Goal: Task Accomplishment & Management: Complete application form

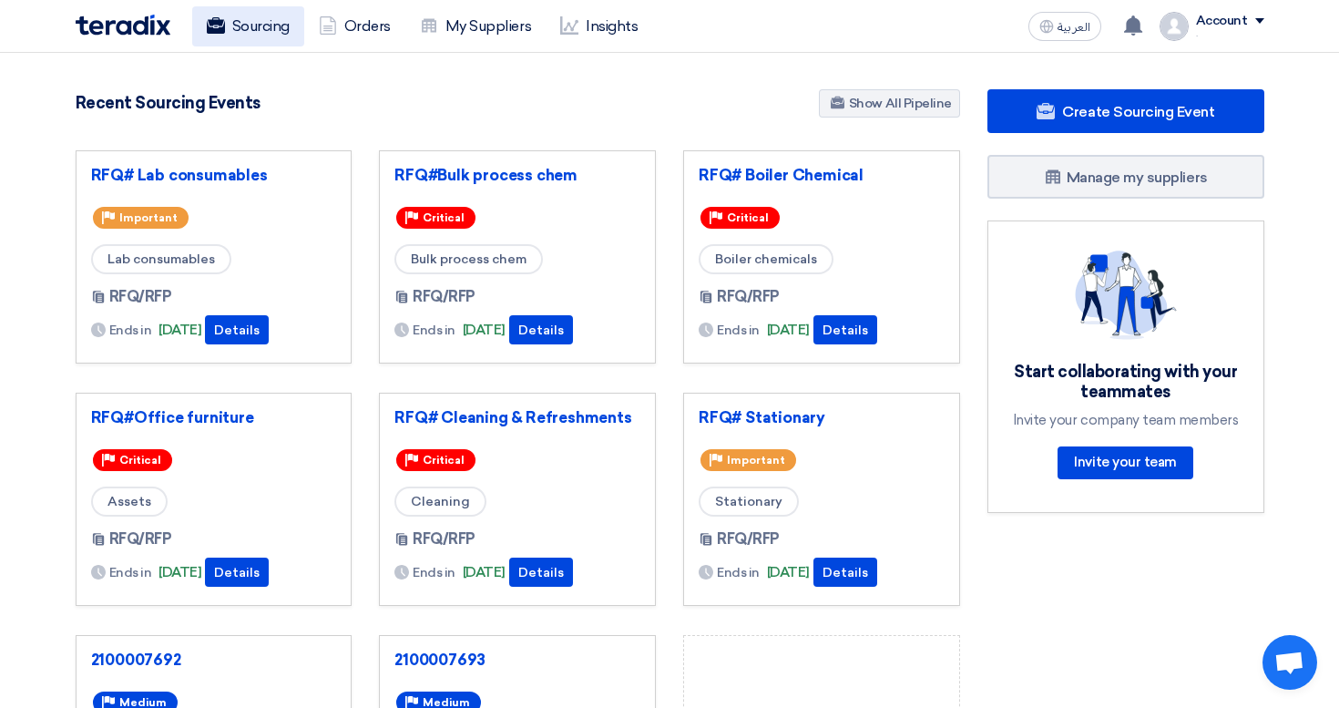
click at [241, 34] on link "Sourcing" at bounding box center [248, 26] width 112 height 40
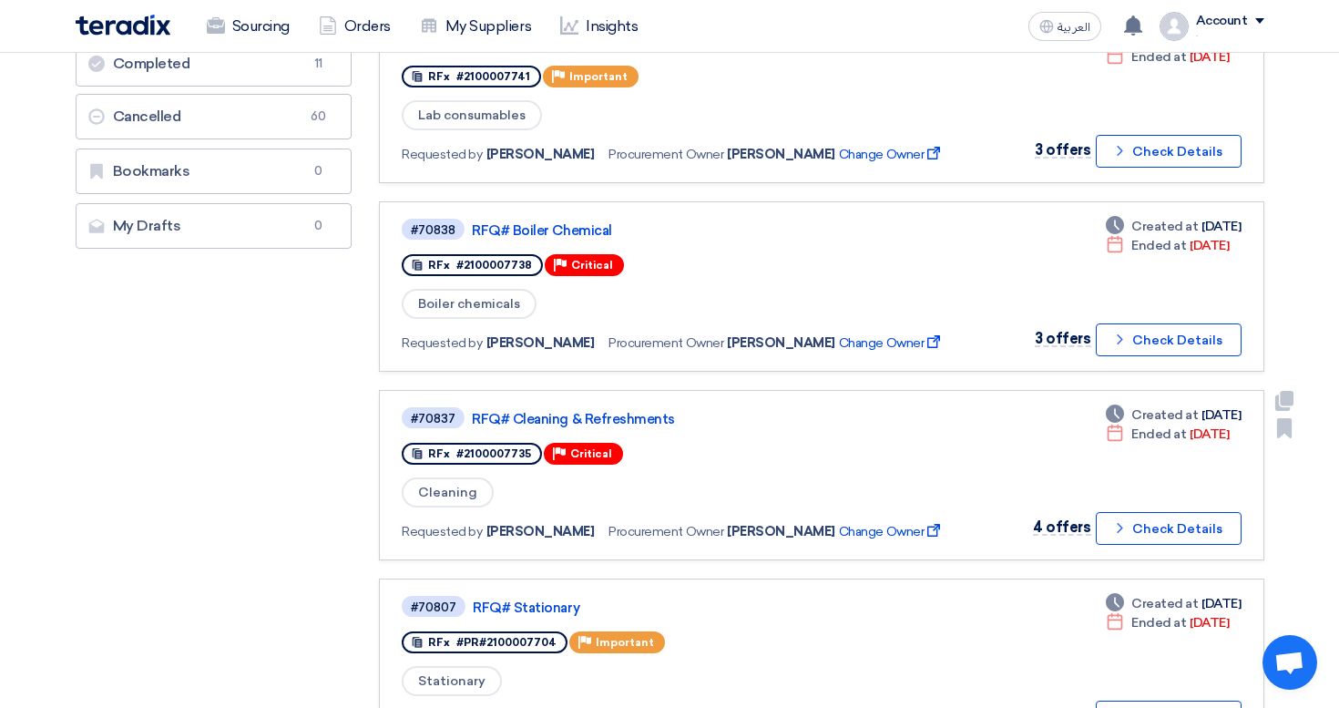
scroll to position [408, 0]
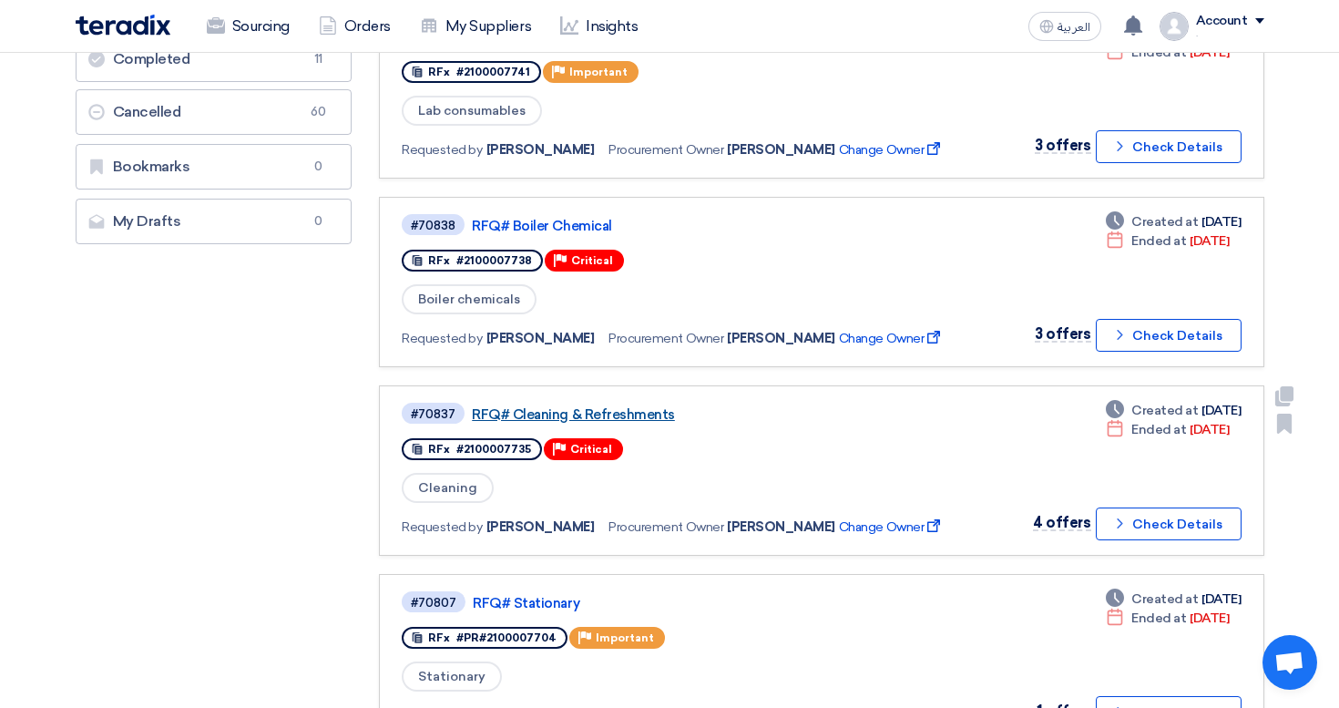
click at [612, 410] on link "RFQ# Cleaning & Refreshments" at bounding box center [699, 414] width 455 height 16
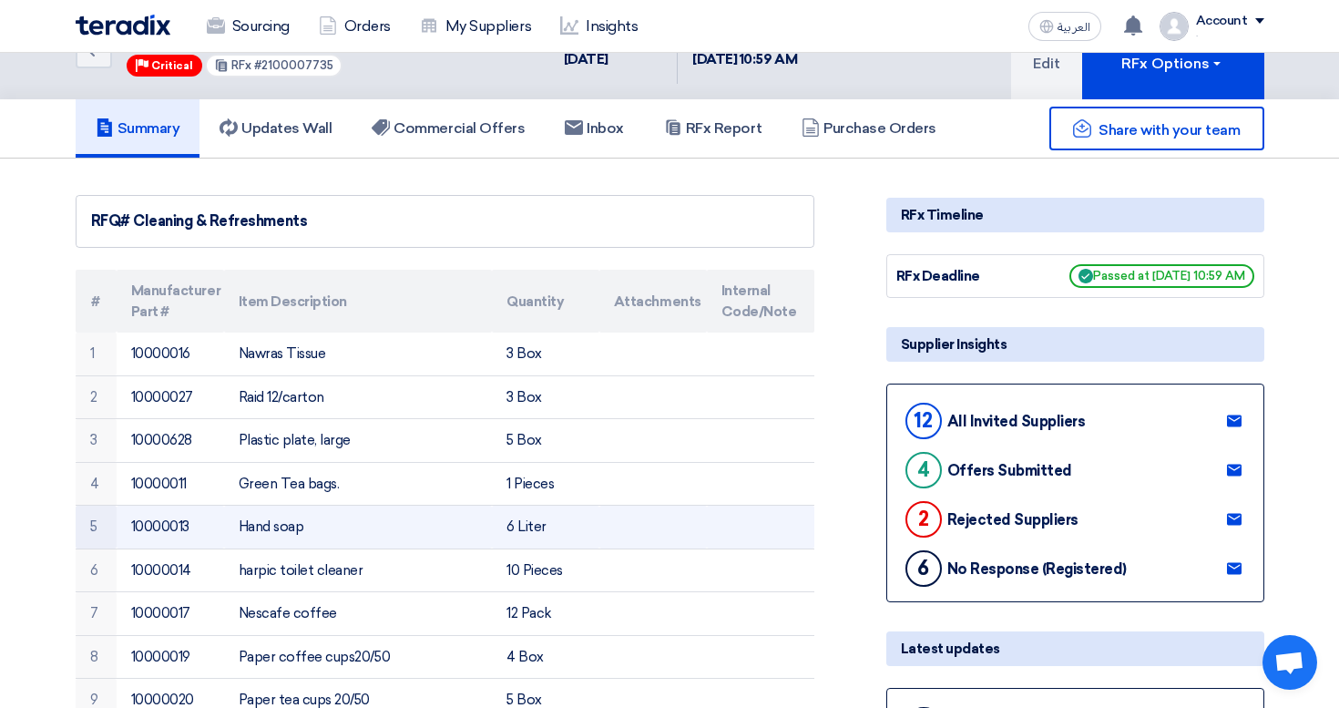
scroll to position [56, 0]
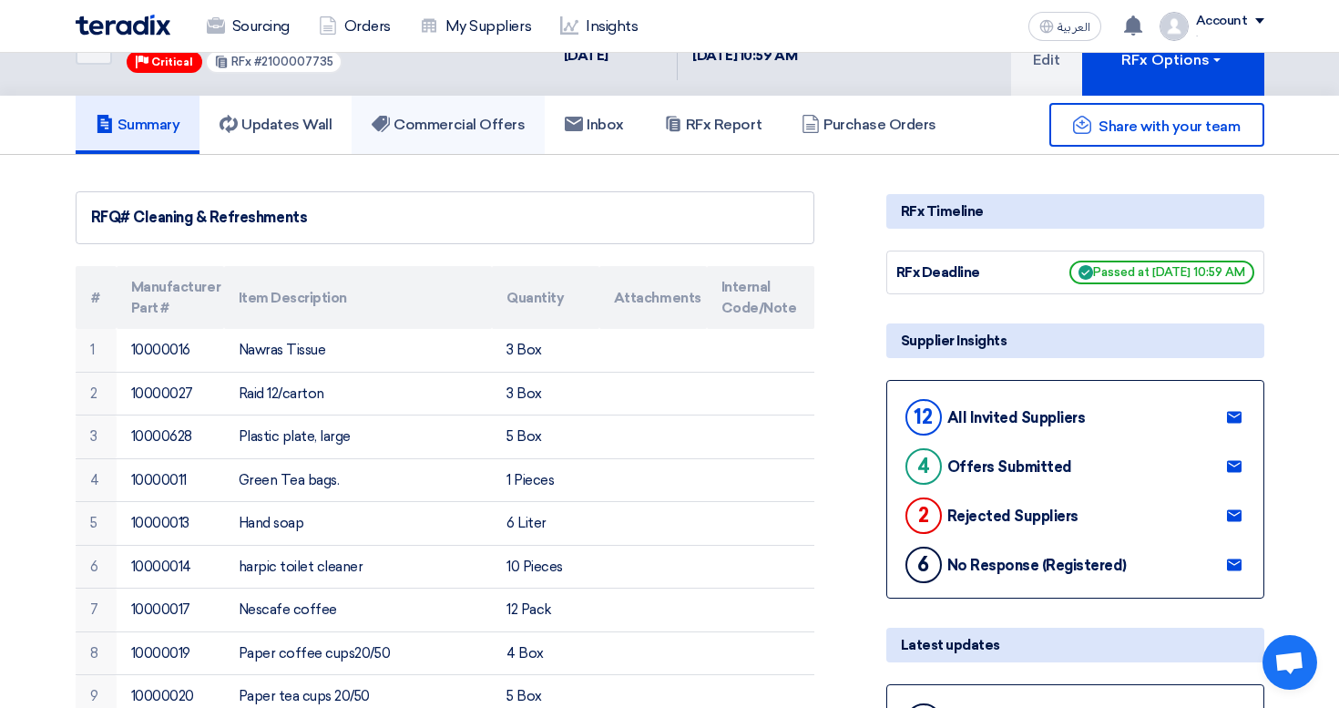
click at [443, 136] on link "Commercial Offers" at bounding box center [448, 125] width 193 height 58
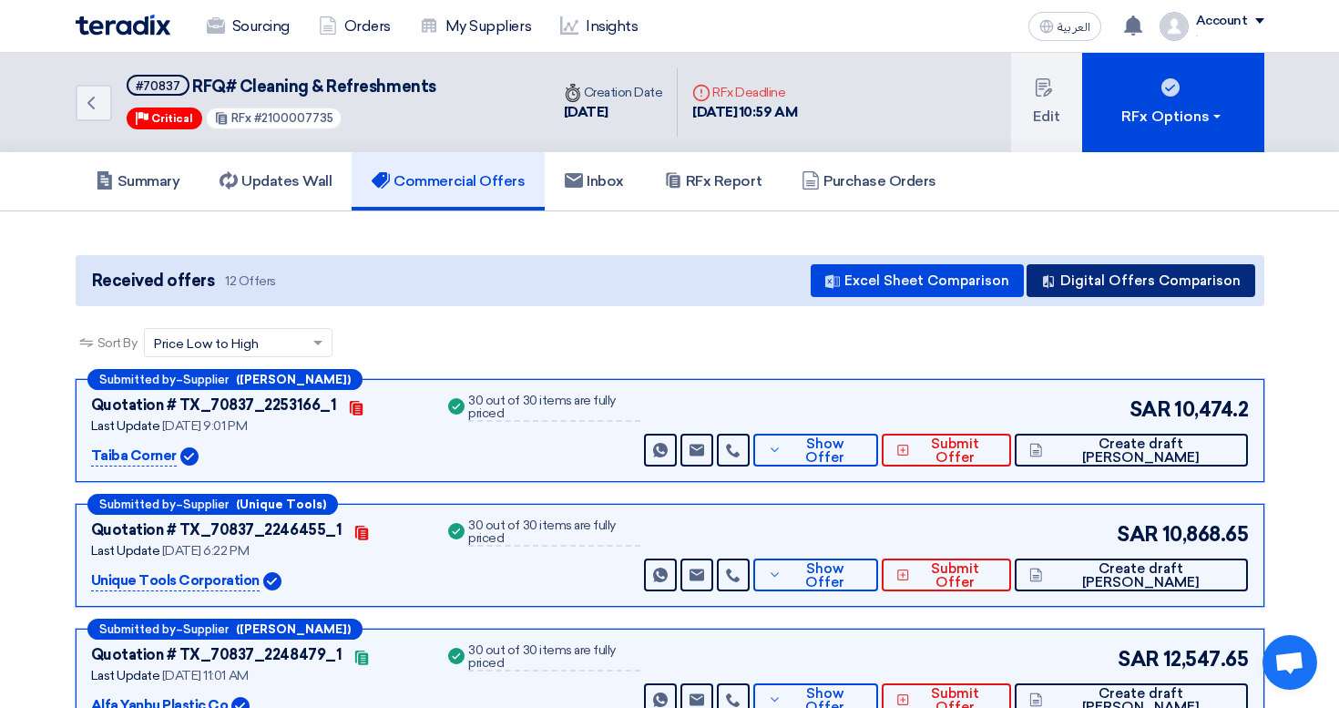
click at [1100, 293] on button "Digital Offers Comparison" at bounding box center [1140, 280] width 229 height 33
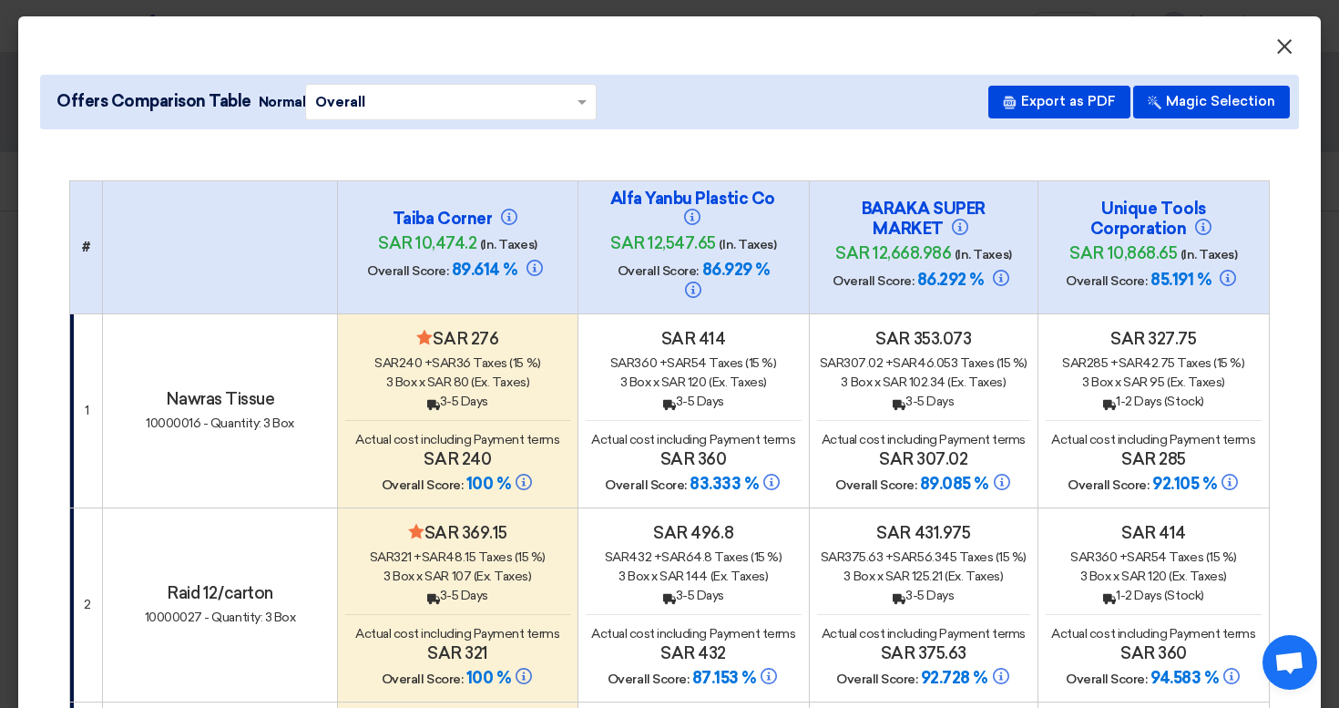
click at [1278, 47] on span "×" at bounding box center [1284, 51] width 18 height 36
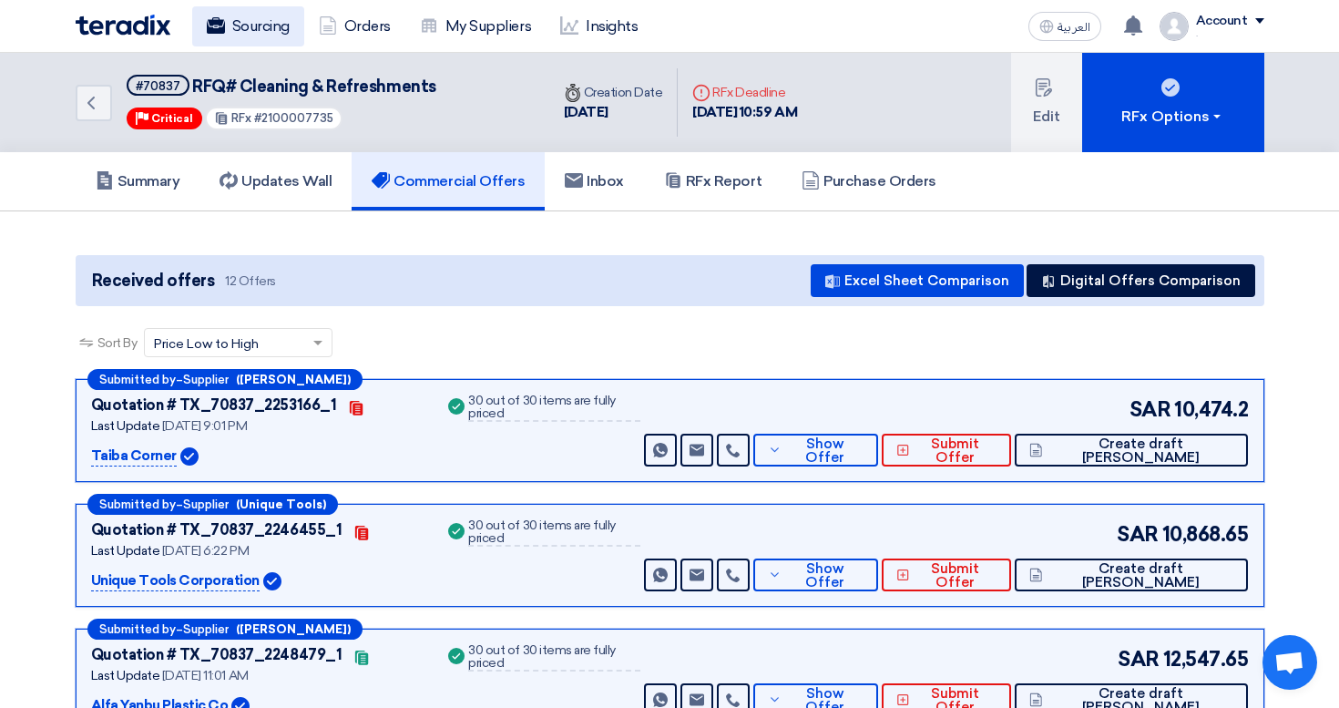
click at [260, 10] on link "Sourcing" at bounding box center [248, 26] width 112 height 40
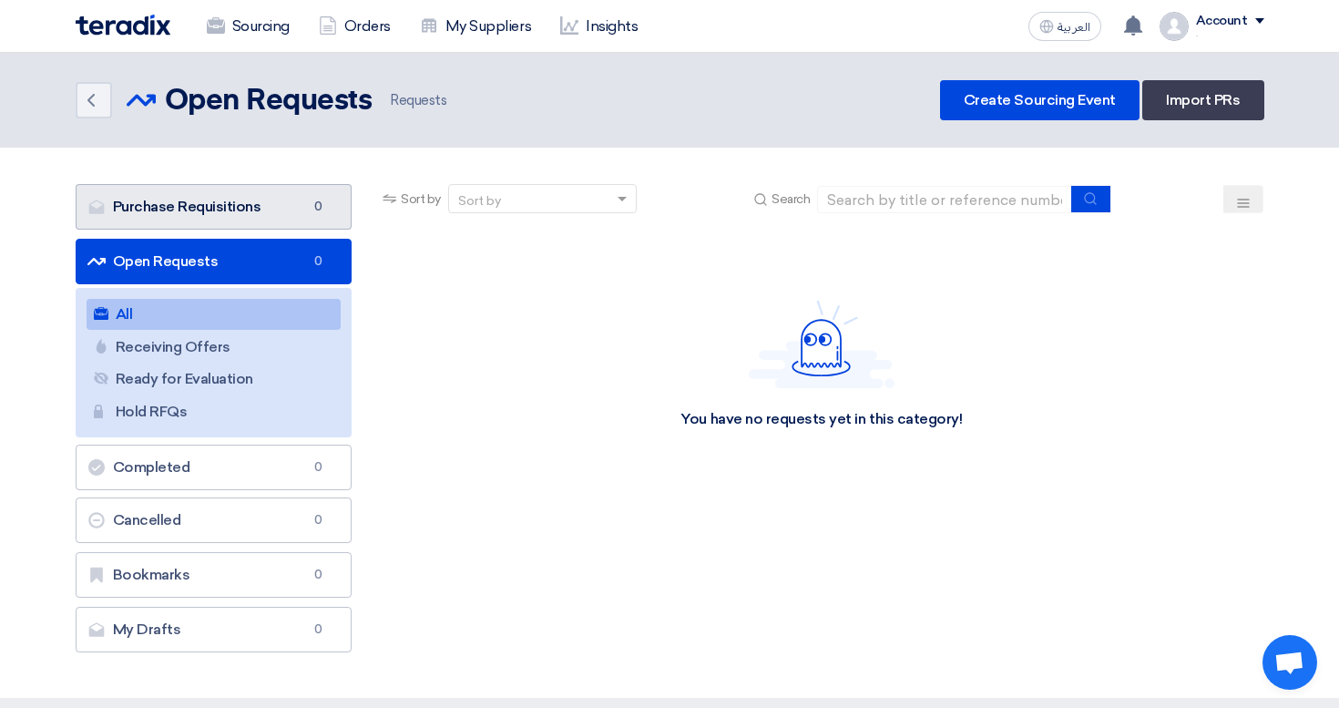
click at [313, 191] on link "Purchase Requisitions Purchase Requisitions 0" at bounding box center [214, 207] width 277 height 46
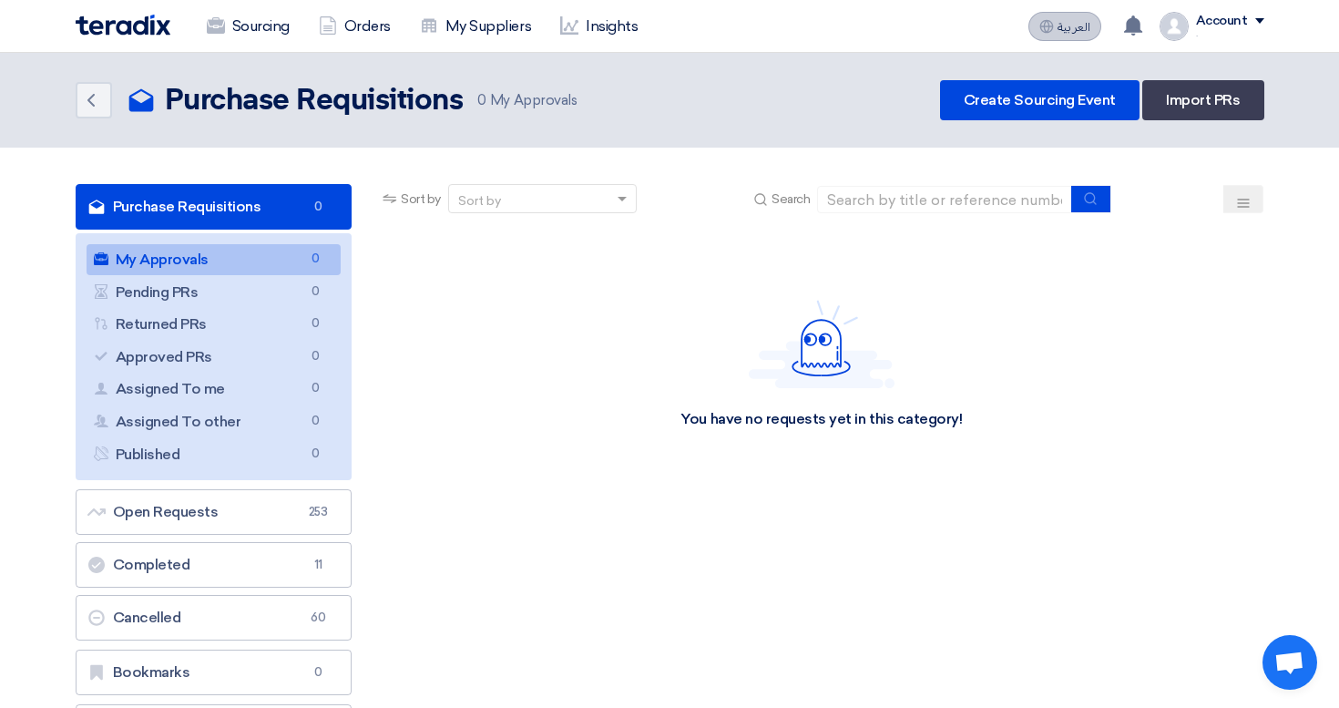
click at [1085, 27] on span "العربية" at bounding box center [1073, 27] width 33 height 13
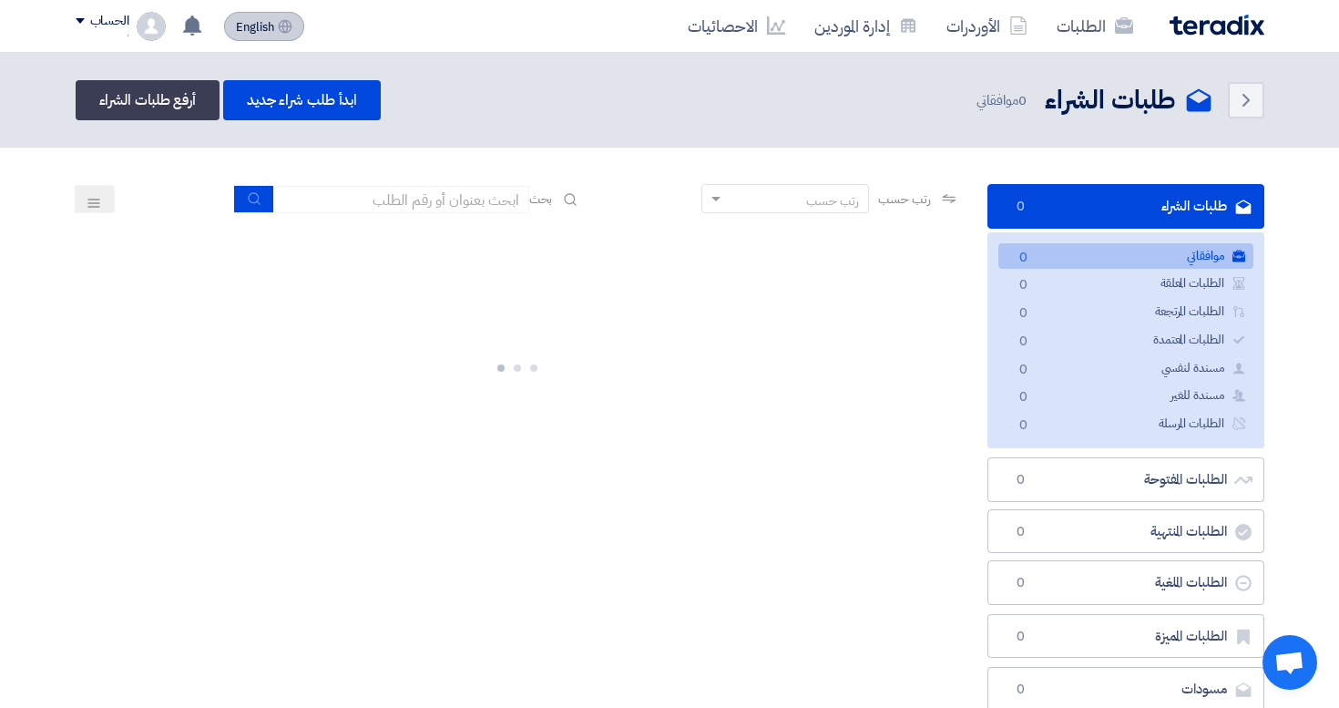
click at [242, 21] on span "English" at bounding box center [255, 27] width 38 height 13
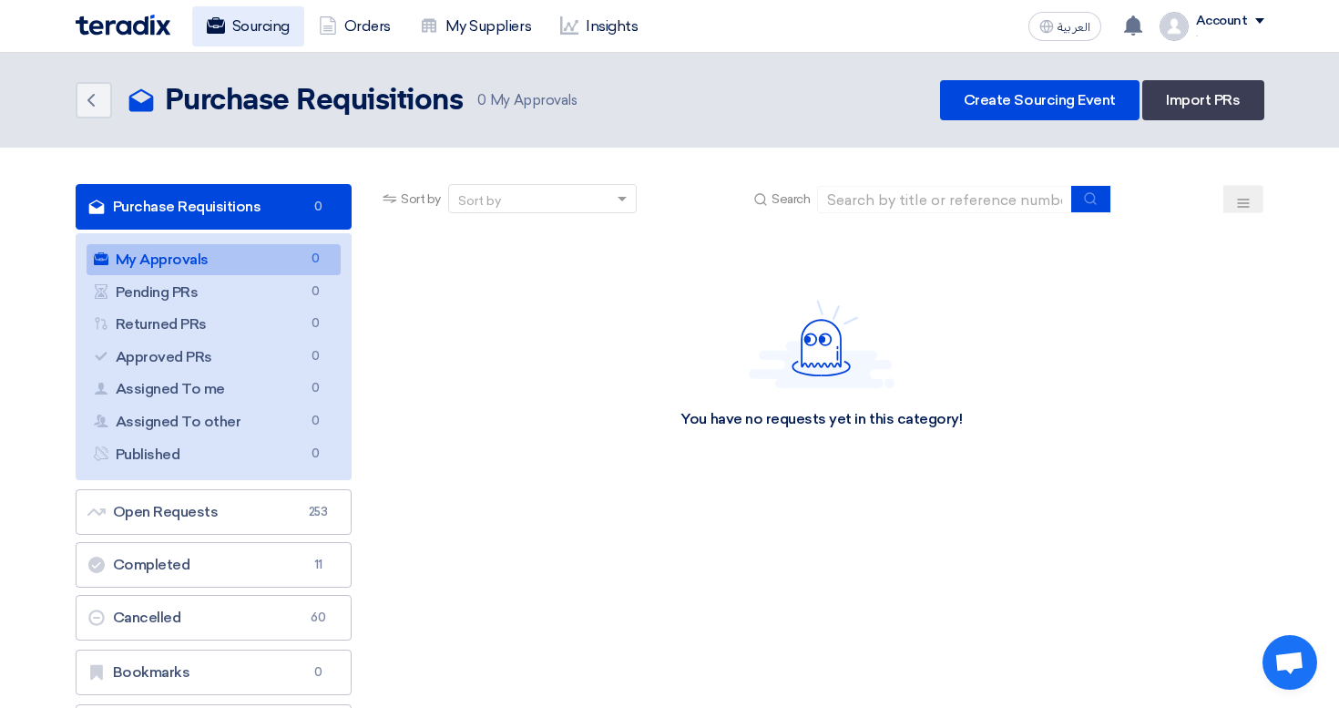
click at [254, 25] on link "Sourcing" at bounding box center [248, 26] width 112 height 40
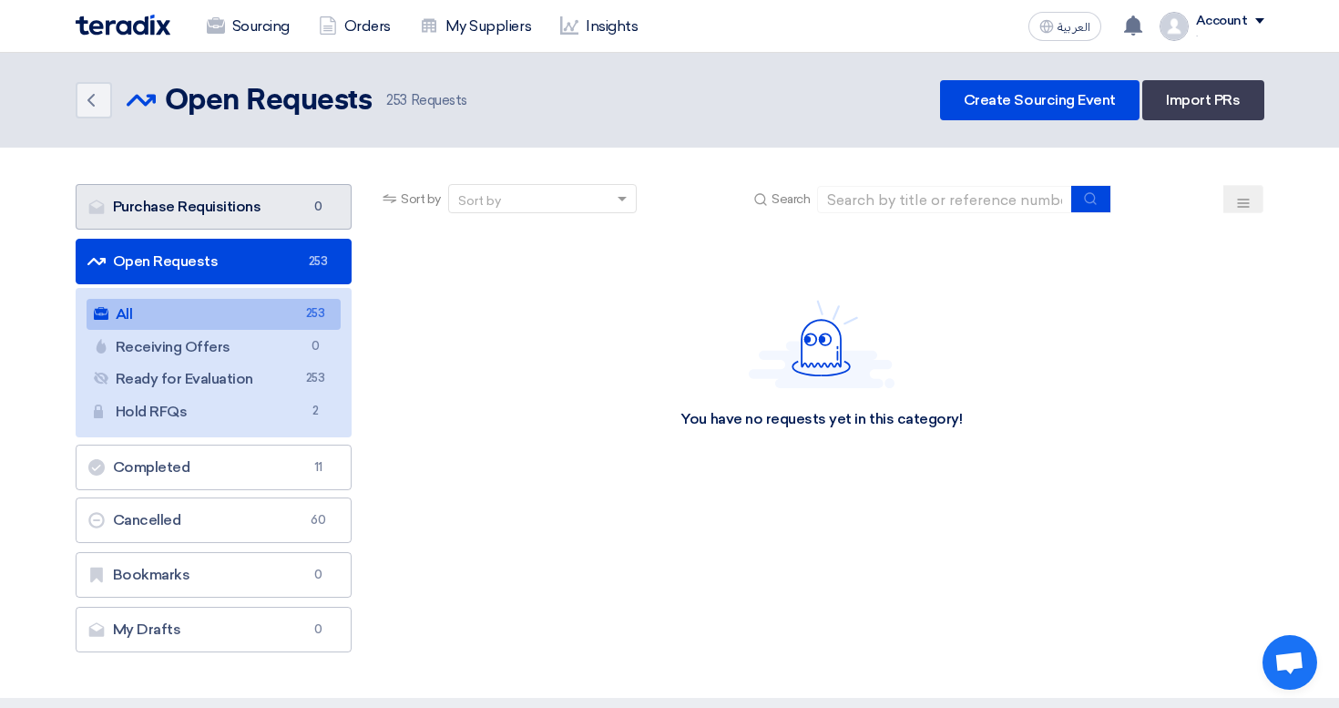
click at [257, 189] on link "Purchase Requisitions Purchase Requisitions 0" at bounding box center [214, 207] width 277 height 46
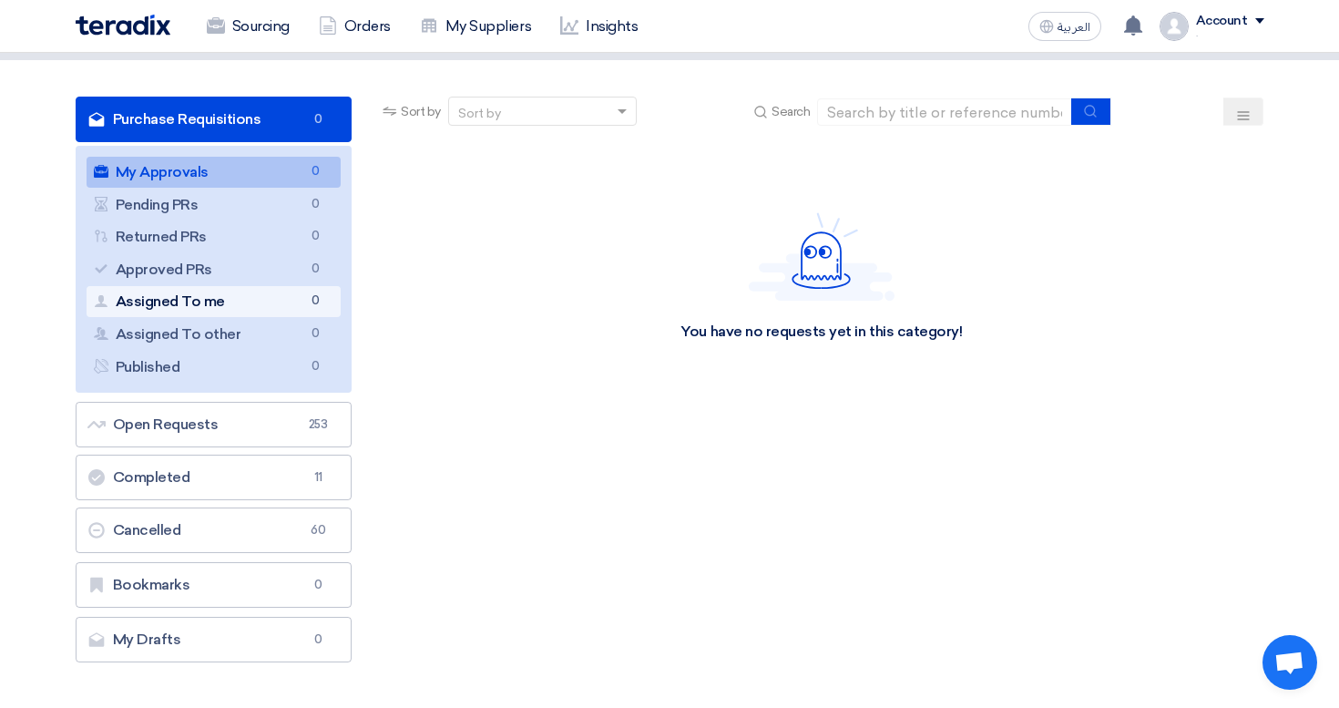
scroll to position [89, 0]
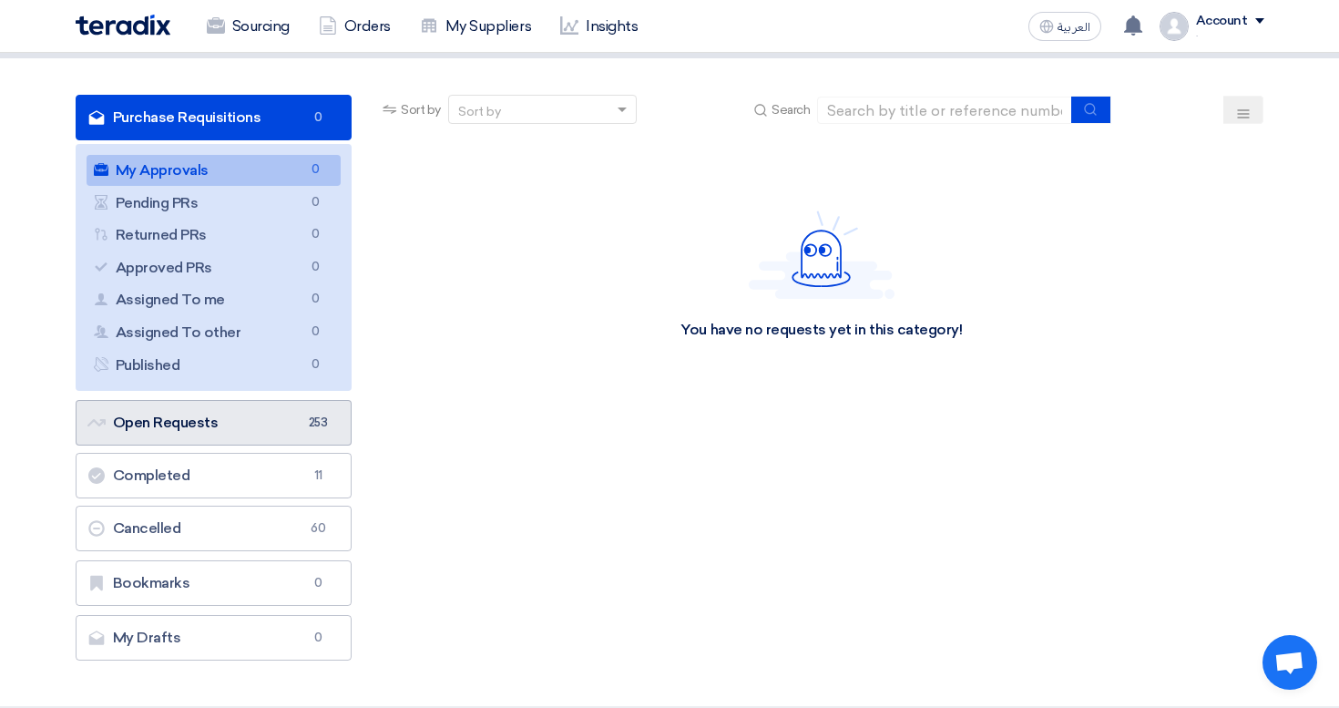
click at [263, 416] on link "Open Requests Open Requests 253" at bounding box center [214, 423] width 277 height 46
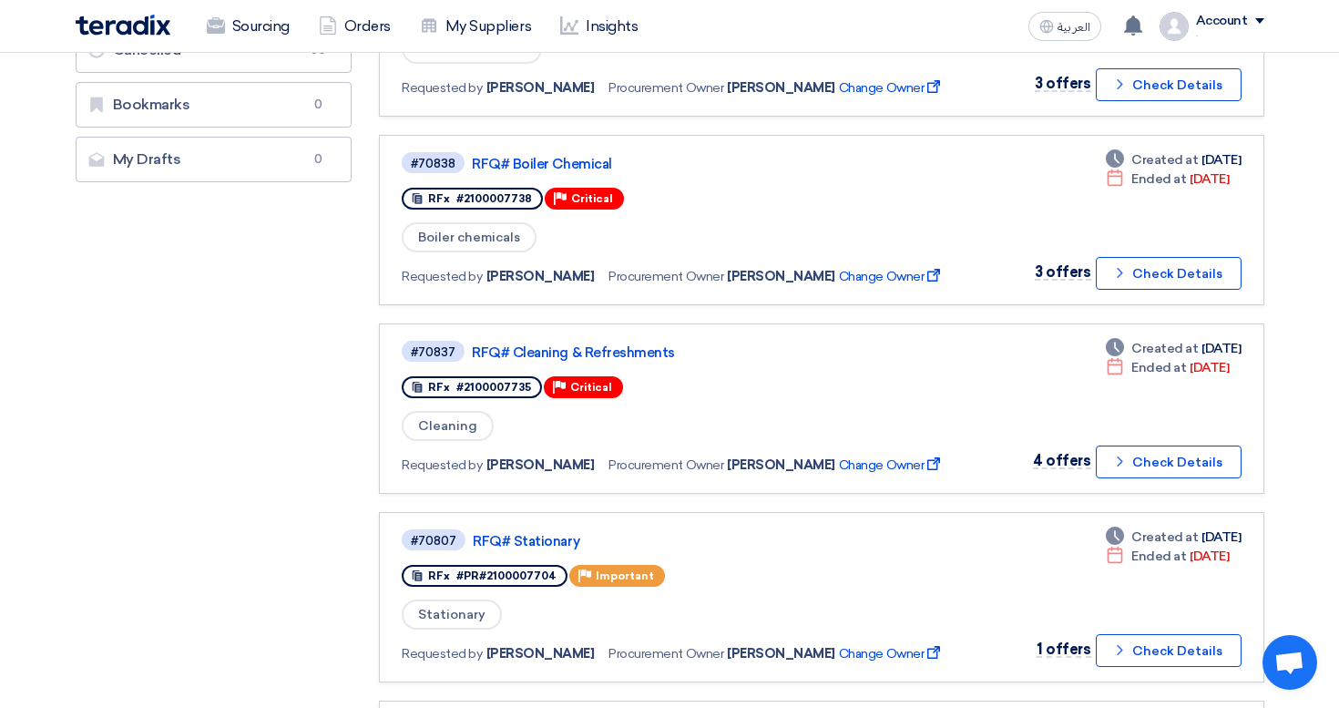
scroll to position [467, 0]
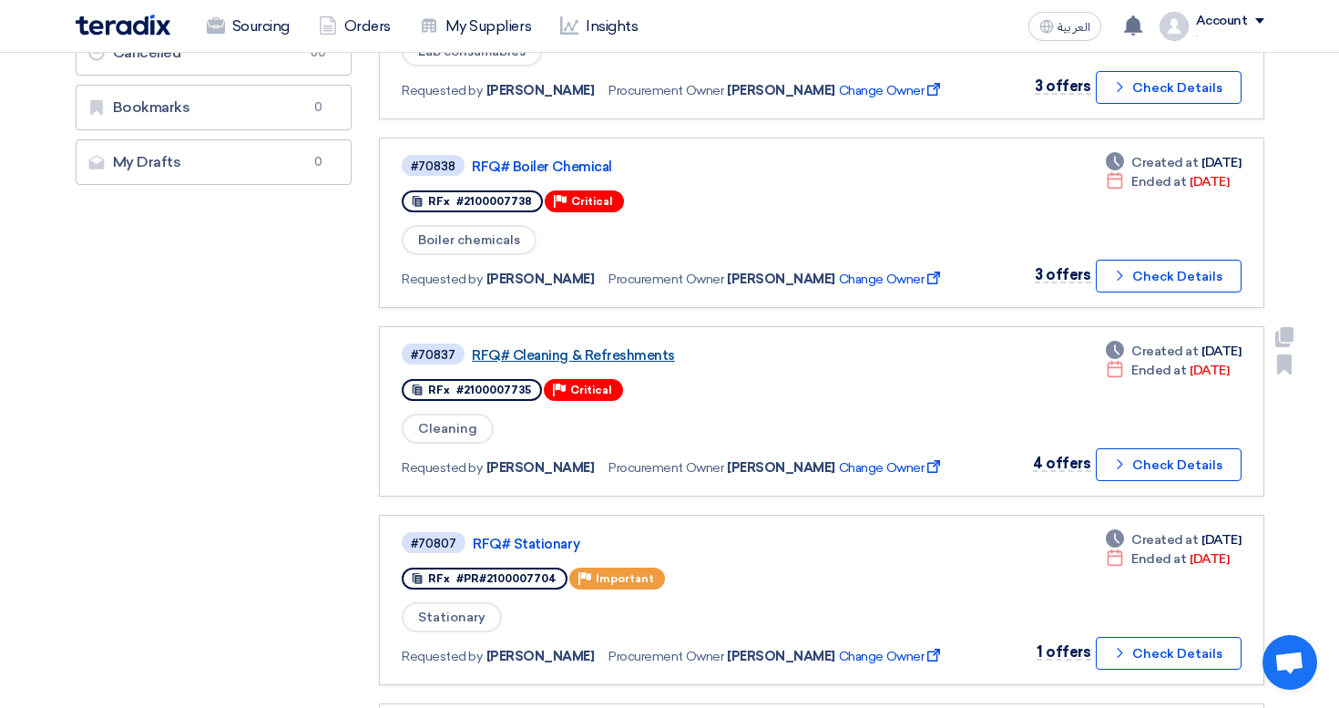
click at [585, 349] on link "RFQ# Cleaning & Refreshments" at bounding box center [699, 355] width 455 height 16
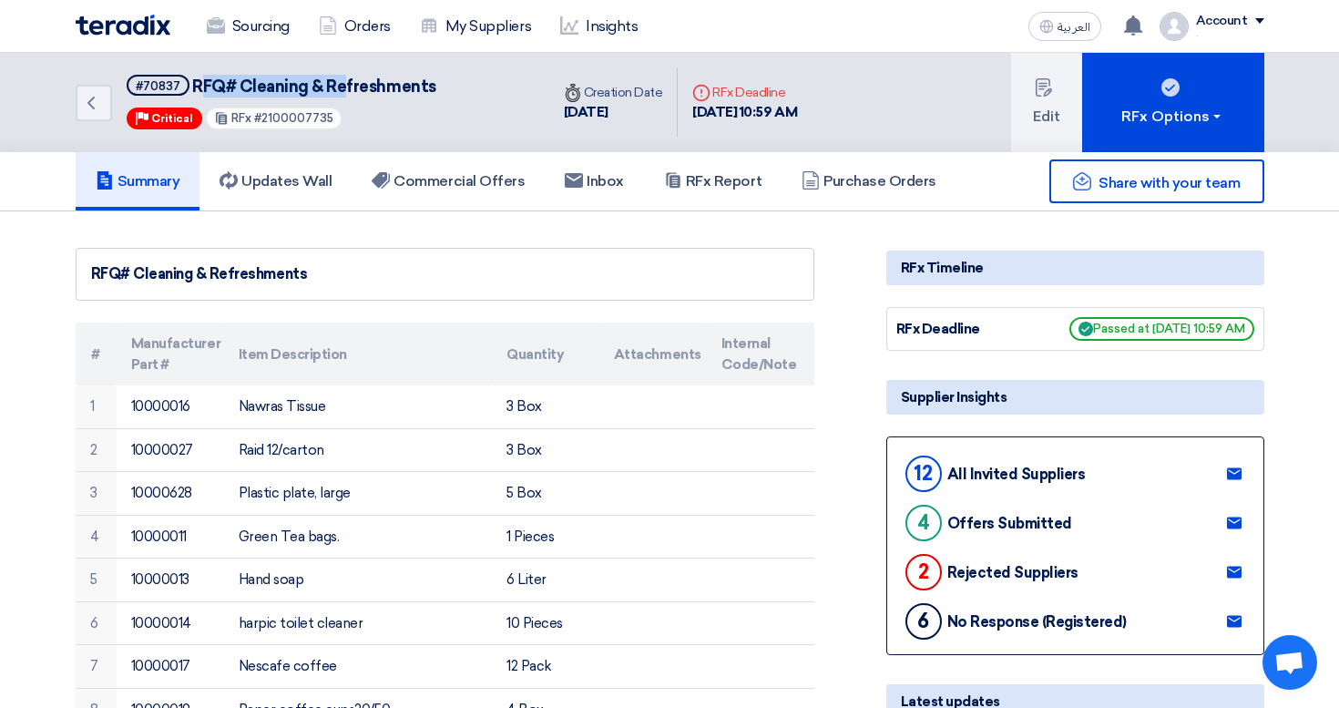
drag, startPoint x: 204, startPoint y: 84, endPoint x: 347, endPoint y: 84, distance: 143.0
click at [347, 84] on span "RFQ# Cleaning & Refreshments" at bounding box center [314, 86] width 244 height 20
drag, startPoint x: 560, startPoint y: 110, endPoint x: 591, endPoint y: 110, distance: 31.0
click at [591, 110] on div "Time Creation Date [DATE]" at bounding box center [613, 102] width 129 height 69
drag, startPoint x: 692, startPoint y: 111, endPoint x: 765, endPoint y: 110, distance: 72.9
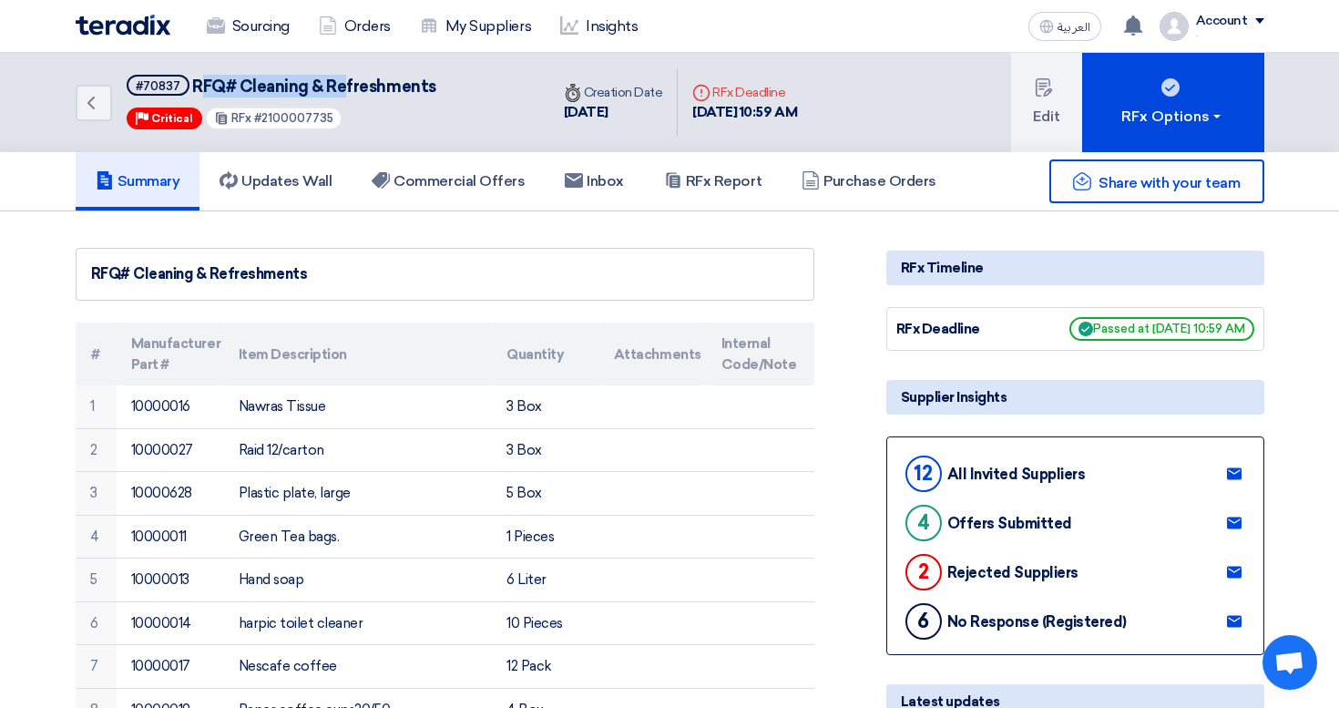
click at [765, 110] on div "Deadline RFx Deadline [DATE] 10:59 AM" at bounding box center [745, 102] width 134 height 69
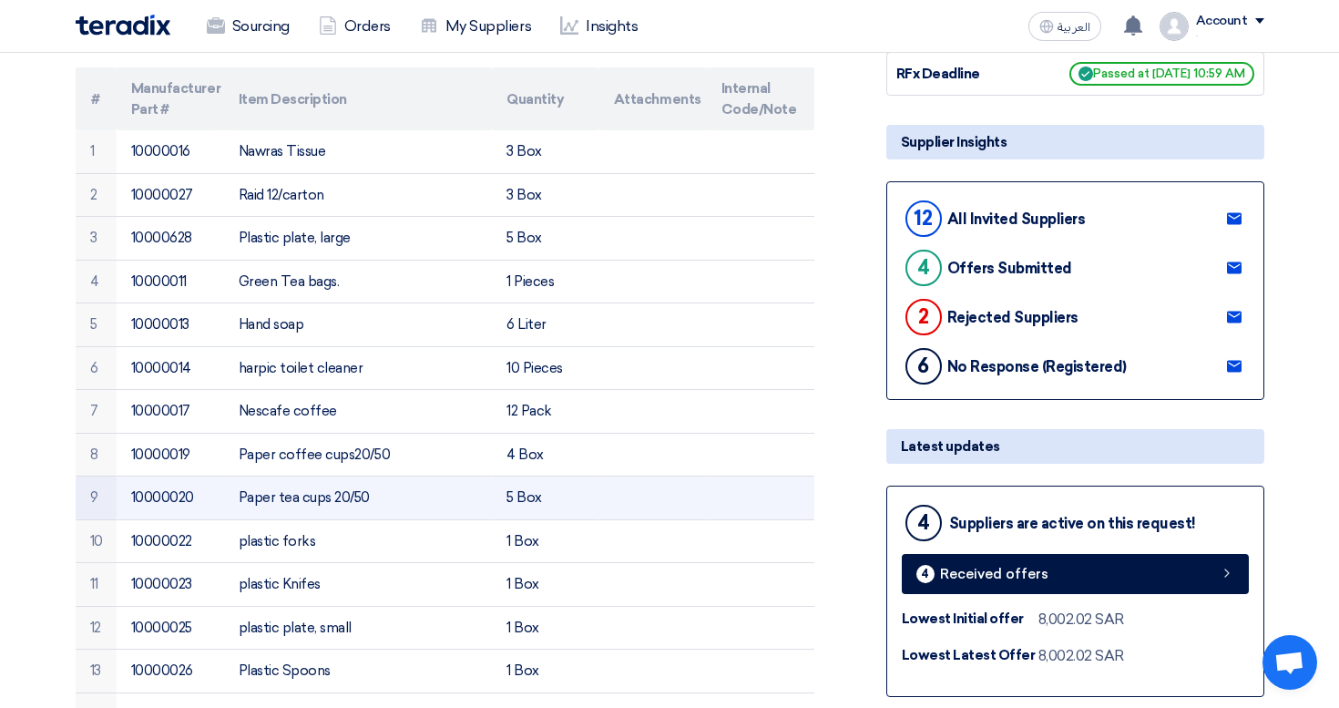
scroll to position [248, 0]
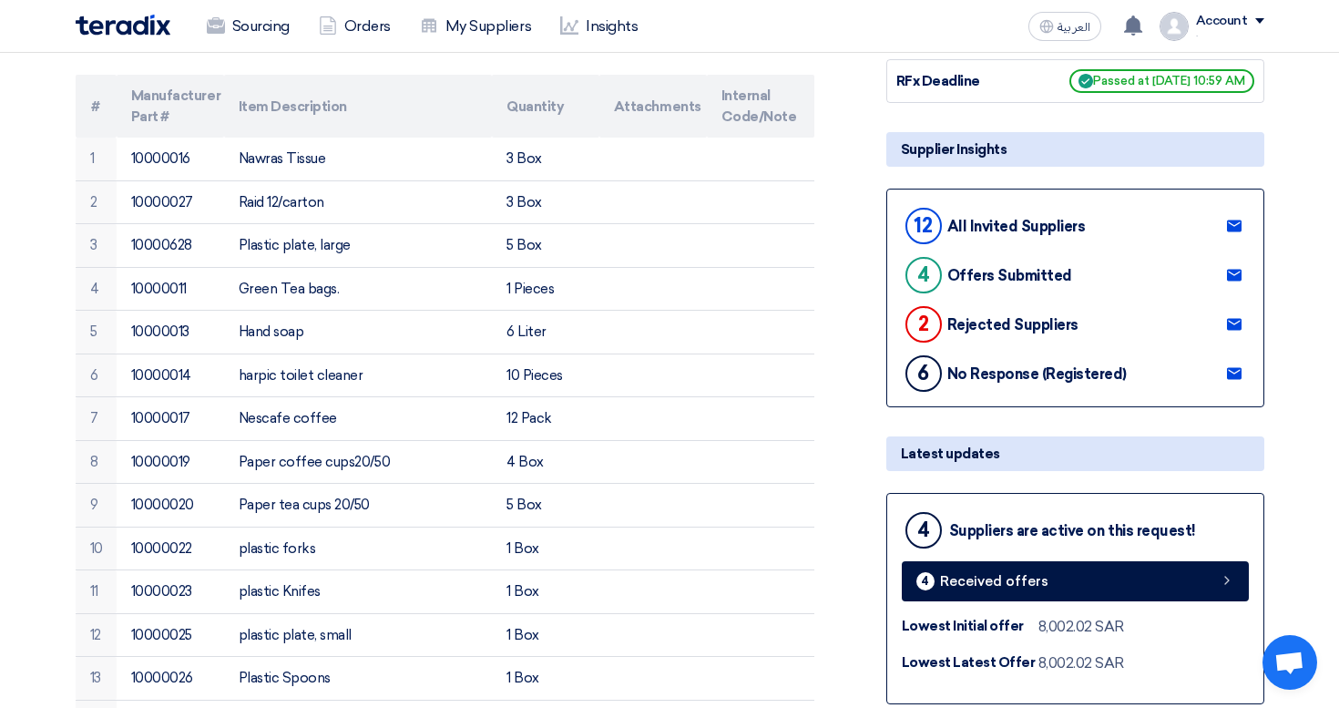
drag, startPoint x: 914, startPoint y: 216, endPoint x: 961, endPoint y: 216, distance: 46.4
click at [961, 216] on div "12 All Invited Suppliers" at bounding box center [994, 226] width 184 height 44
drag, startPoint x: 918, startPoint y: 275, endPoint x: 954, endPoint y: 275, distance: 36.4
click at [954, 275] on div "4 Offers Submitted" at bounding box center [987, 275] width 170 height 44
drag, startPoint x: 904, startPoint y: 318, endPoint x: 950, endPoint y: 318, distance: 45.5
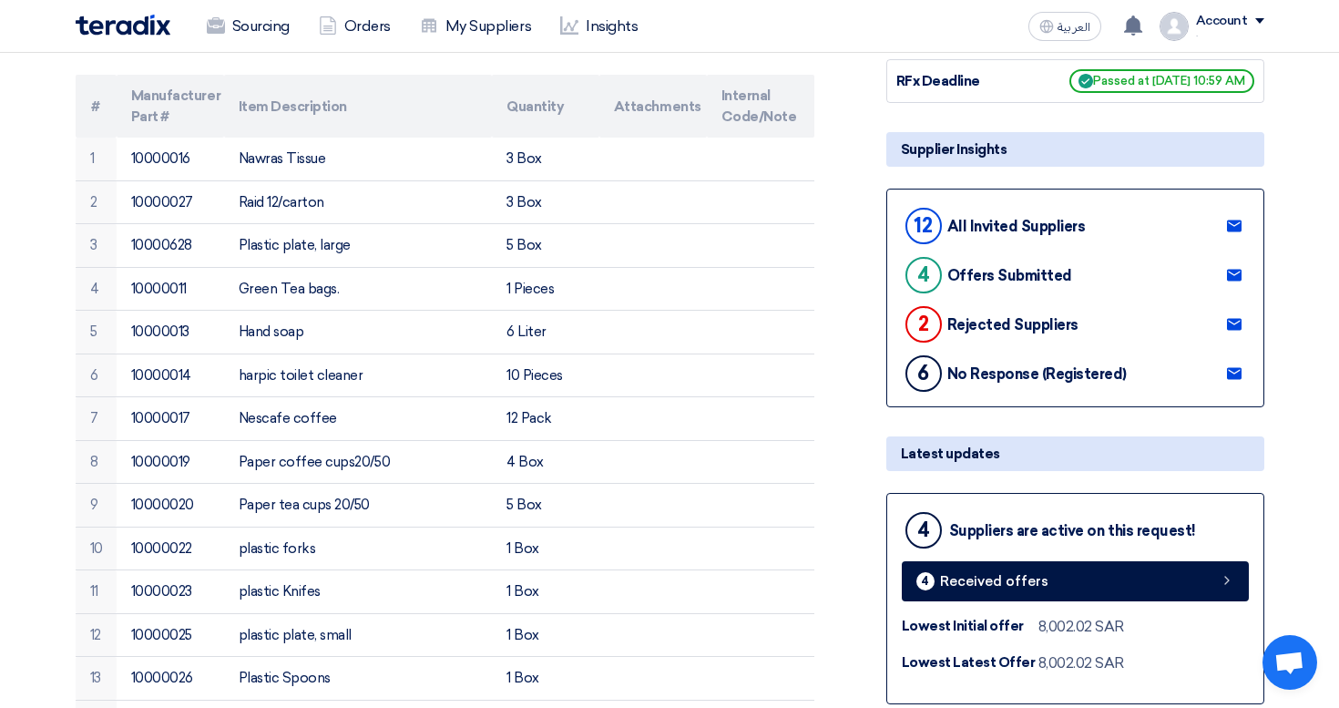
click at [950, 318] on div "2 Rejected Suppliers" at bounding box center [990, 324] width 177 height 44
drag, startPoint x: 902, startPoint y: 362, endPoint x: 953, endPoint y: 362, distance: 51.0
click at [953, 362] on div "6 No Response (Registered)" at bounding box center [1014, 374] width 225 height 44
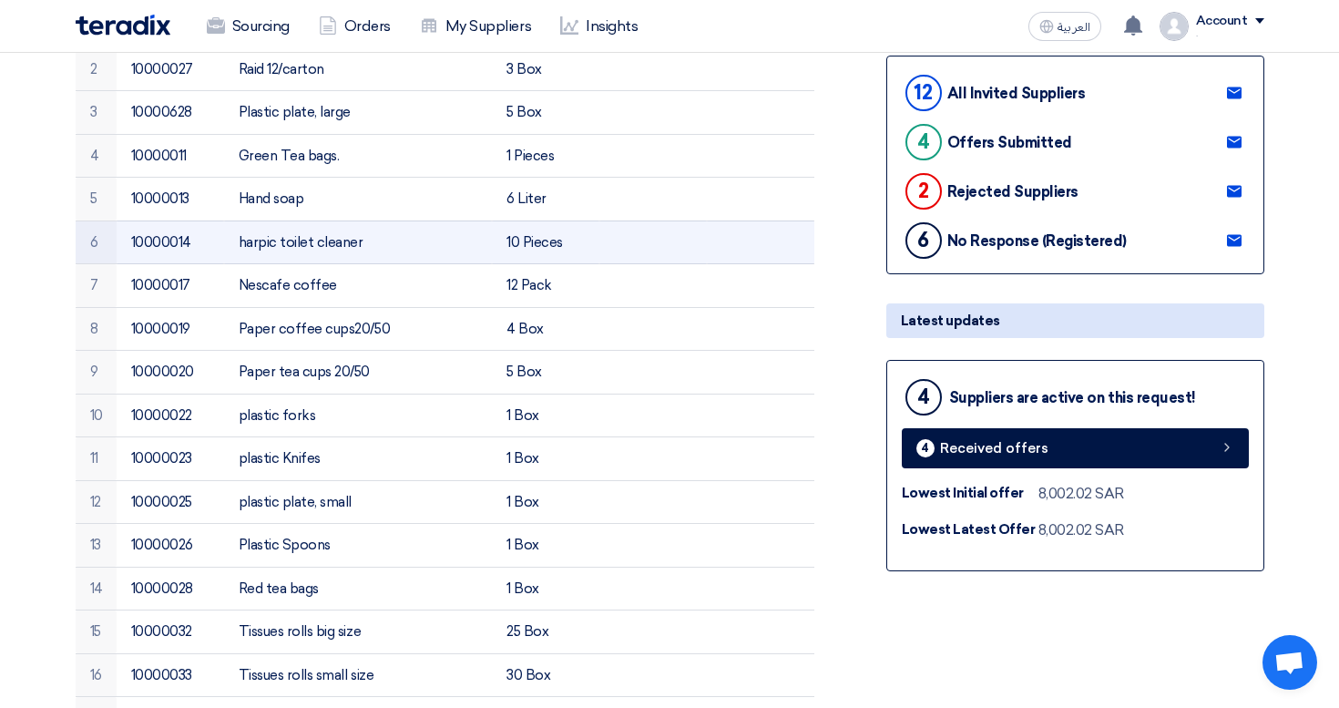
scroll to position [0, 0]
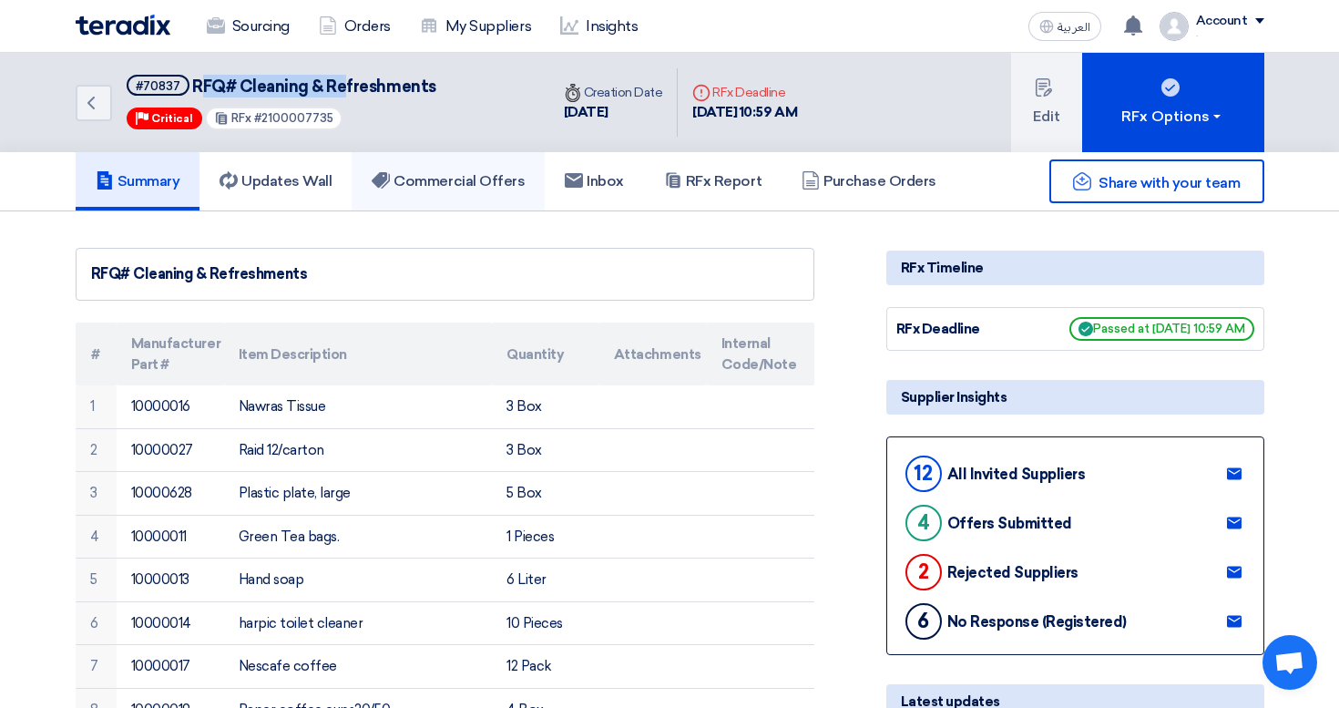
click at [433, 185] on h5 "Commercial Offers" at bounding box center [448, 181] width 153 height 18
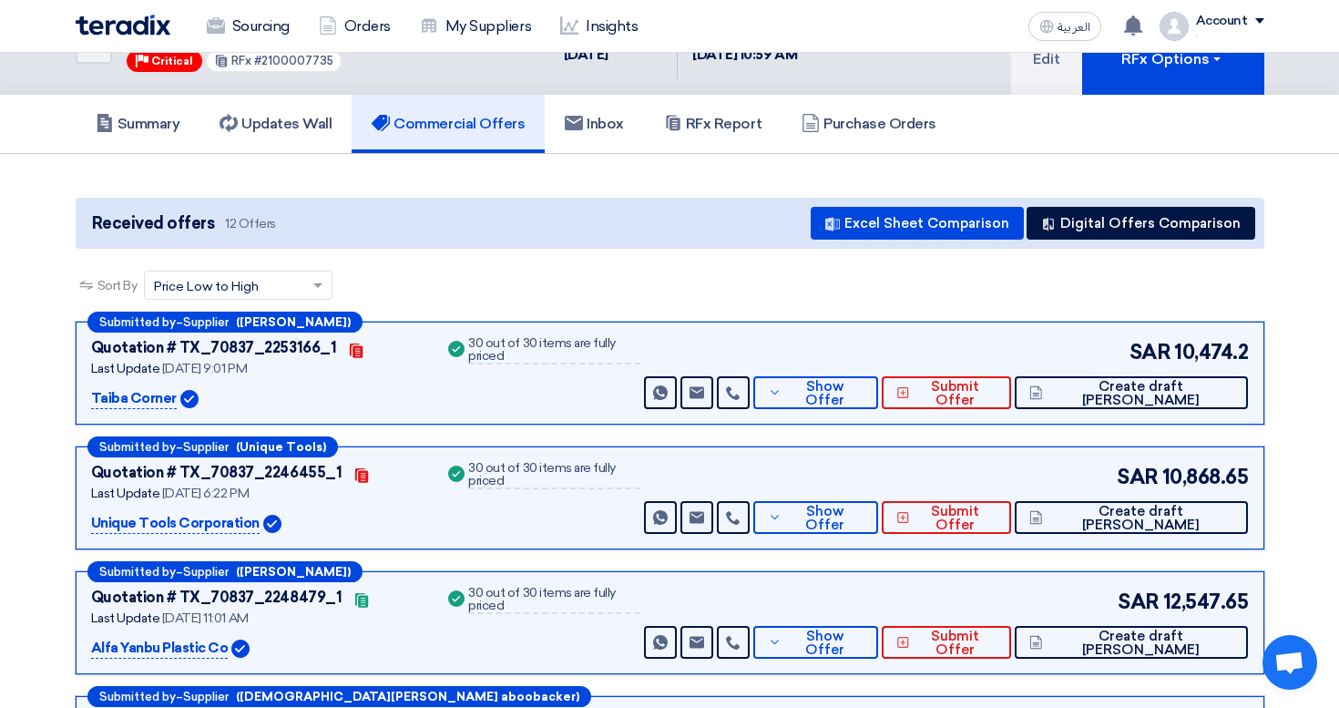
scroll to position [71, 0]
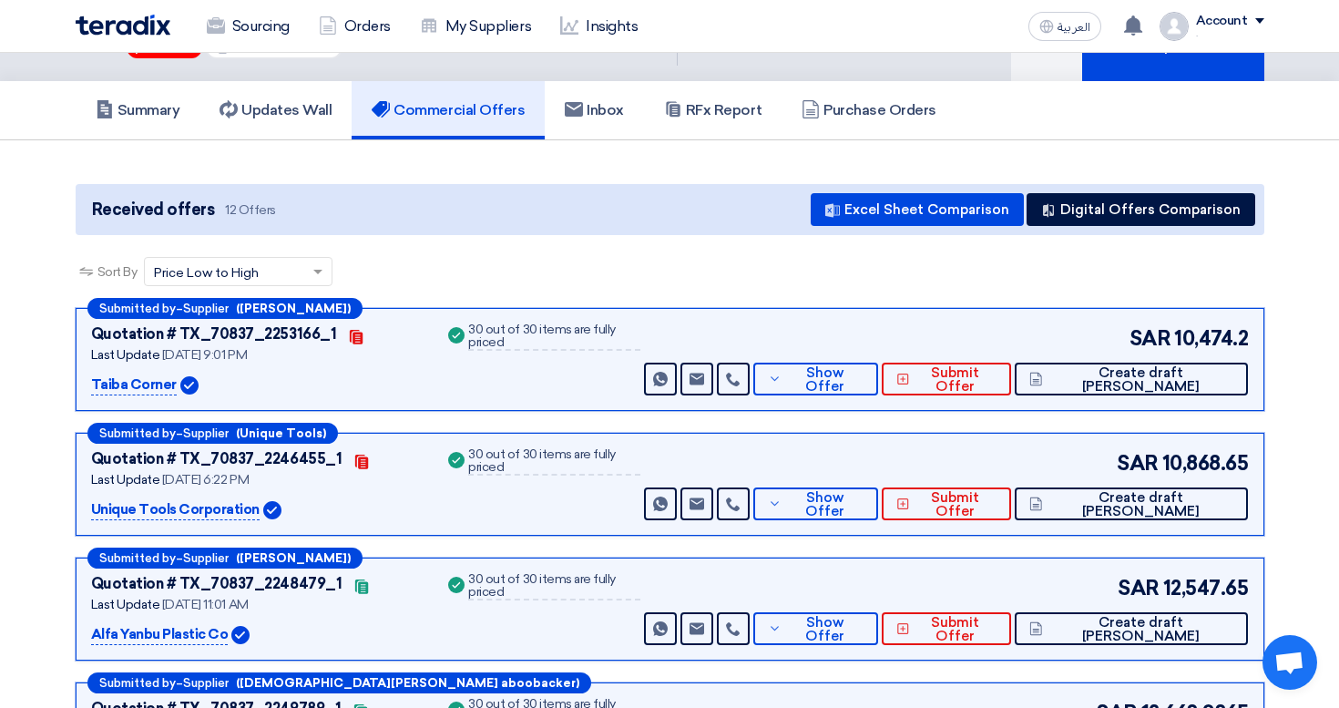
drag, startPoint x: 493, startPoint y: 337, endPoint x: 604, endPoint y: 337, distance: 111.1
click at [604, 337] on div "30 out of 30 items are fully priced" at bounding box center [553, 336] width 171 height 27
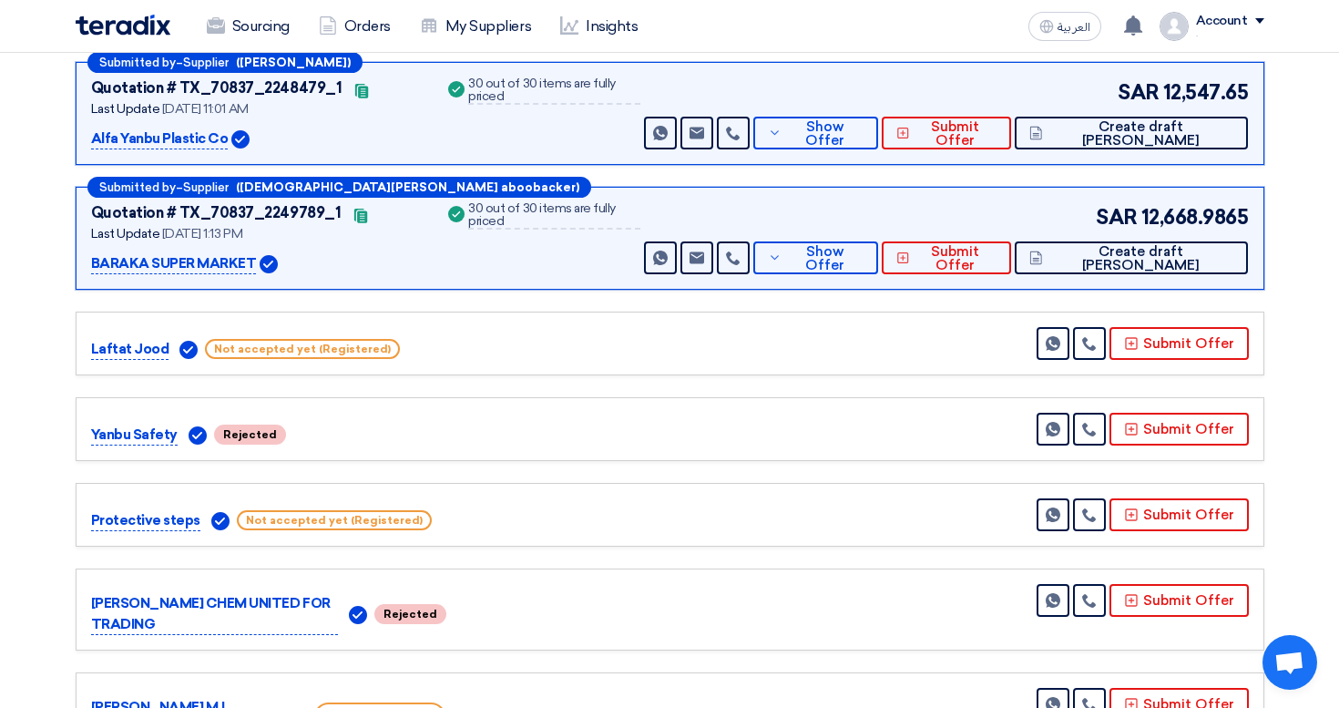
scroll to position [576, 0]
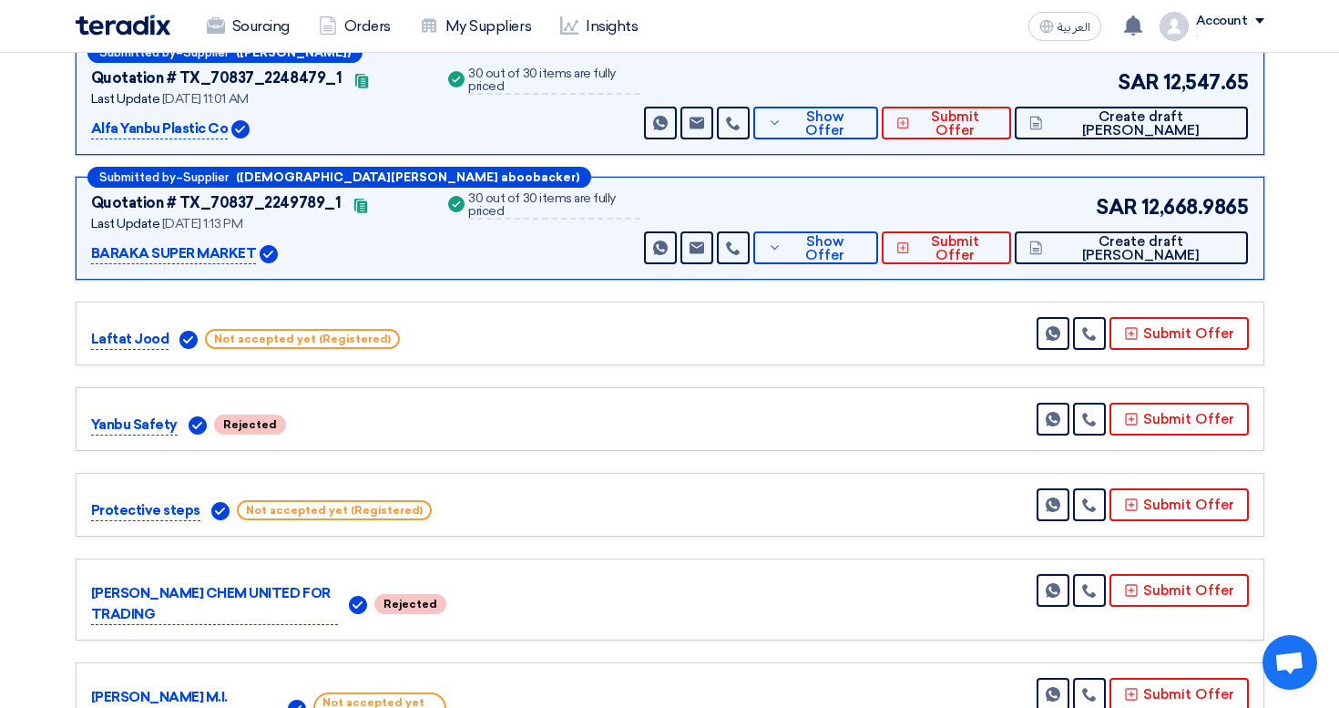
drag, startPoint x: 108, startPoint y: 340, endPoint x: 137, endPoint y: 340, distance: 28.2
click at [137, 340] on p "Laftat Jood" at bounding box center [130, 340] width 78 height 22
drag, startPoint x: 238, startPoint y: 339, endPoint x: 370, endPoint y: 344, distance: 132.2
click at [370, 344] on span "Not accepted yet (Registered)" at bounding box center [302, 339] width 195 height 20
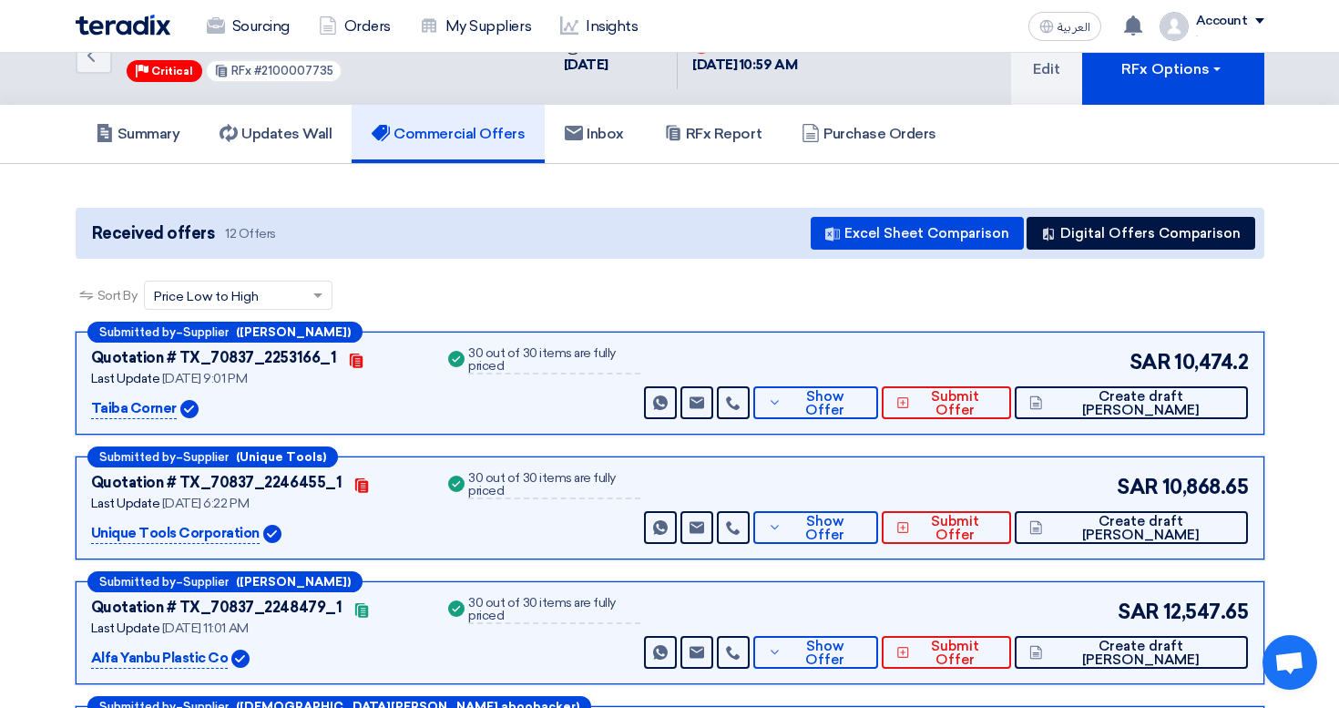
scroll to position [46, 0]
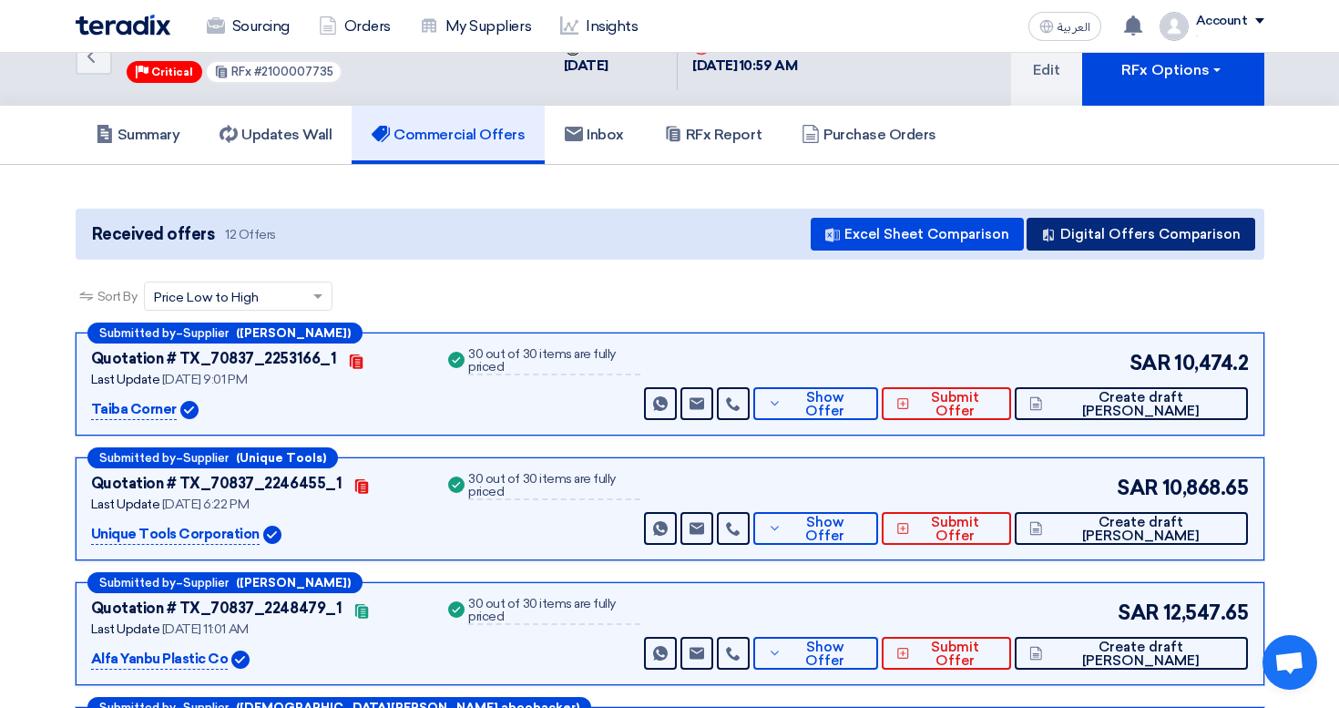
click at [1164, 232] on button "Digital Offers Comparison" at bounding box center [1140, 234] width 229 height 33
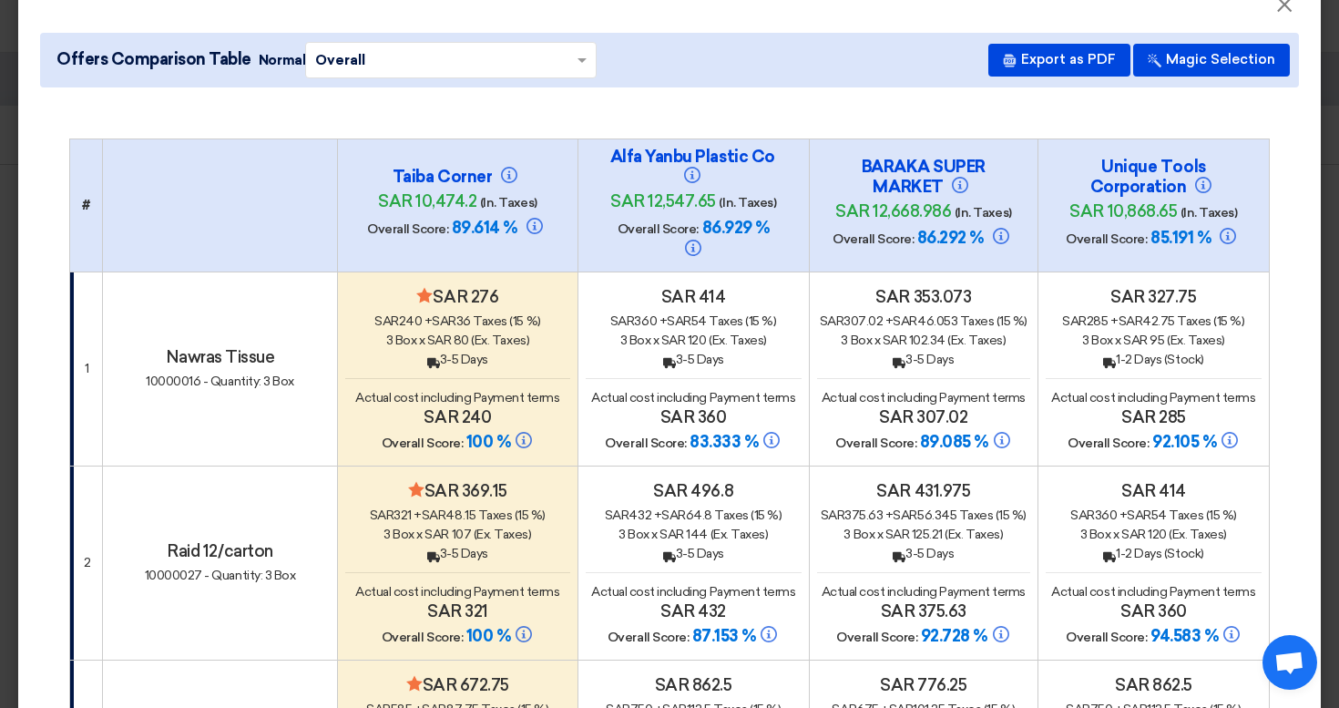
scroll to position [38, 0]
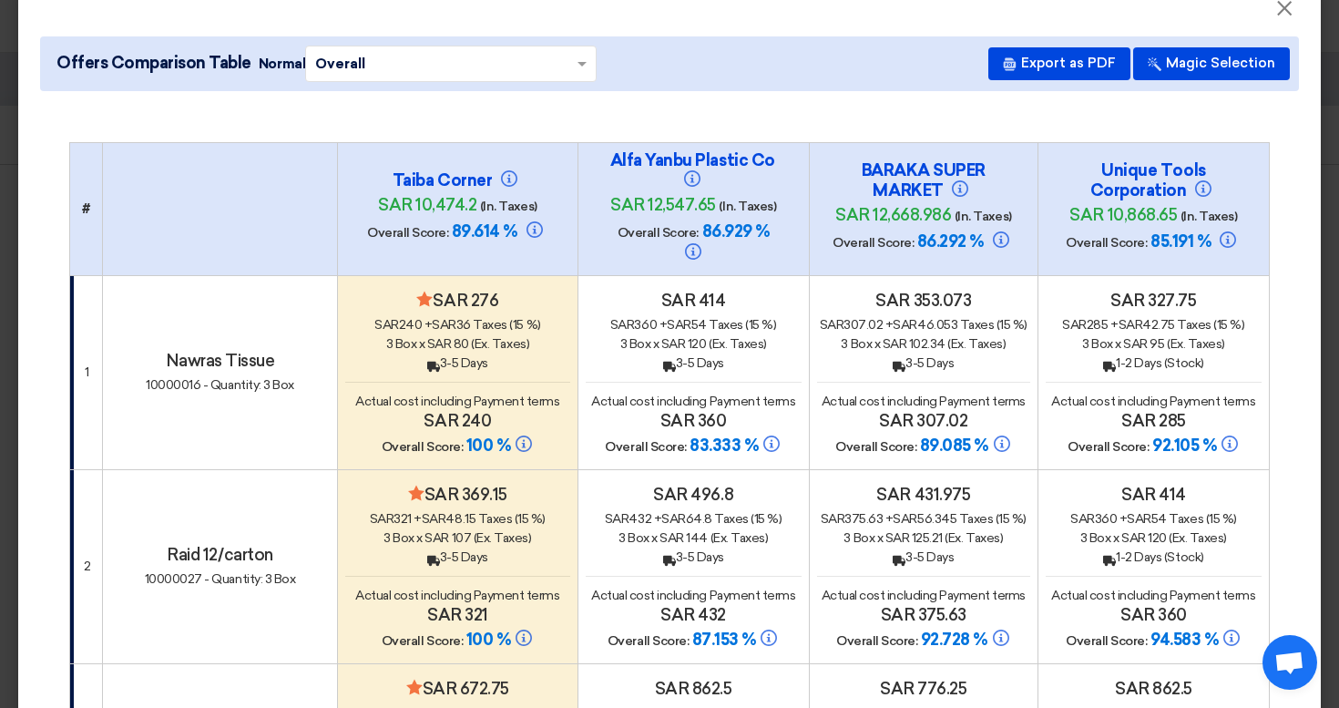
drag, startPoint x: 454, startPoint y: 226, endPoint x: 490, endPoint y: 227, distance: 36.4
click at [490, 227] on span "89.614 %" at bounding box center [485, 231] width 66 height 20
drag, startPoint x: 693, startPoint y: 235, endPoint x: 712, endPoint y: 235, distance: 19.1
click at [712, 235] on span "86.929 %" at bounding box center [735, 231] width 67 height 20
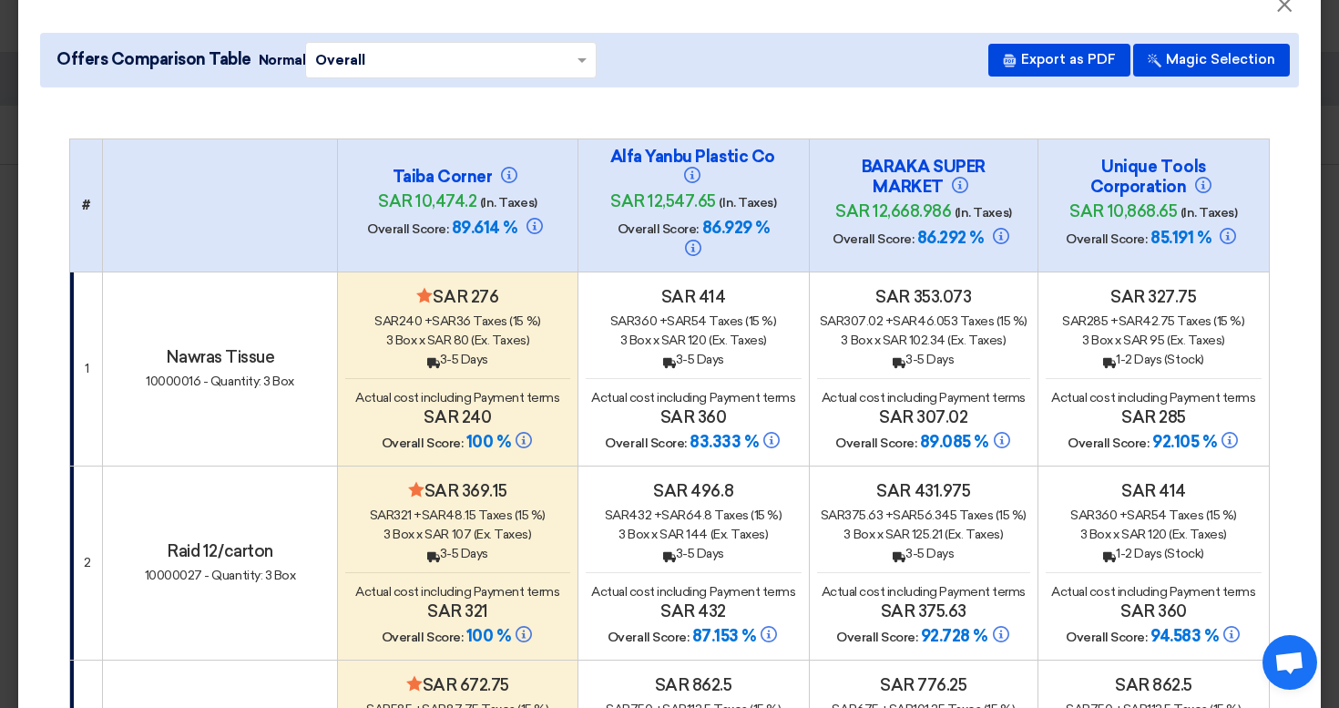
scroll to position [36, 0]
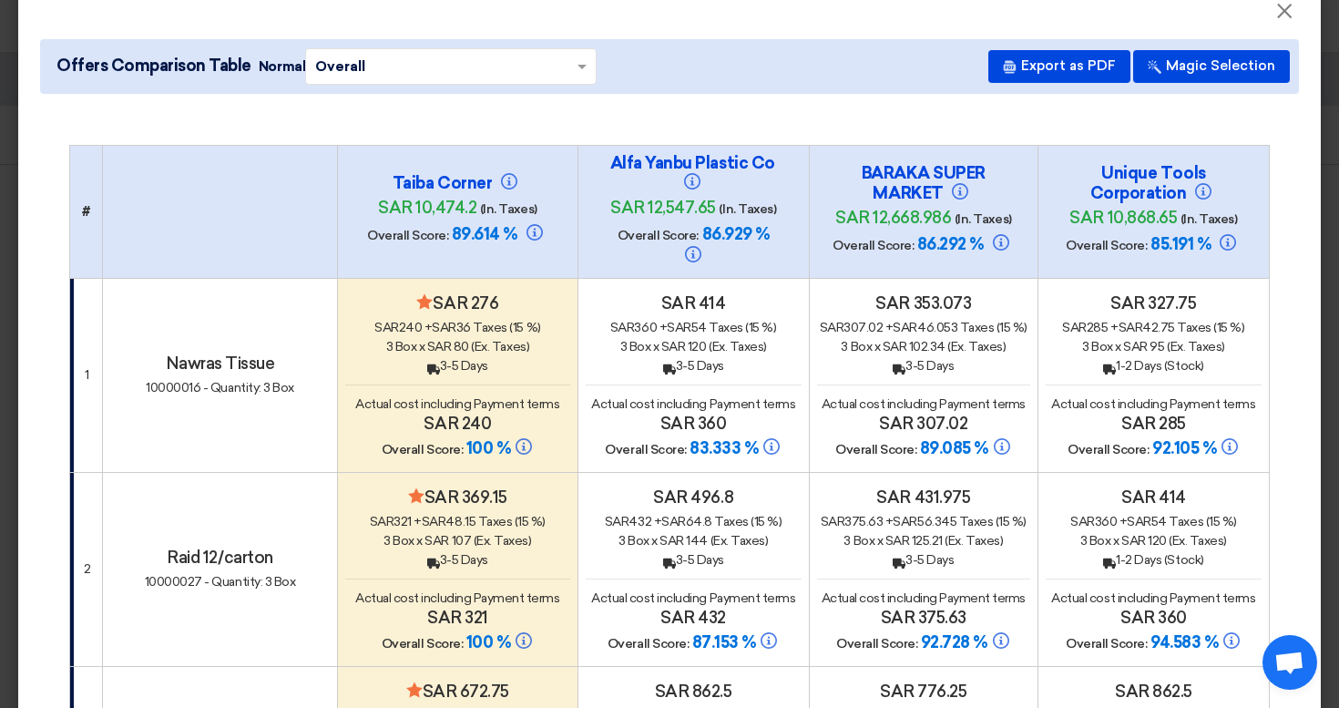
click at [525, 60] on input "text" at bounding box center [441, 66] width 253 height 28
click at [1249, 66] on button "Magic Selection" at bounding box center [1211, 66] width 157 height 33
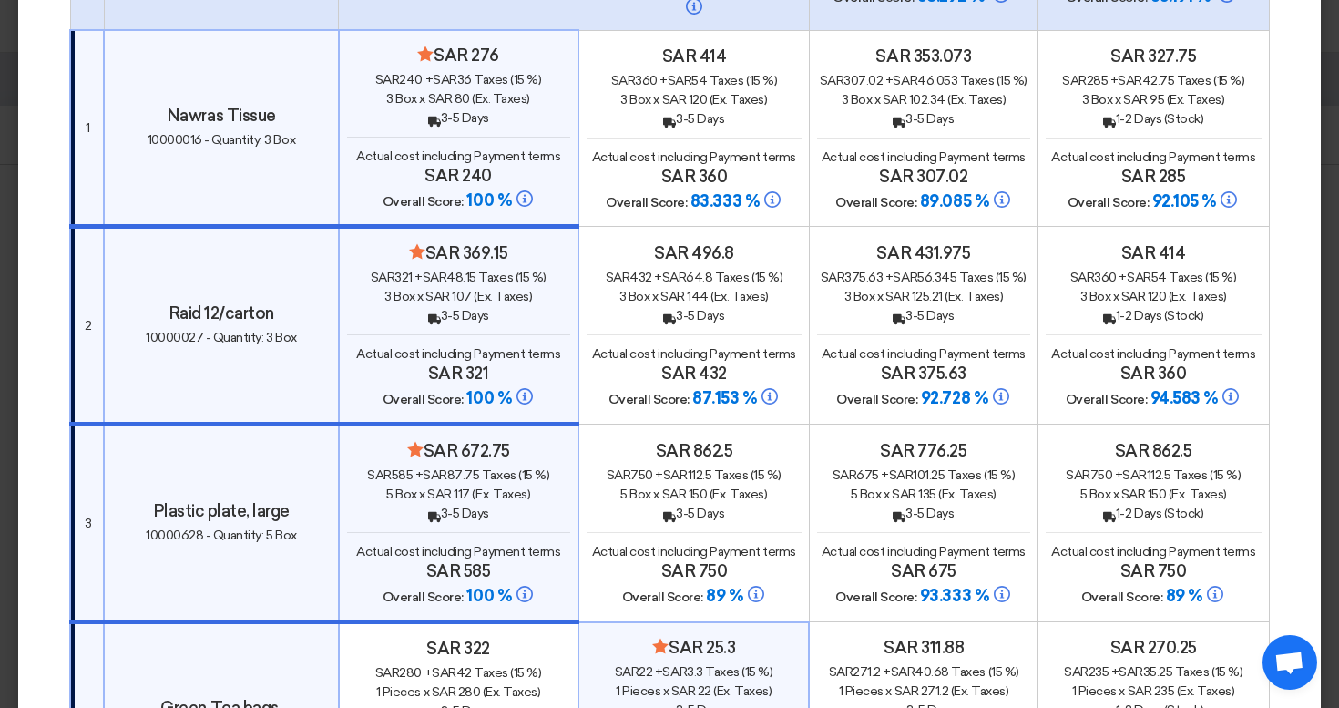
scroll to position [281, 0]
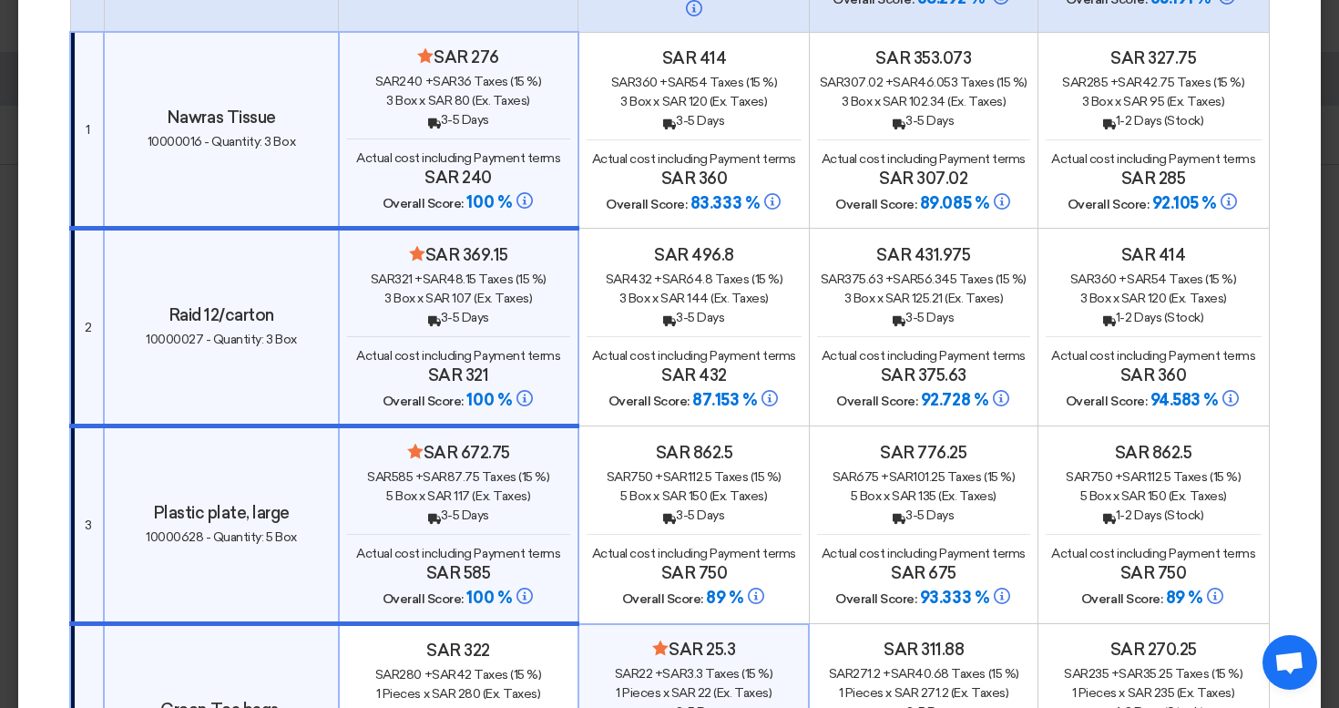
click at [779, 289] on div "3 Box x sar 144 (Ex. Taxes)" at bounding box center [693, 298] width 215 height 19
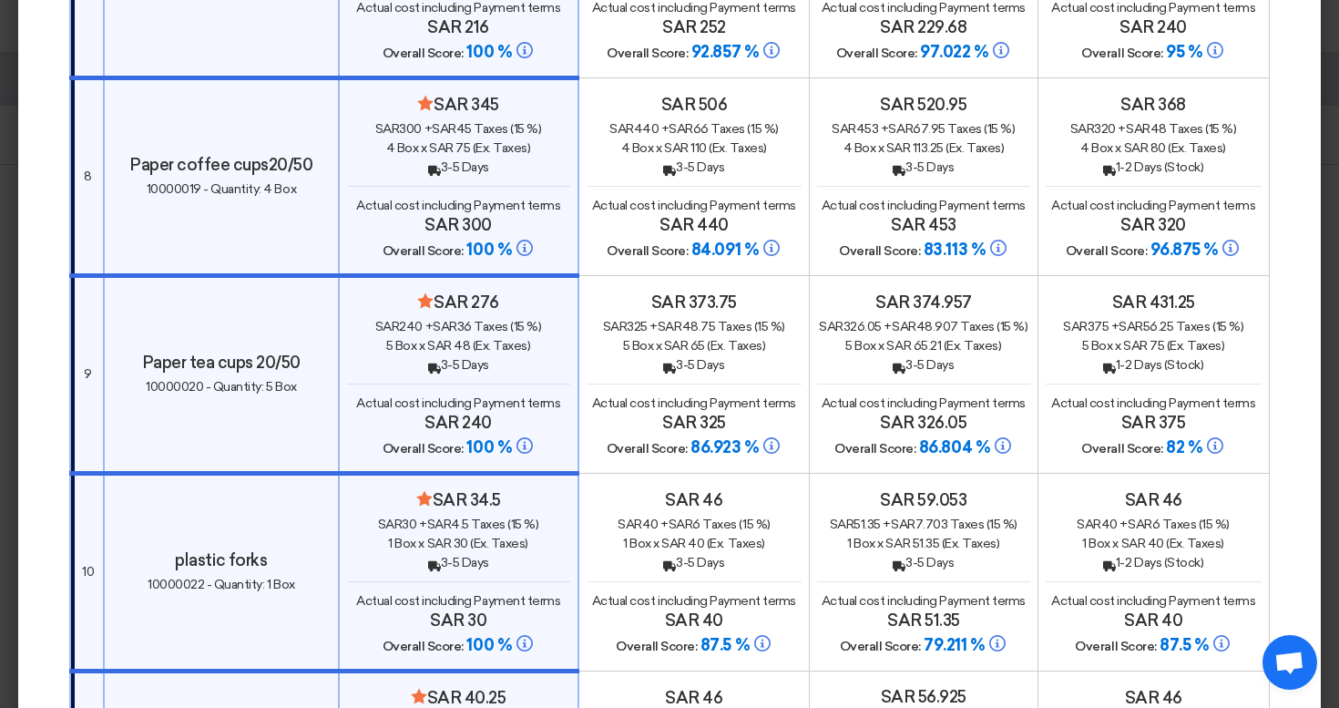
scroll to position [1714, 0]
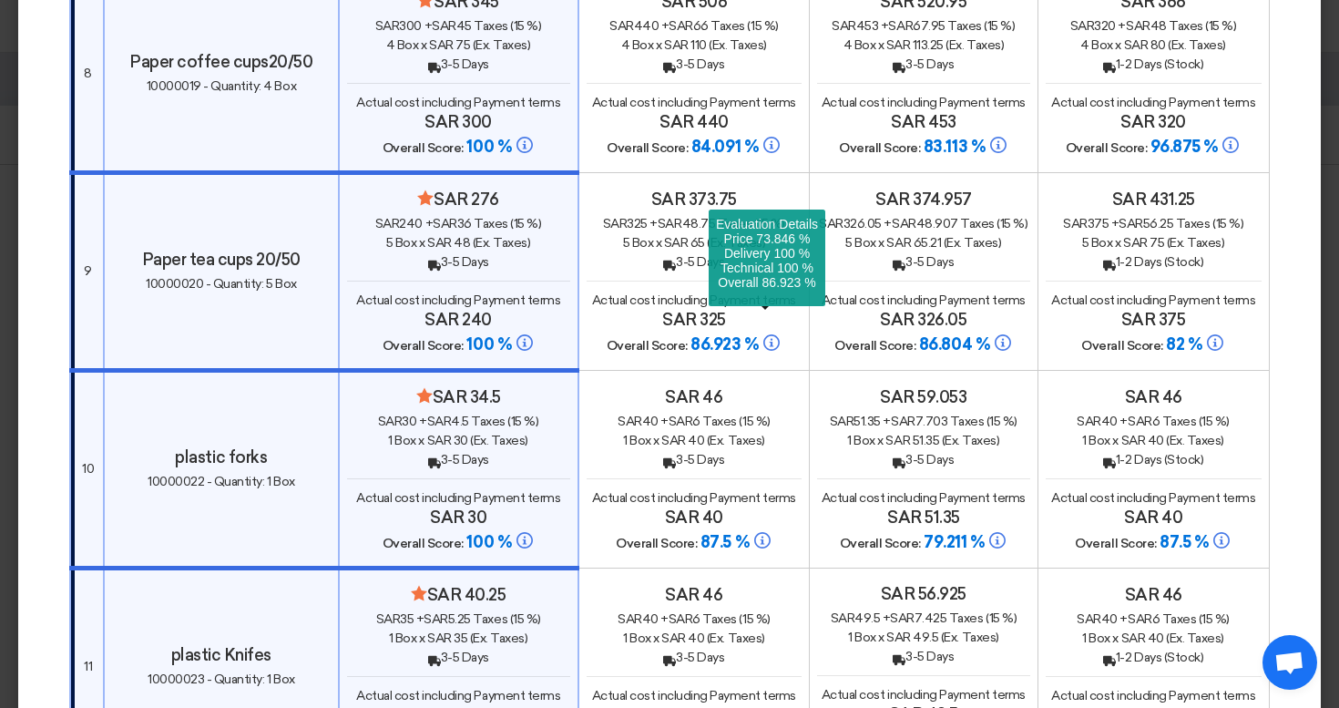
click at [740, 310] on h4 "sar 325" at bounding box center [693, 320] width 215 height 20
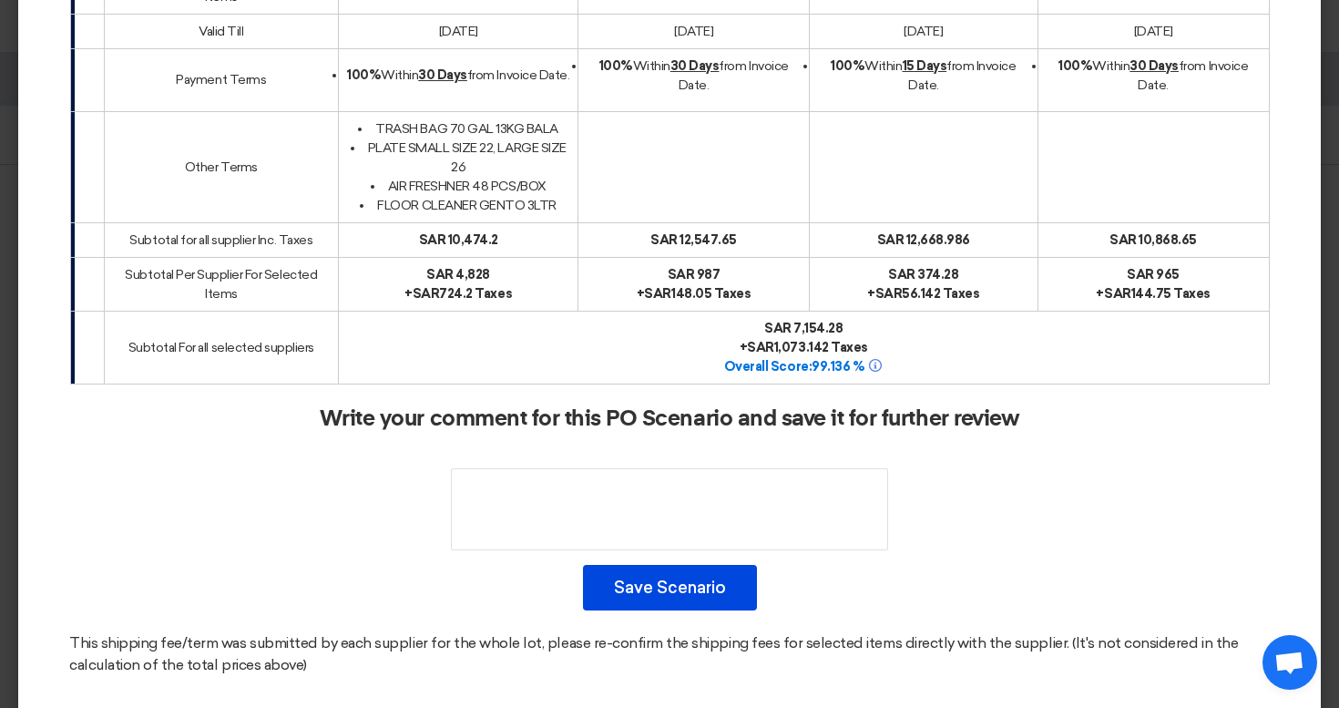
scroll to position [6311, 0]
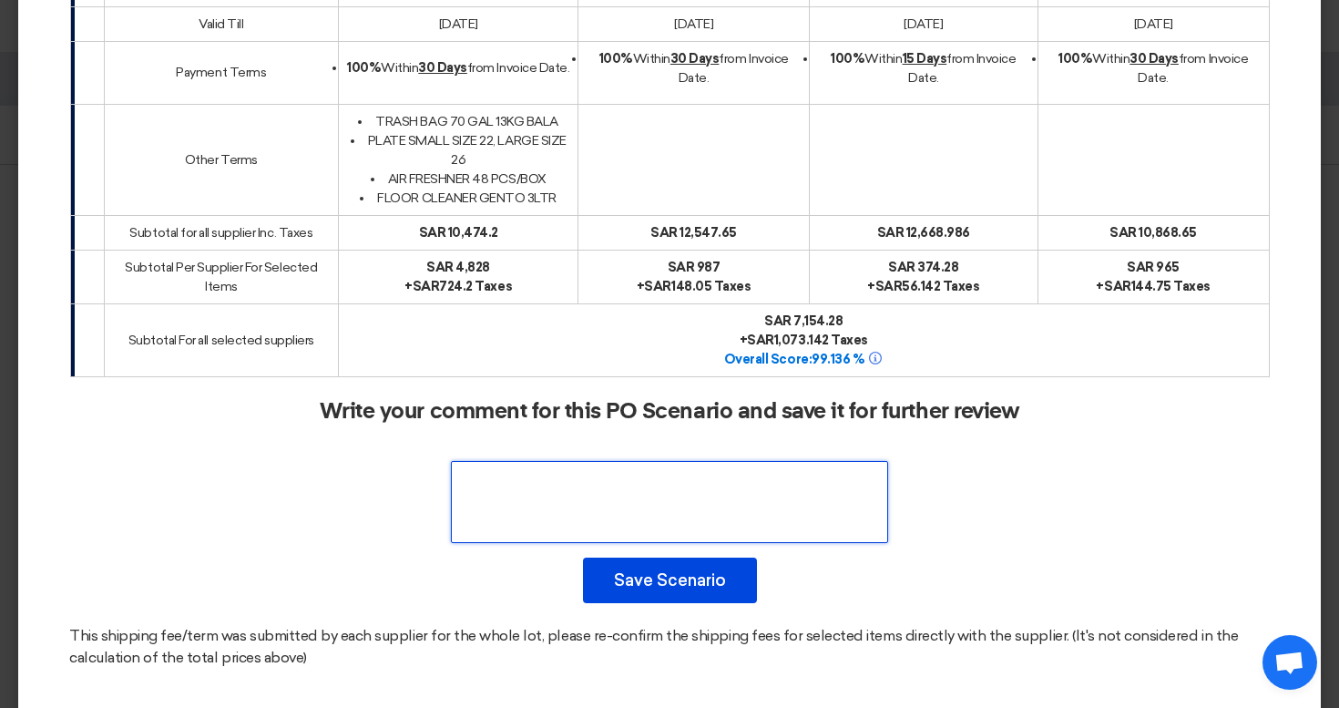
click at [688, 461] on textarea at bounding box center [669, 502] width 437 height 82
type textarea "lkskfsklhfsdlkfsdklhfl"
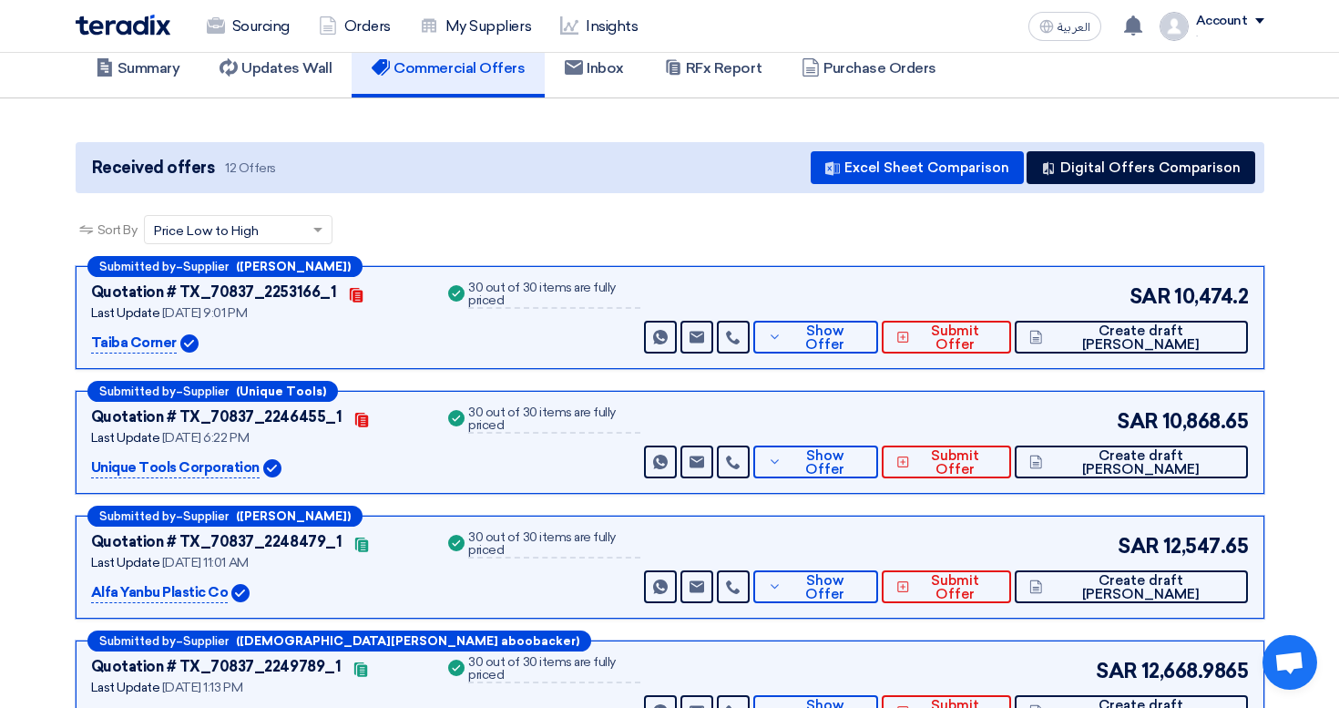
scroll to position [115, 0]
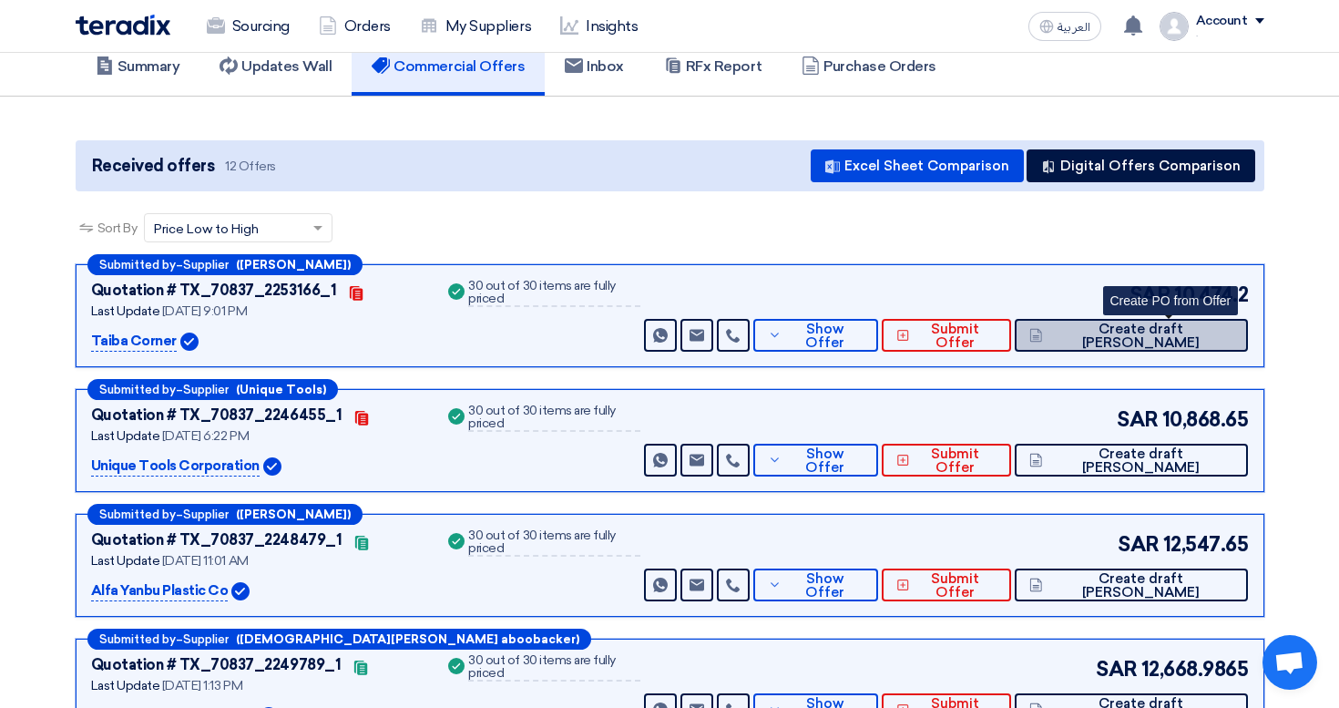
click at [1172, 343] on span "Create draft [PERSON_NAME]" at bounding box center [1140, 335] width 187 height 27
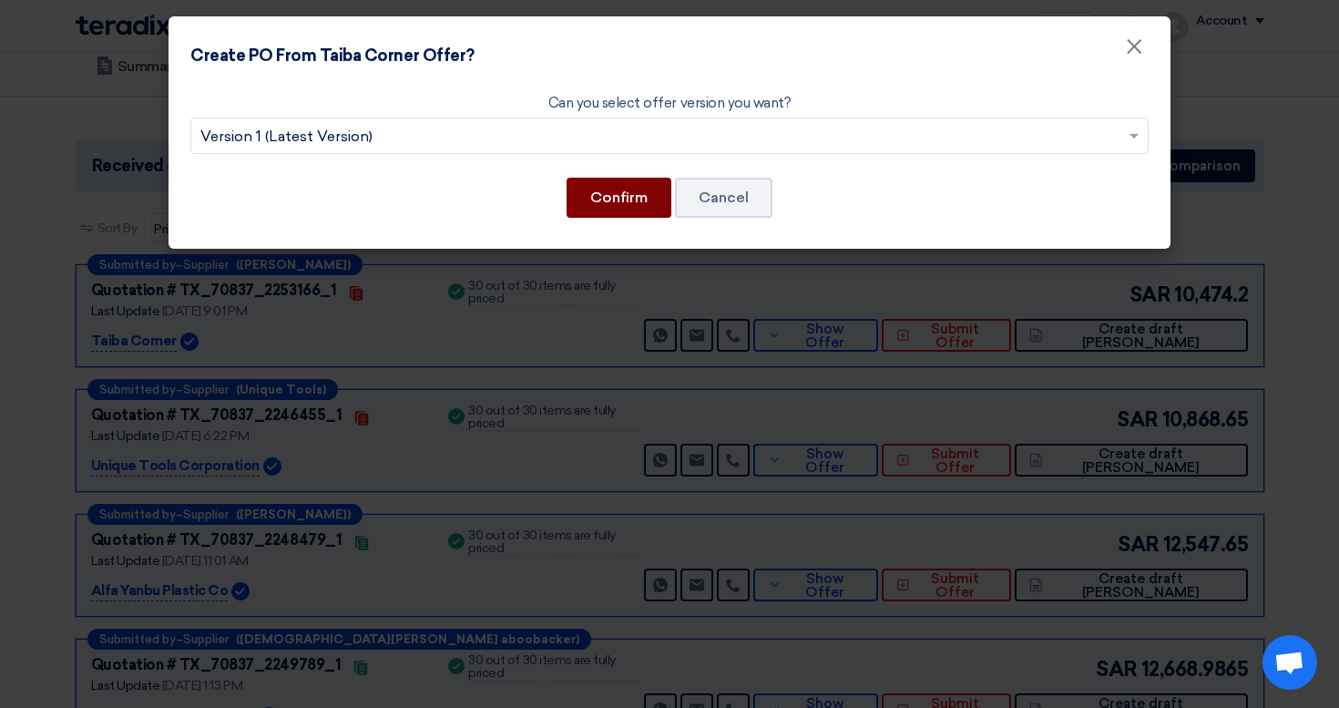
click at [646, 208] on button "Confirm" at bounding box center [618, 198] width 105 height 40
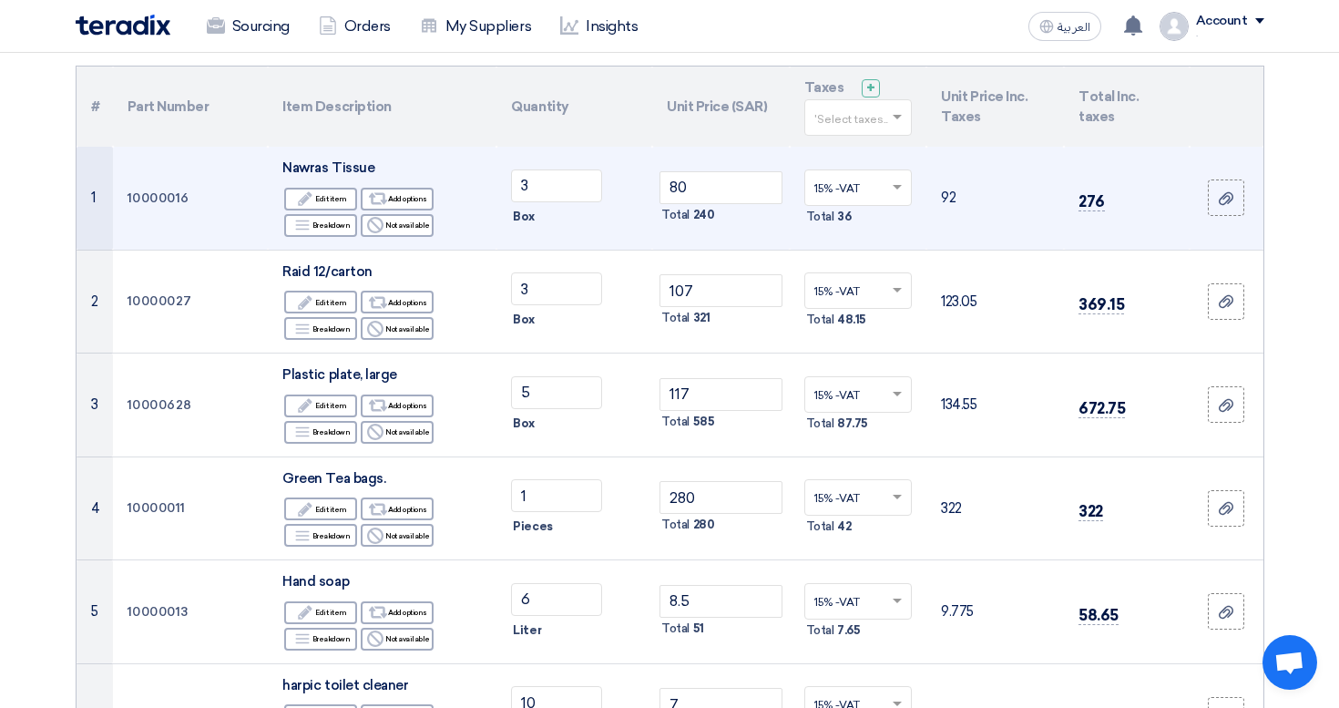
scroll to position [190, 0]
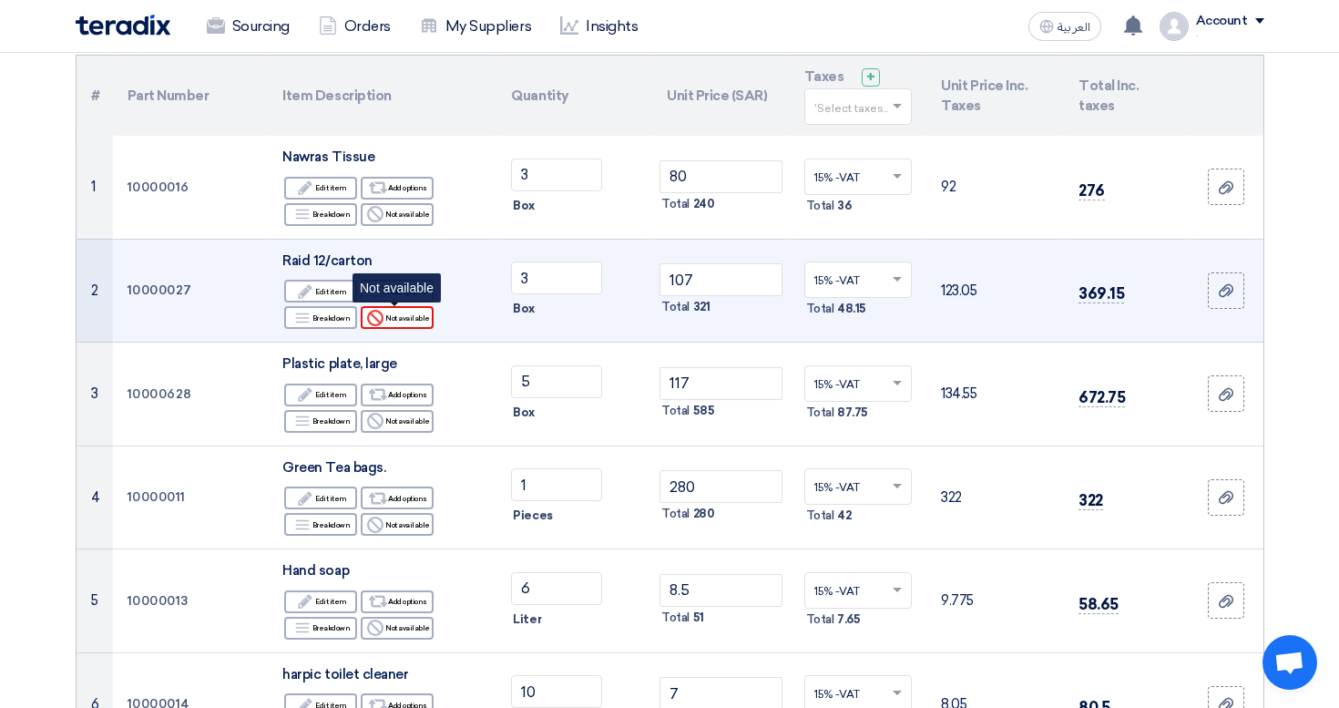
click at [393, 322] on div "Reject Not available" at bounding box center [397, 317] width 73 height 23
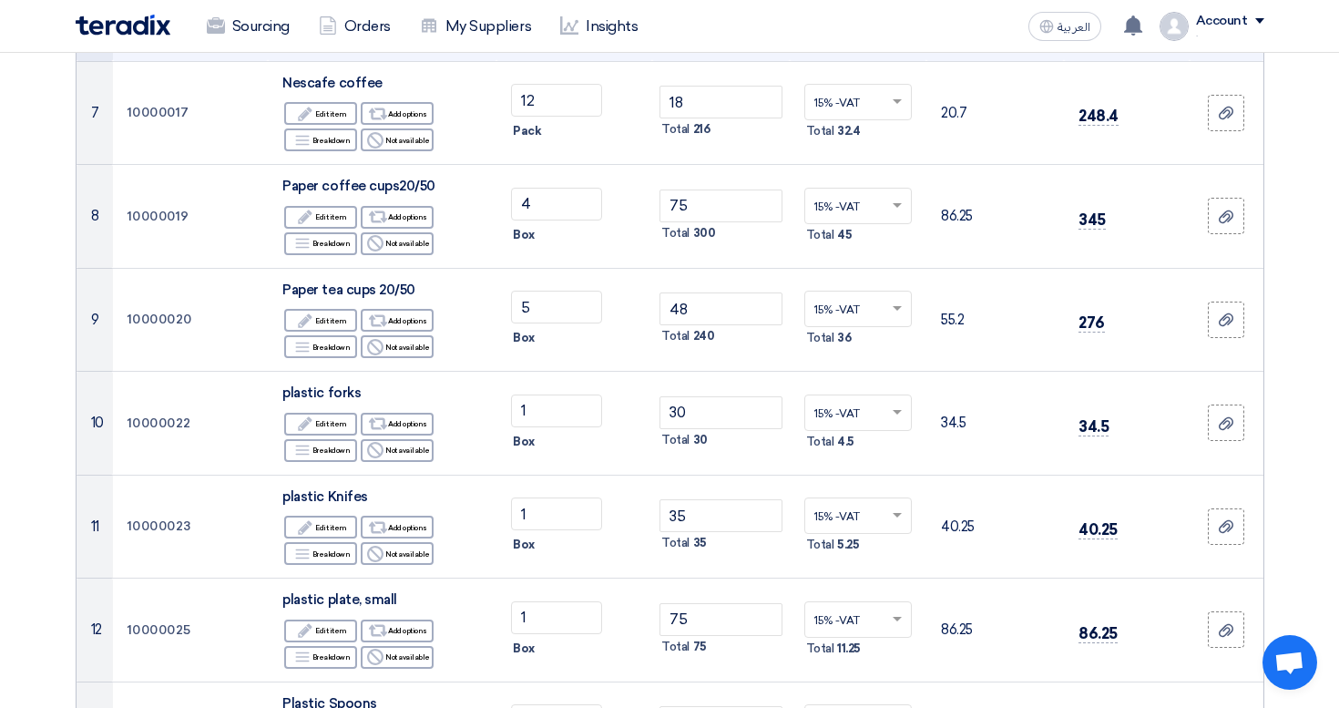
scroll to position [863, 0]
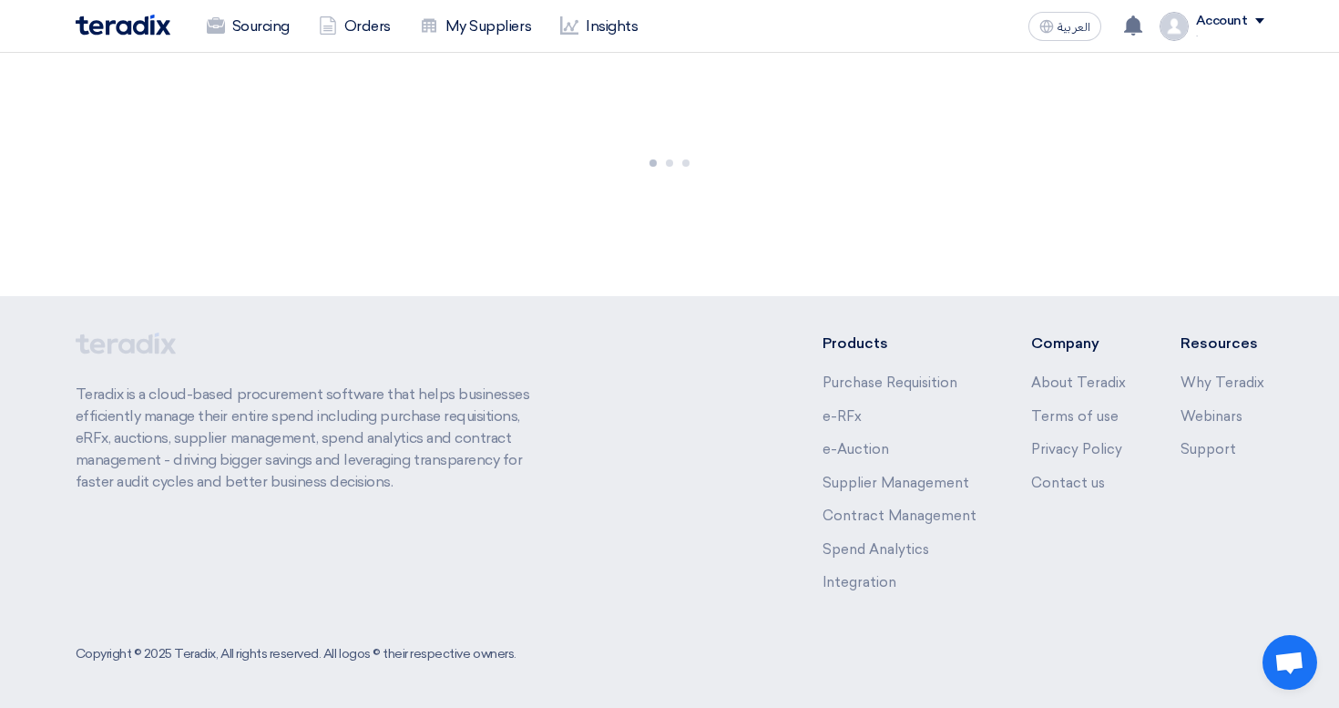
scroll to position [115, 0]
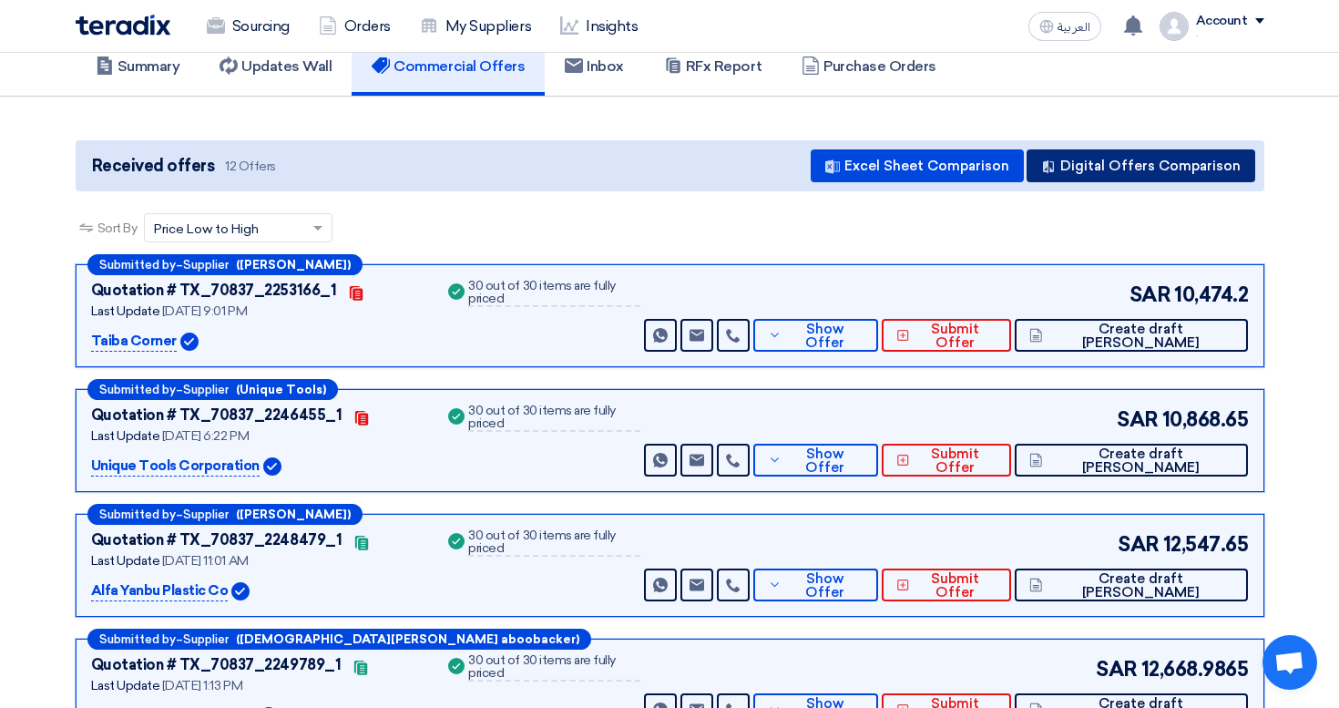
click at [1196, 161] on button "Digital Offers Comparison" at bounding box center [1140, 165] width 229 height 33
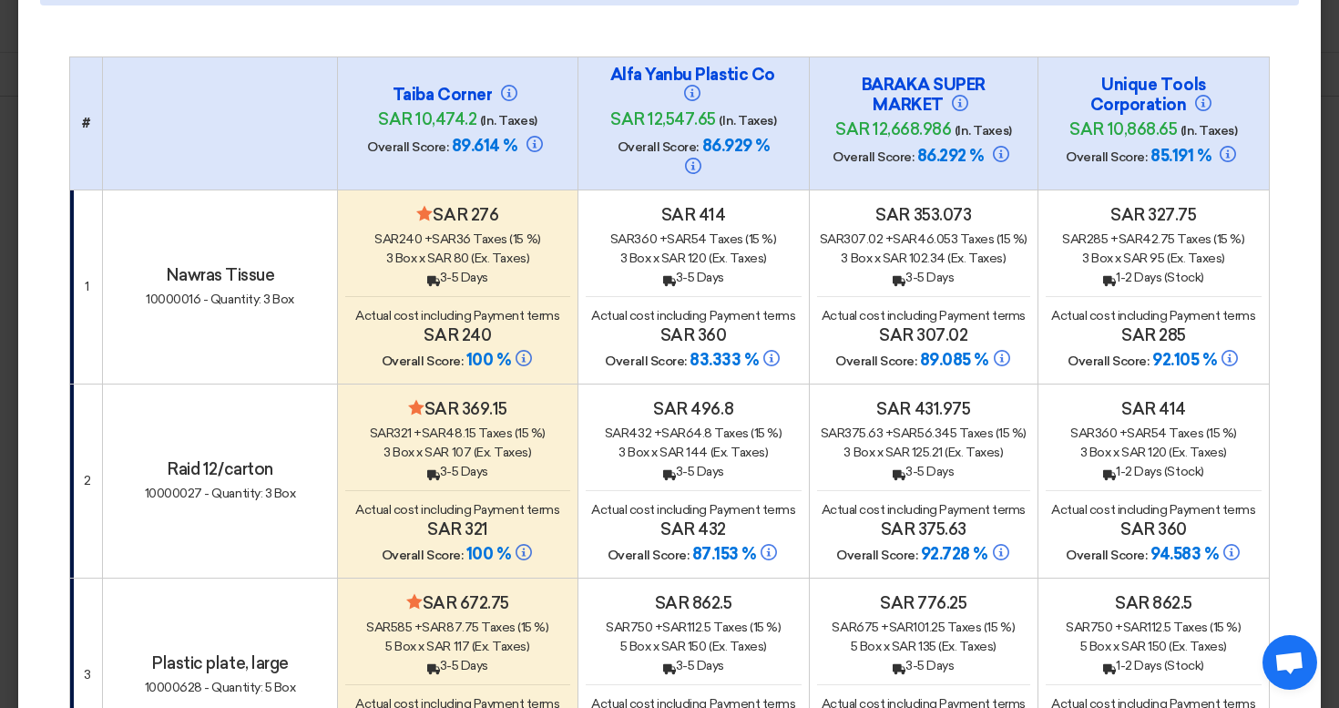
scroll to position [126, 0]
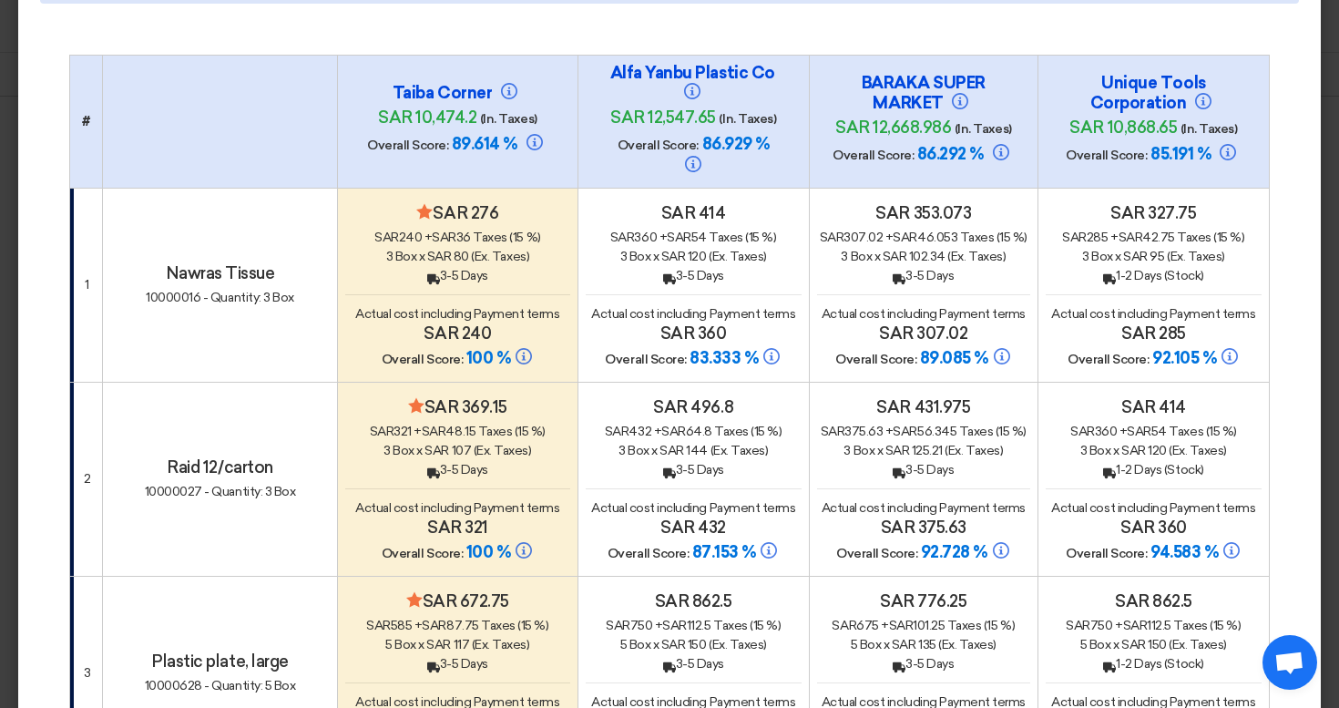
click at [665, 266] on div "Back 3-5 Days" at bounding box center [694, 275] width 216 height 19
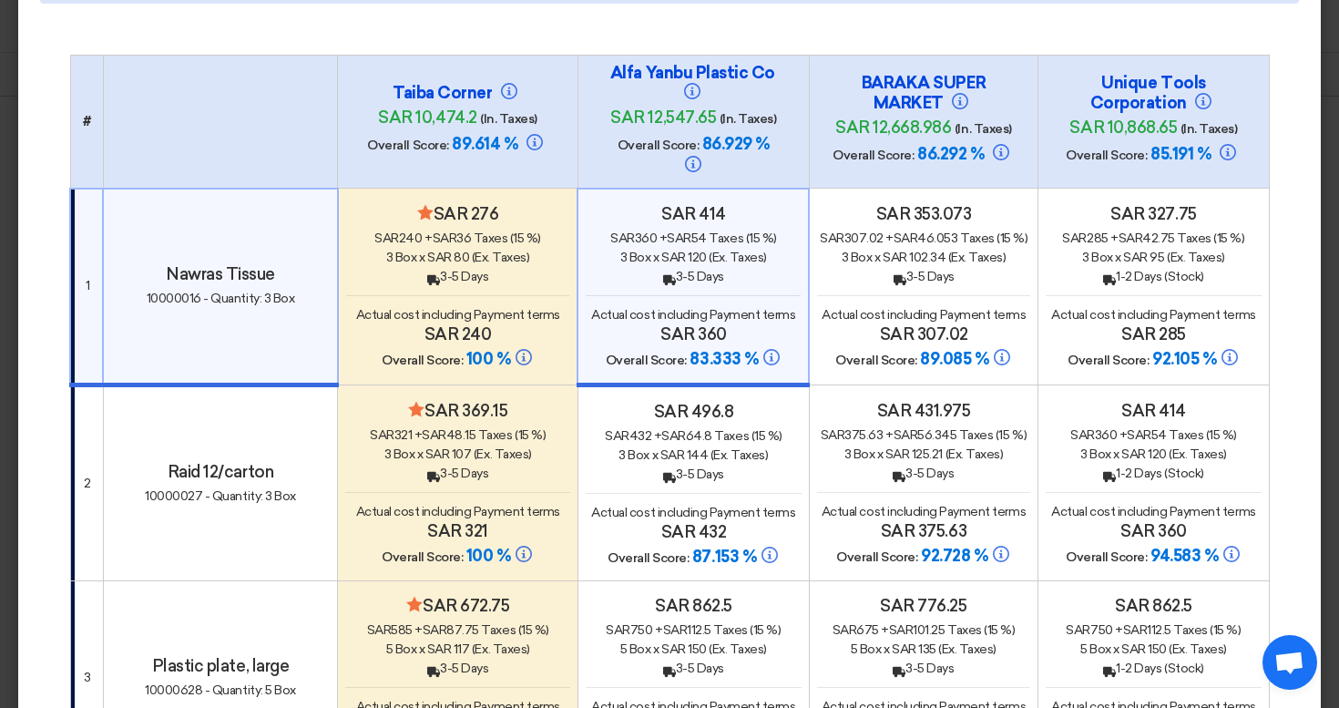
click at [493, 401] on h4 "Minimize/Maximize Category sar 369.15" at bounding box center [457, 411] width 225 height 20
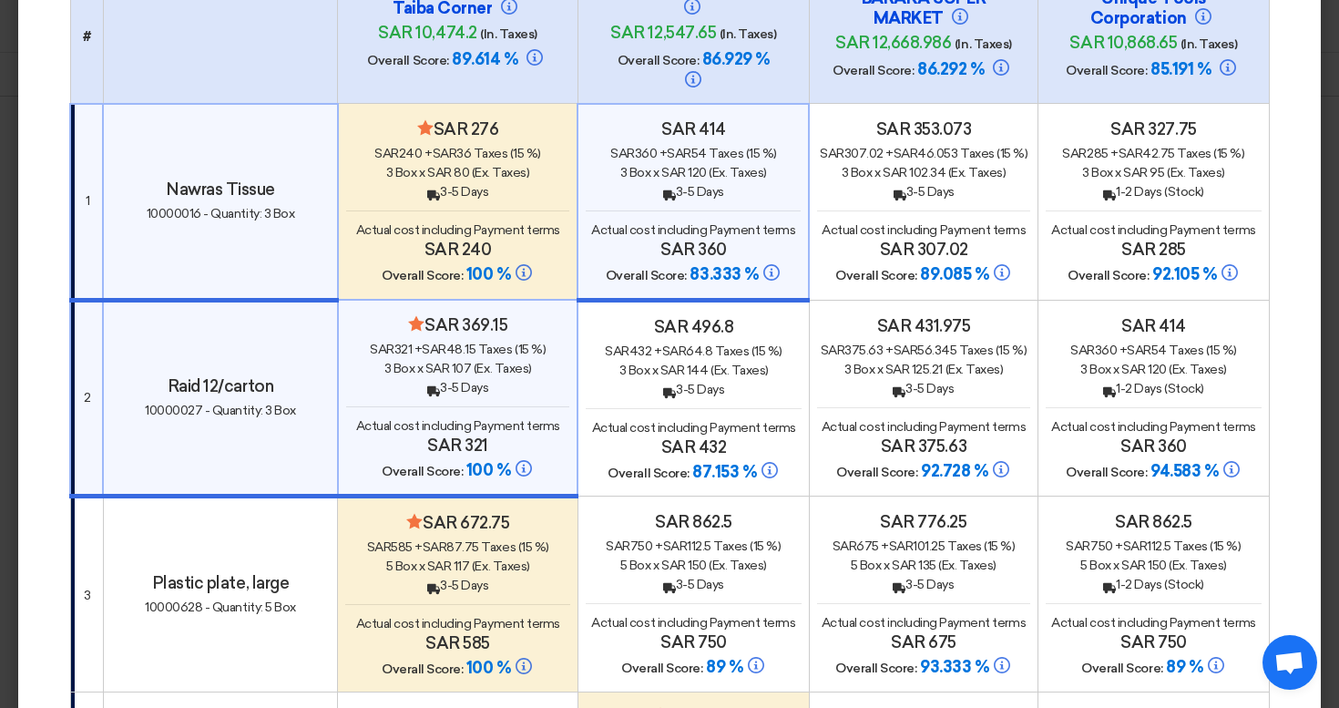
scroll to position [172, 0]
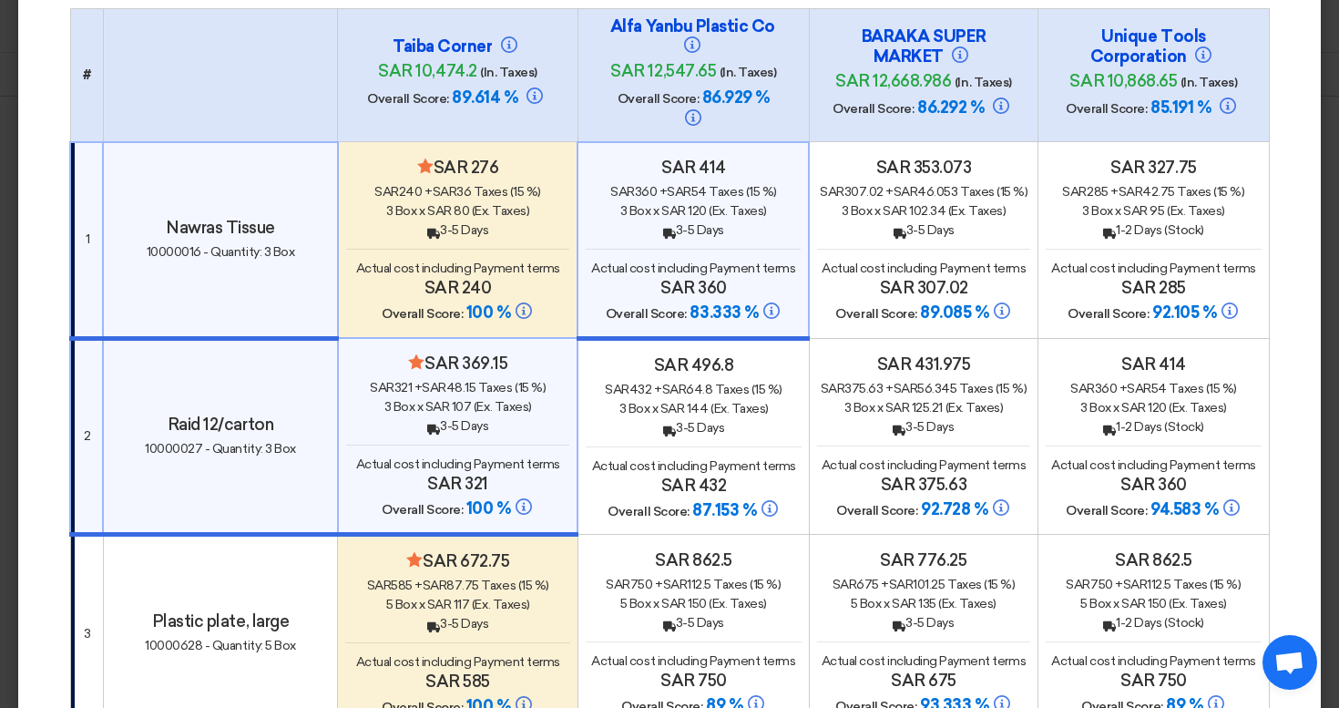
click at [546, 277] on div "Minimize/Maximize Category sar 276 sar 240 + sar 36 Taxes (15 %) 3 Box x sar 80…" at bounding box center [458, 241] width 224 height 167
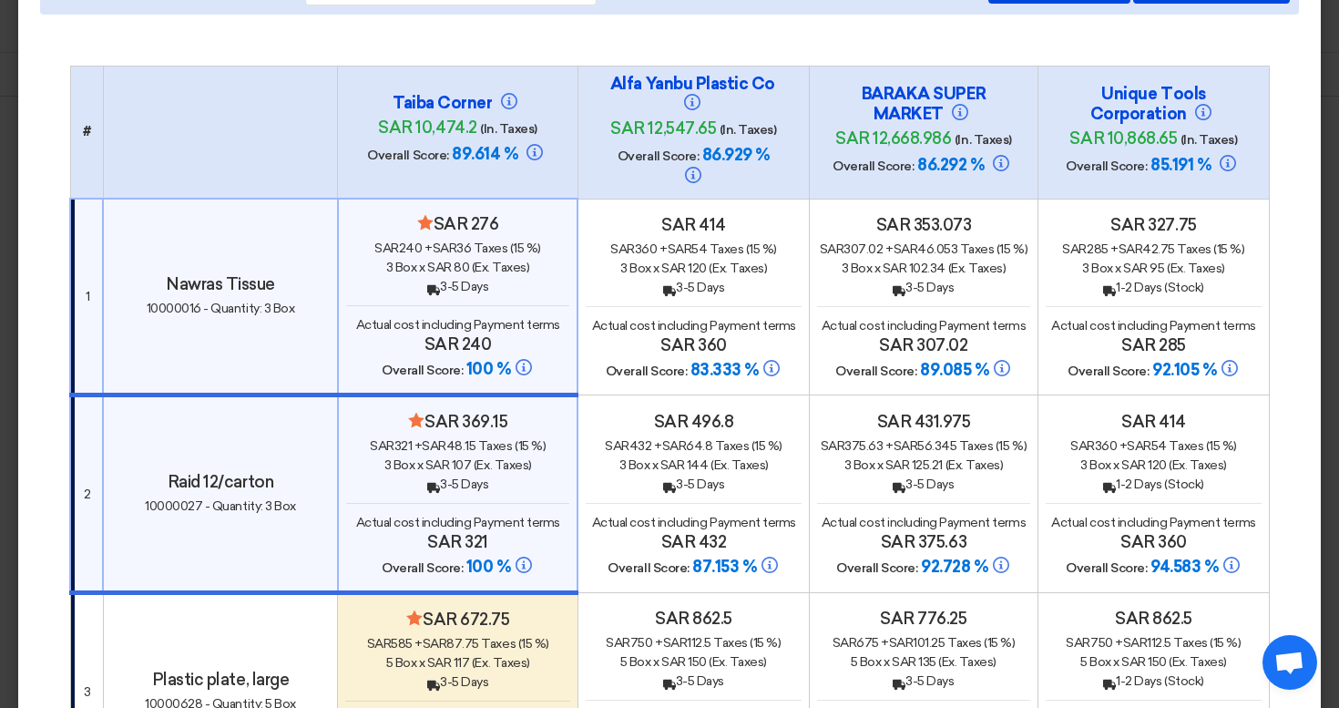
scroll to position [109, 0]
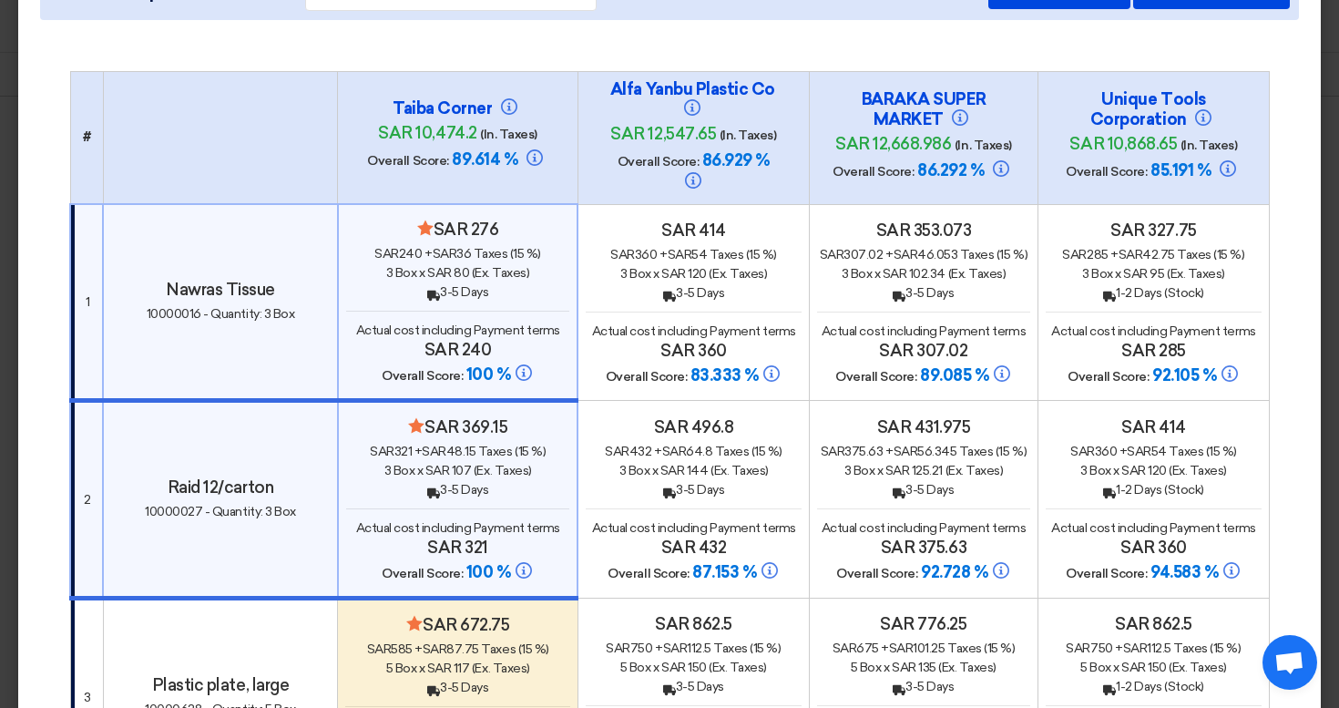
drag, startPoint x: 420, startPoint y: 100, endPoint x: 464, endPoint y: 99, distance: 43.7
click at [464, 99] on h4 "Taiba Corner" at bounding box center [458, 108] width 182 height 20
click at [432, 99] on h4 "Taiba Corner" at bounding box center [458, 108] width 182 height 20
drag, startPoint x: 410, startPoint y: 98, endPoint x: 458, endPoint y: 99, distance: 48.3
click at [458, 99] on h4 "Taiba Corner" at bounding box center [458, 108] width 182 height 20
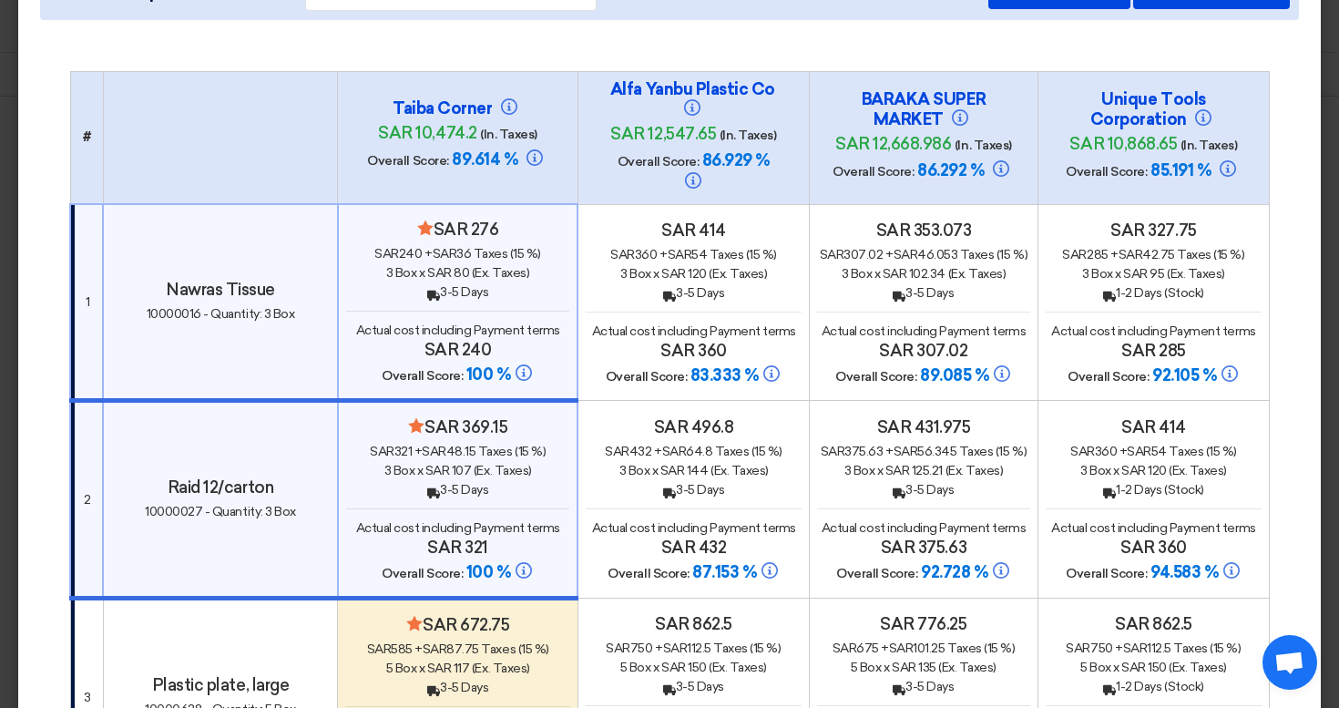
click at [458, 99] on h4 "Taiba Corner" at bounding box center [458, 108] width 182 height 20
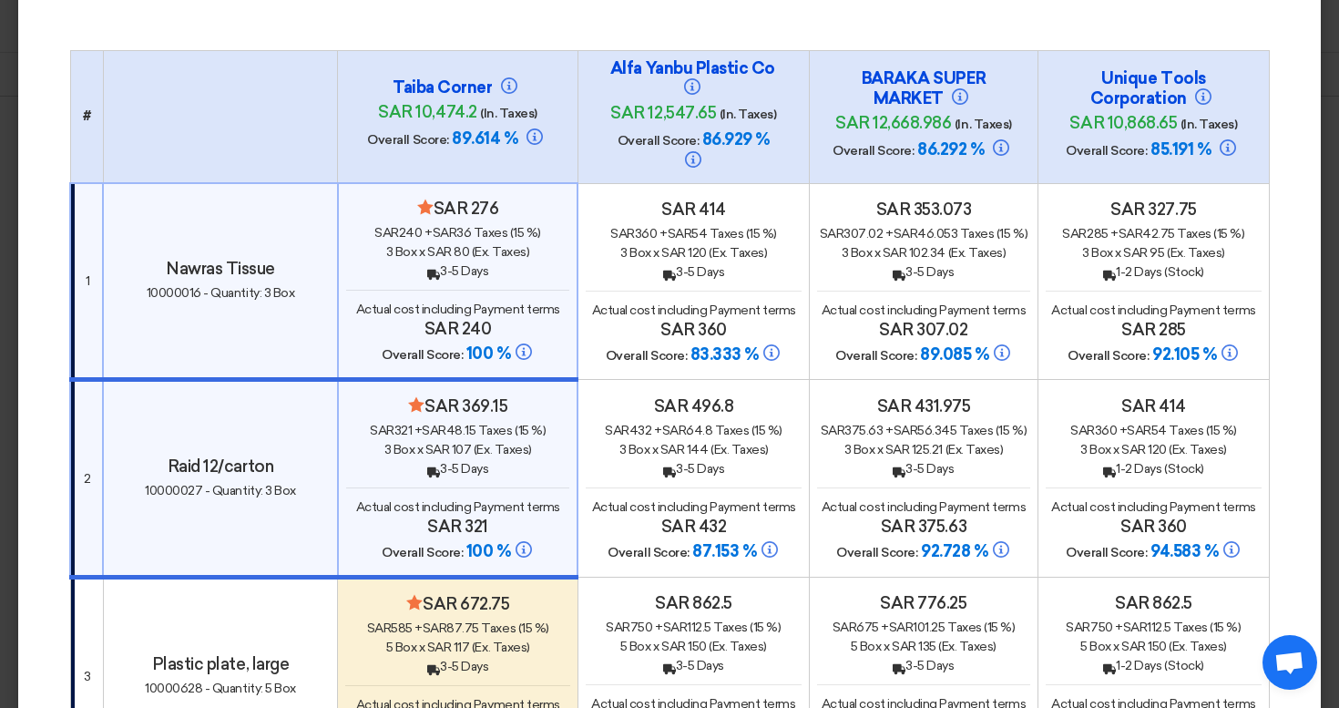
scroll to position [123, 0]
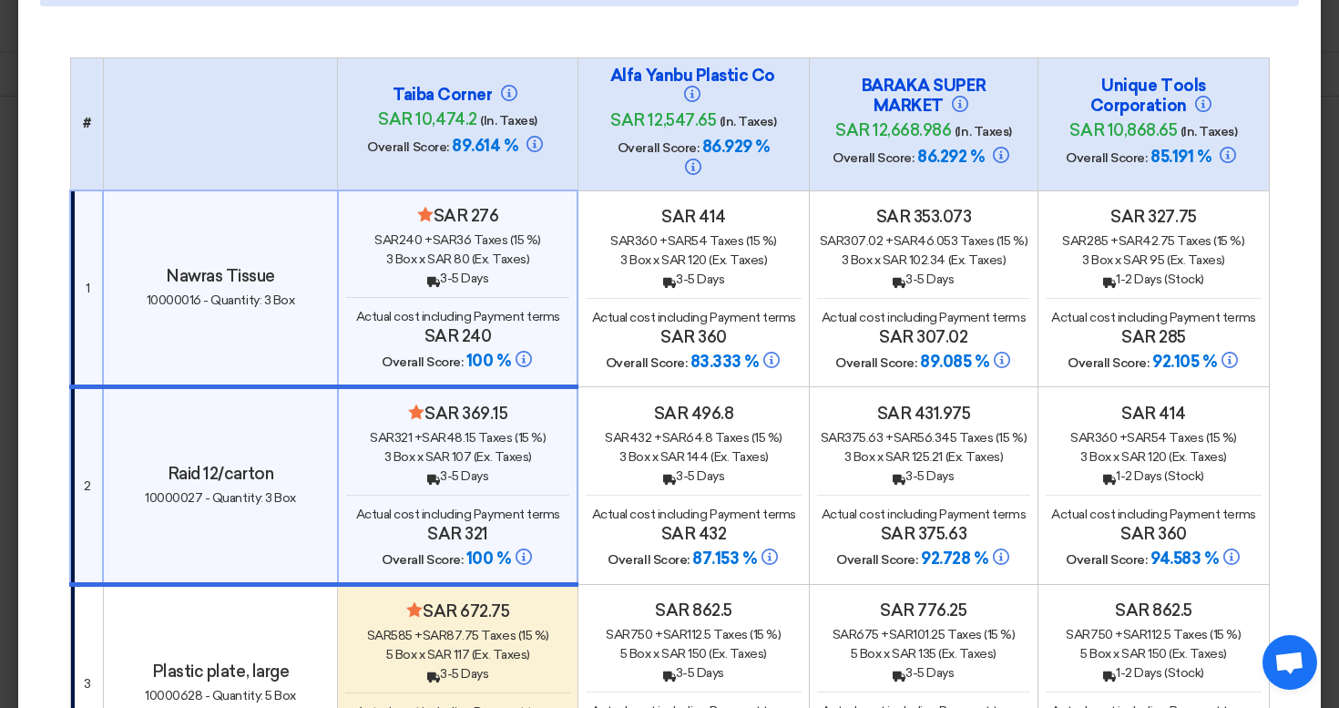
drag, startPoint x: 443, startPoint y: 87, endPoint x: 471, endPoint y: 87, distance: 28.2
click at [471, 87] on h4 "Taiba Corner" at bounding box center [458, 95] width 182 height 20
drag, startPoint x: 420, startPoint y: 110, endPoint x: 450, endPoint y: 112, distance: 30.1
click at [450, 112] on span "sar 10,474.2" at bounding box center [427, 119] width 98 height 20
click at [432, 120] on h4 "sar 10,474.2 (In. Taxes)" at bounding box center [458, 120] width 182 height 22
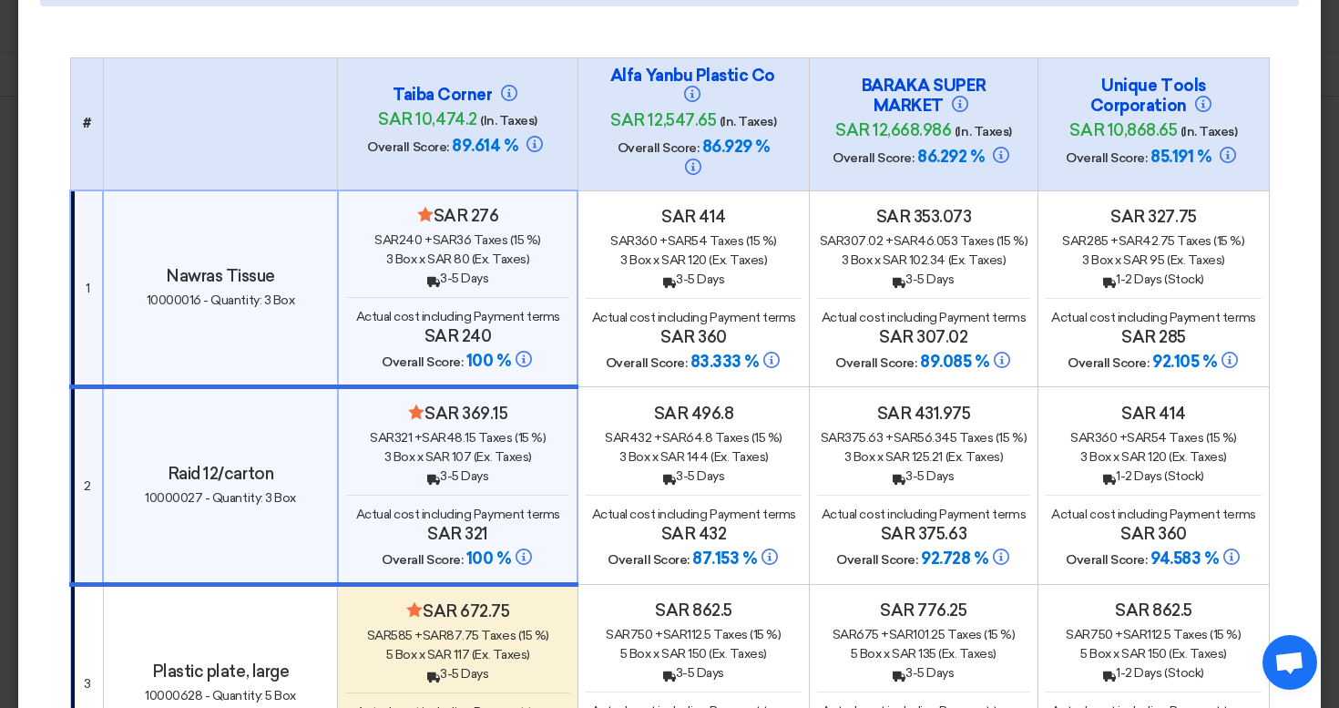
drag, startPoint x: 448, startPoint y: 137, endPoint x: 487, endPoint y: 137, distance: 39.2
click at [487, 137] on span "89.614 %" at bounding box center [485, 146] width 66 height 20
drag, startPoint x: 391, startPoint y: 85, endPoint x: 432, endPoint y: 85, distance: 41.0
click at [432, 85] on h4 "Taiba Corner" at bounding box center [458, 95] width 182 height 20
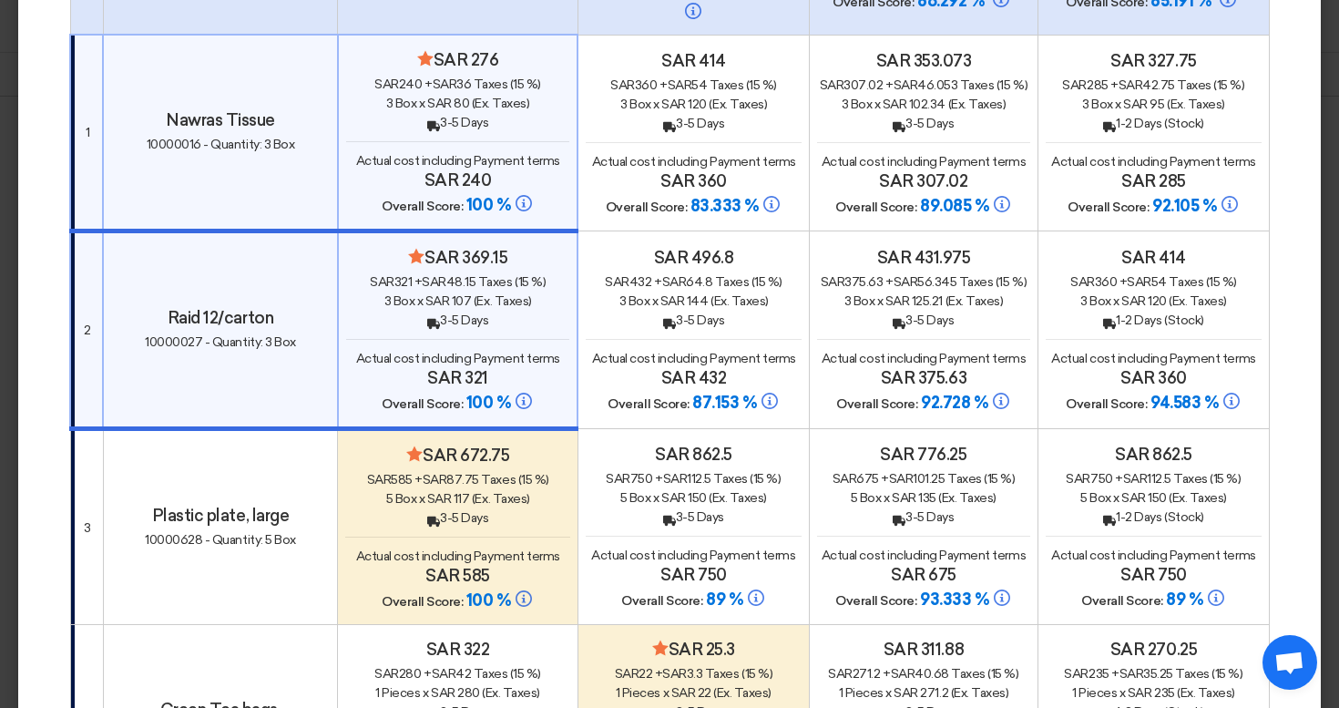
scroll to position [0, 0]
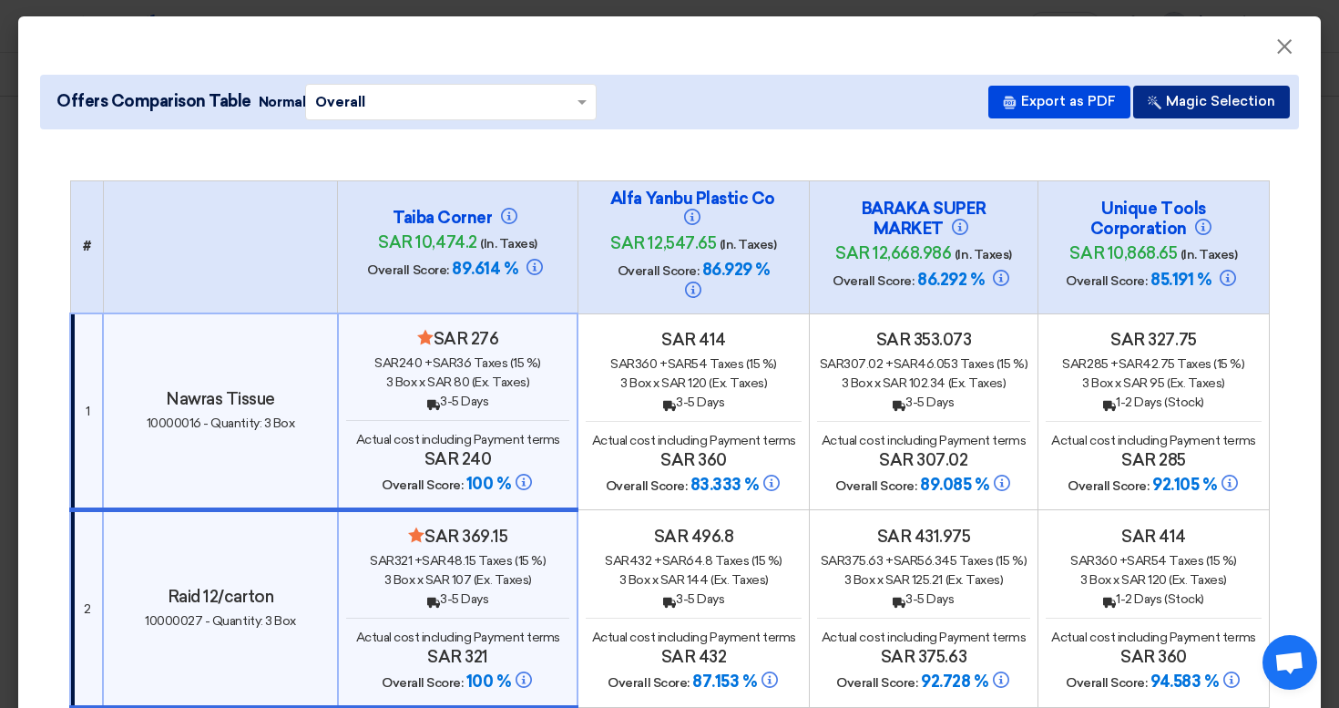
click at [1207, 94] on button "Magic Selection" at bounding box center [1211, 102] width 157 height 33
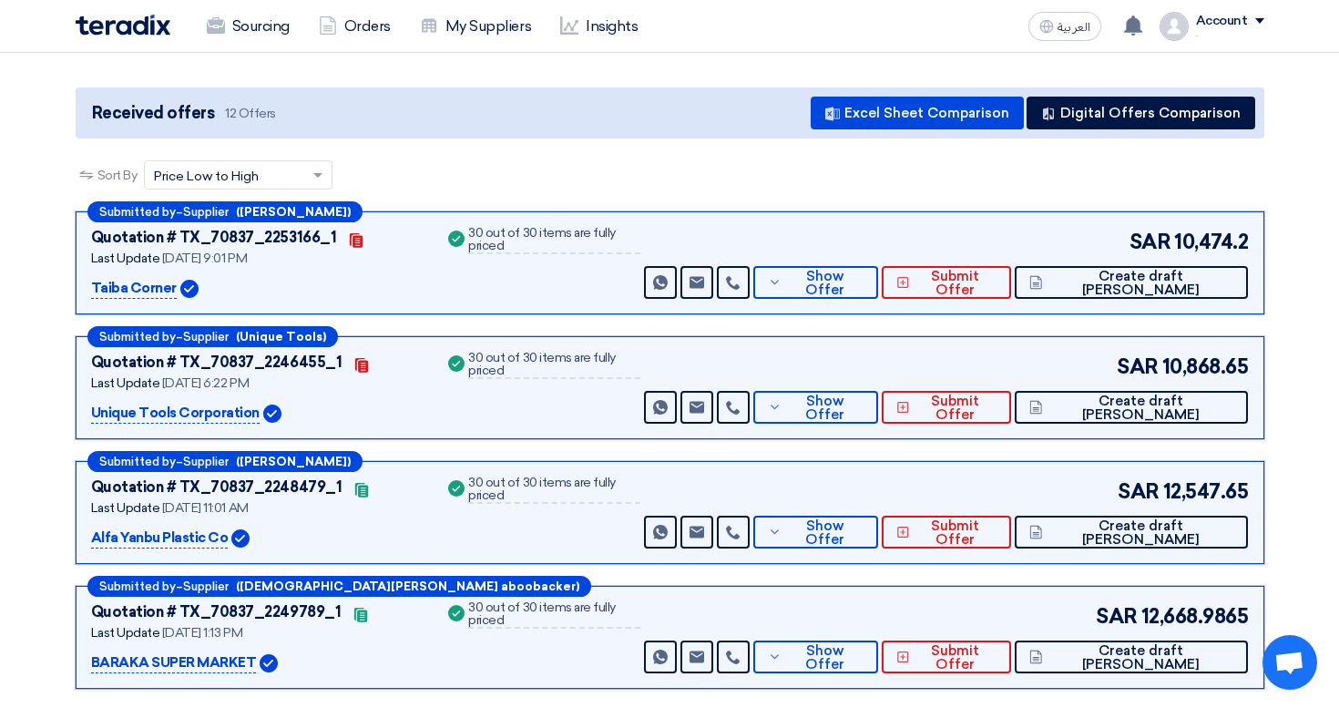
scroll to position [171, 0]
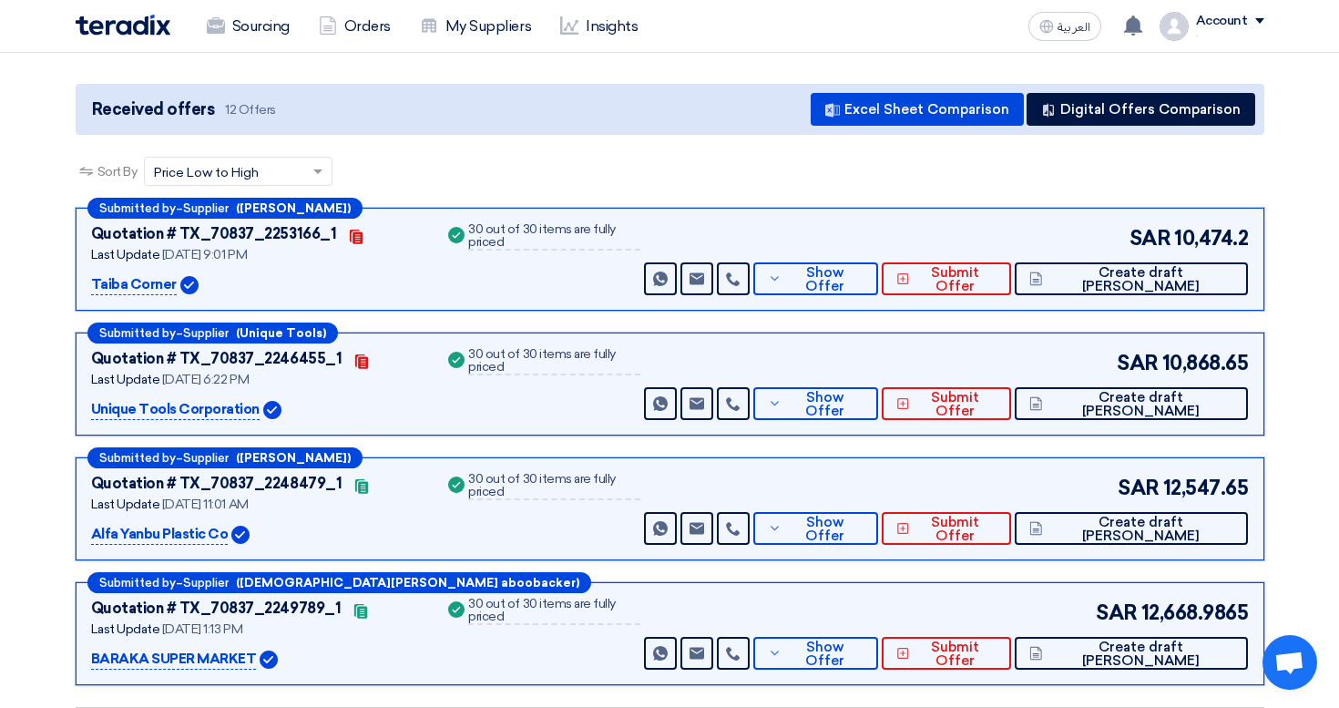
click at [890, 260] on div "SAR 10,474.2 Send Message Send Message" at bounding box center [944, 259] width 608 height 72
click at [863, 271] on span "Show Offer" at bounding box center [824, 279] width 77 height 27
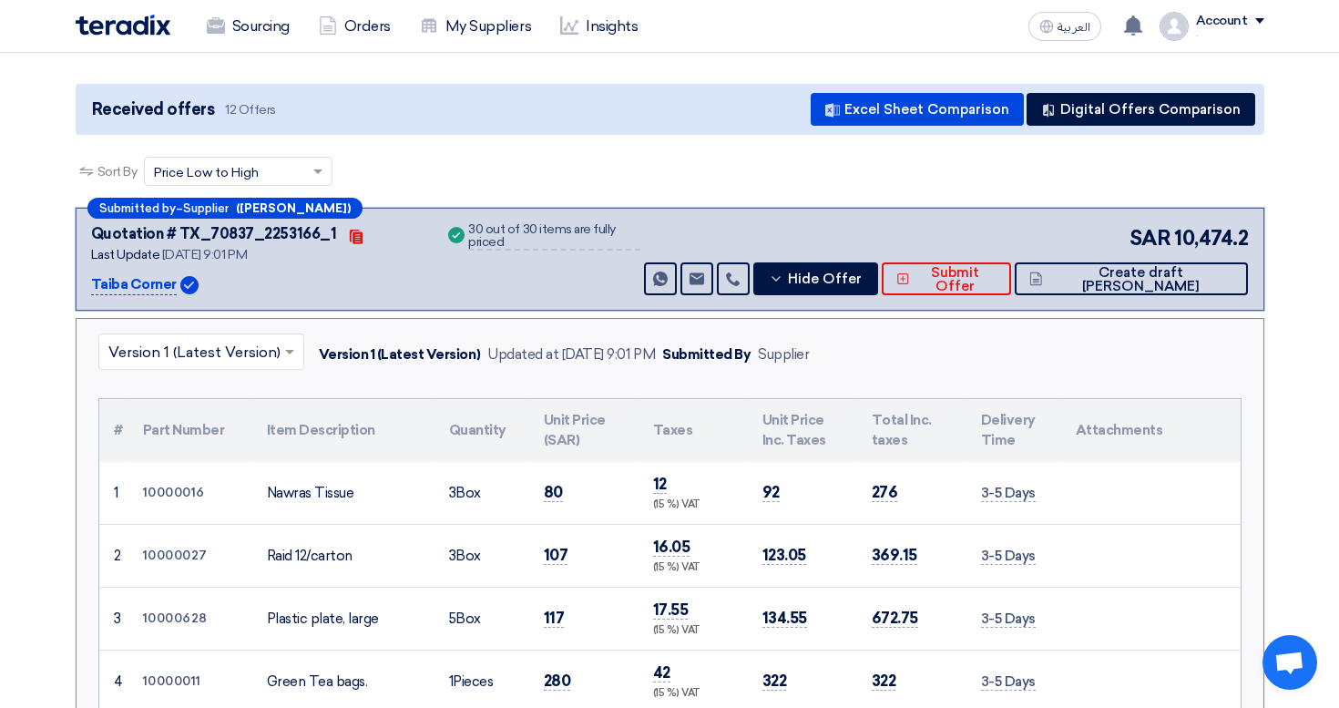
click at [174, 348] on input "text" at bounding box center [192, 354] width 168 height 30
click at [1224, 34] on div "." at bounding box center [1230, 33] width 68 height 10
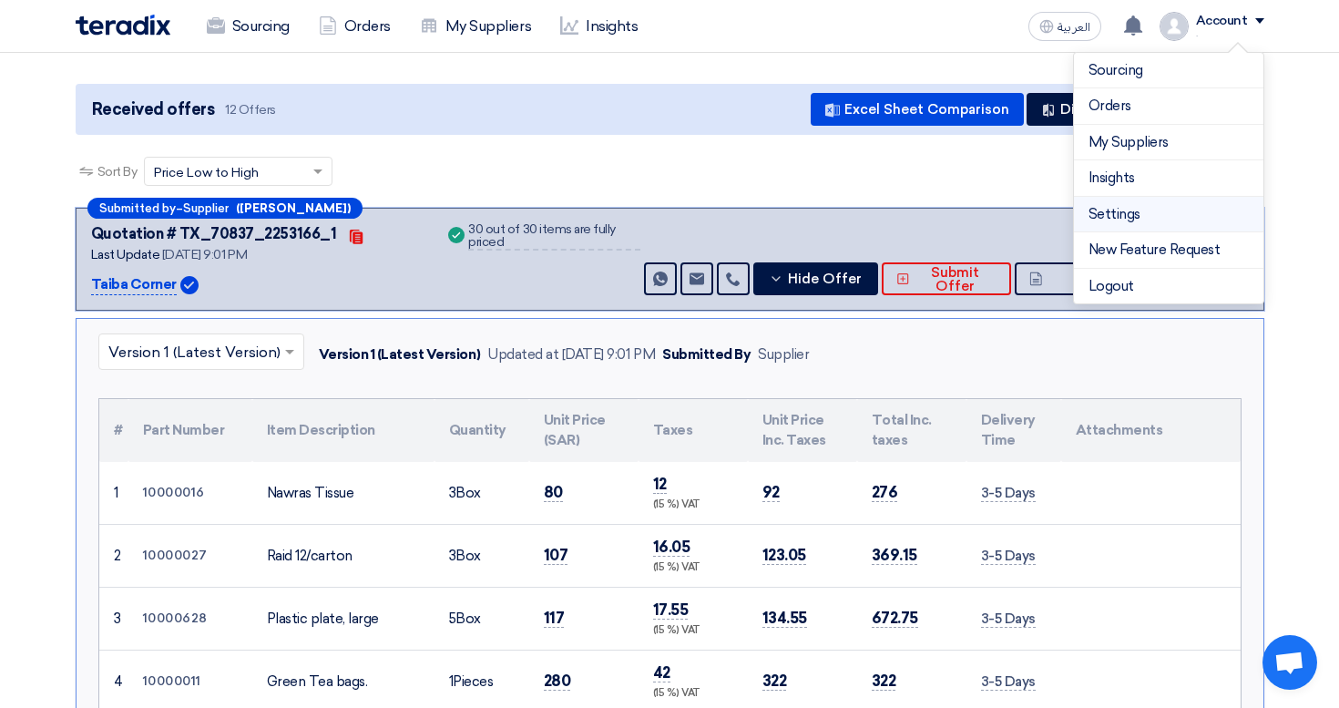
click at [1161, 216] on link "Settings" at bounding box center [1168, 214] width 160 height 21
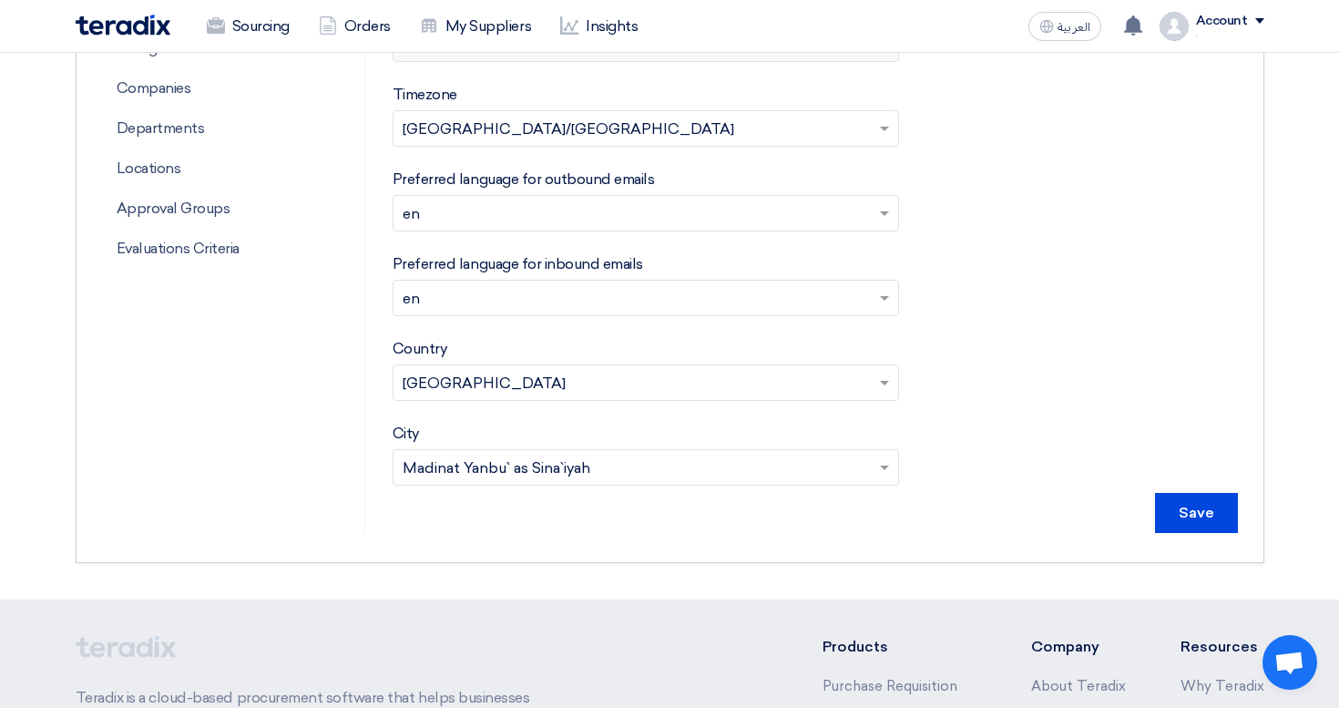
scroll to position [665, 0]
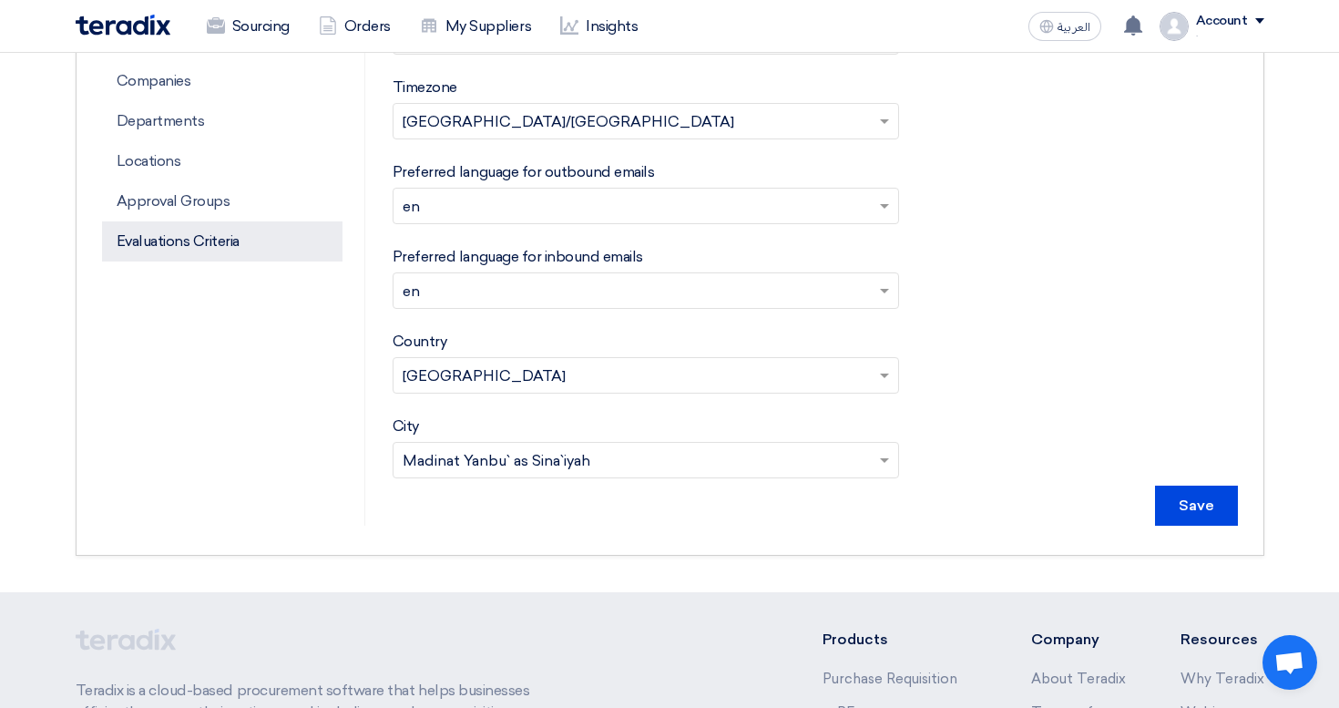
click at [213, 233] on p "Evaluations Criteria" at bounding box center [222, 241] width 240 height 40
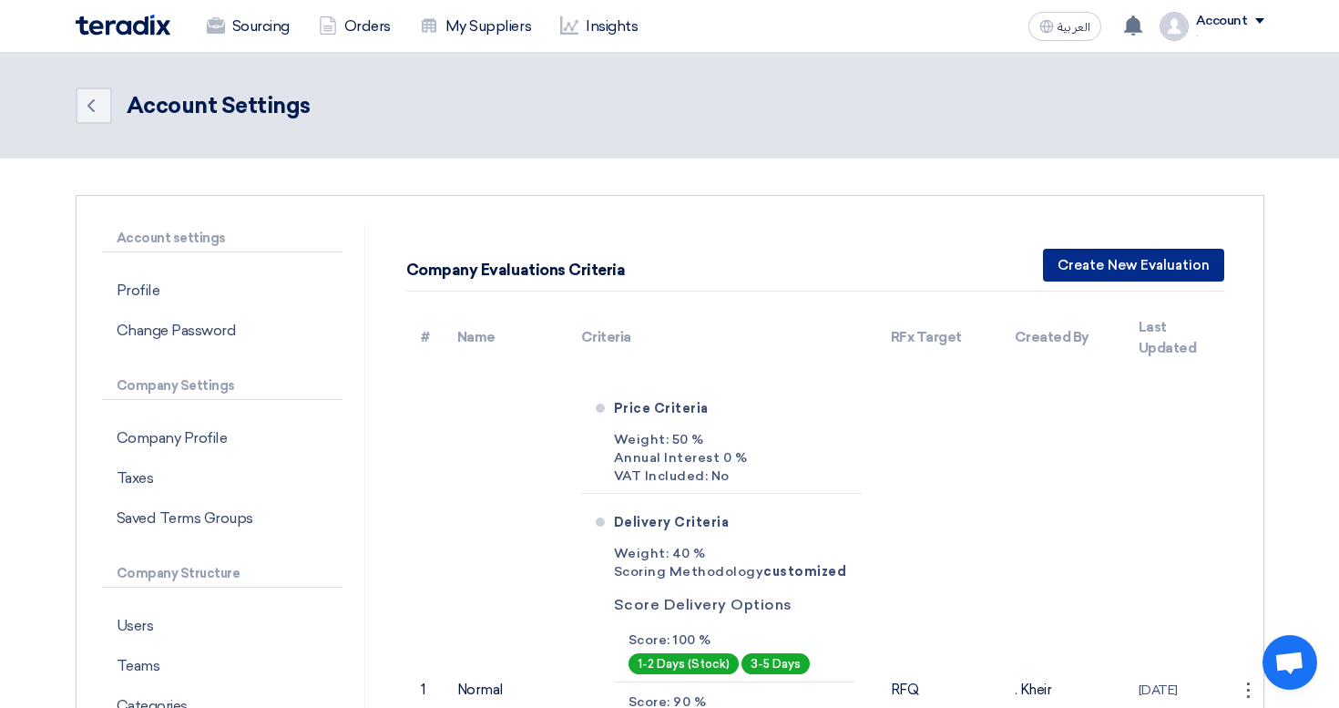
click at [1110, 258] on button "Create New Evaluation" at bounding box center [1133, 265] width 181 height 33
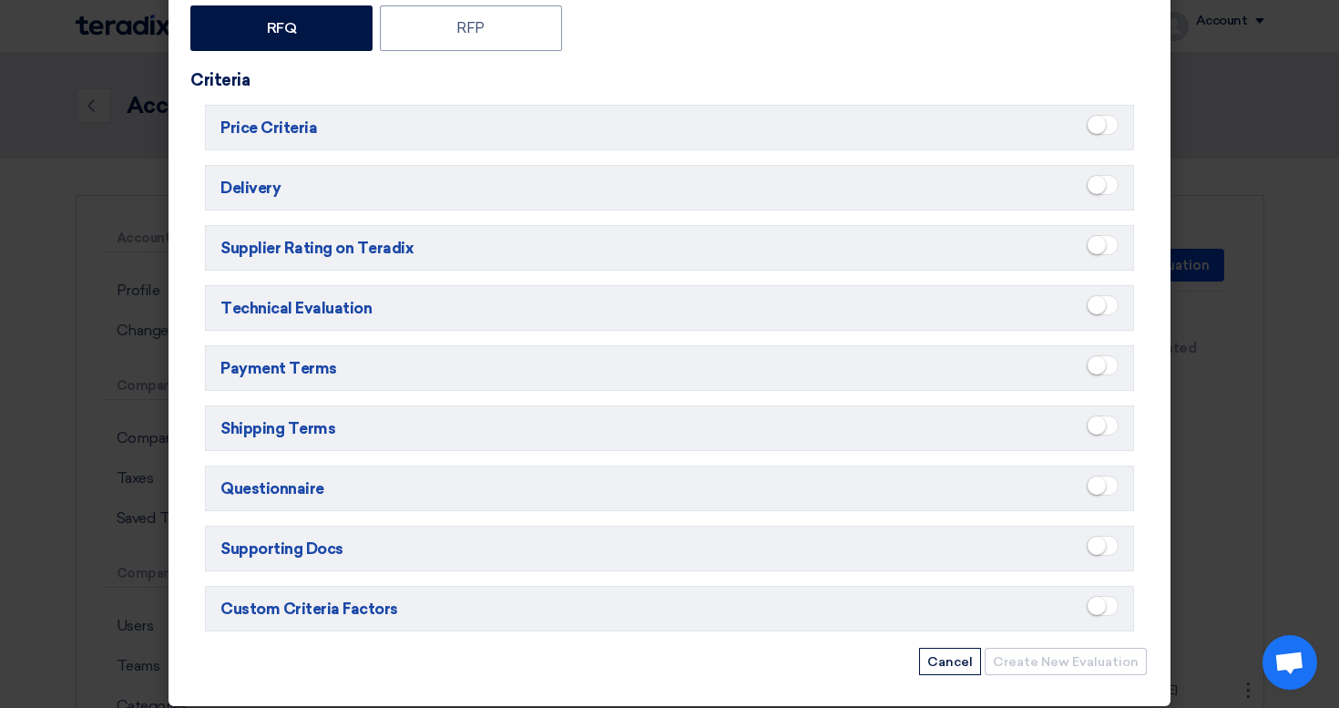
scroll to position [262, 0]
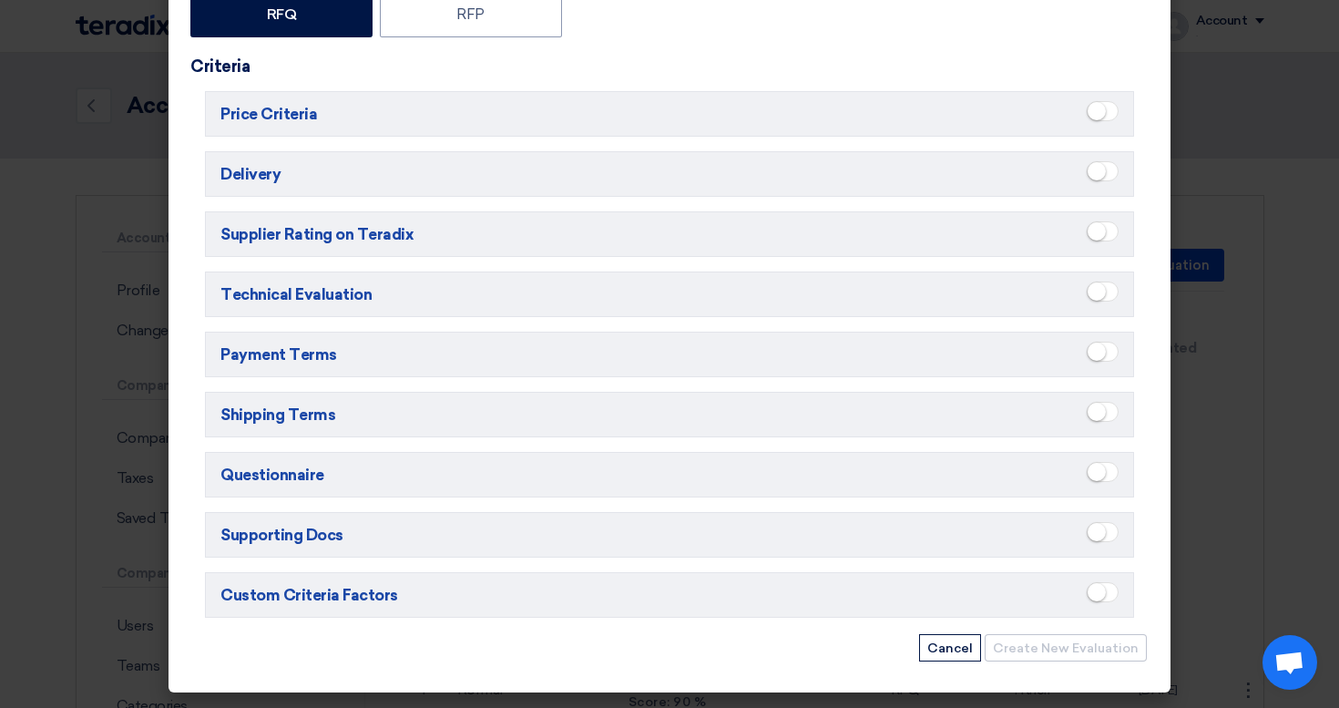
click at [1106, 586] on span at bounding box center [1102, 592] width 32 height 20
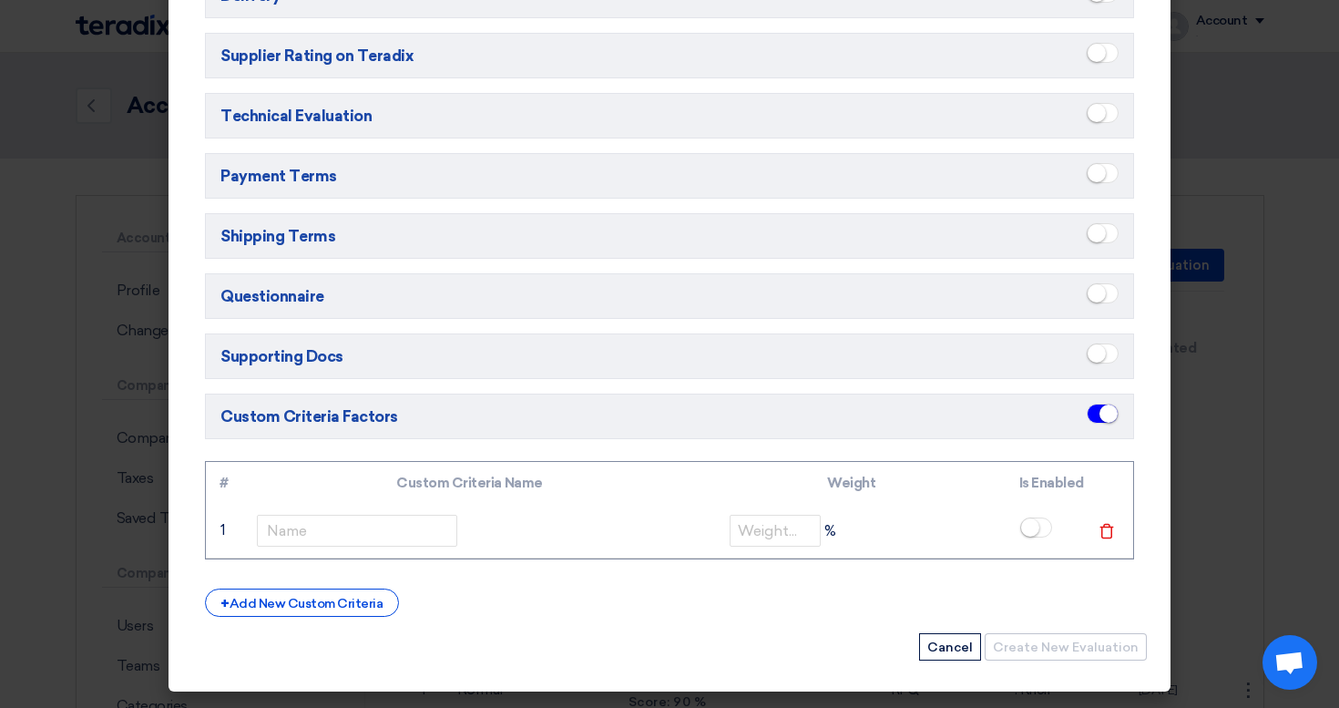
scroll to position [440, 0]
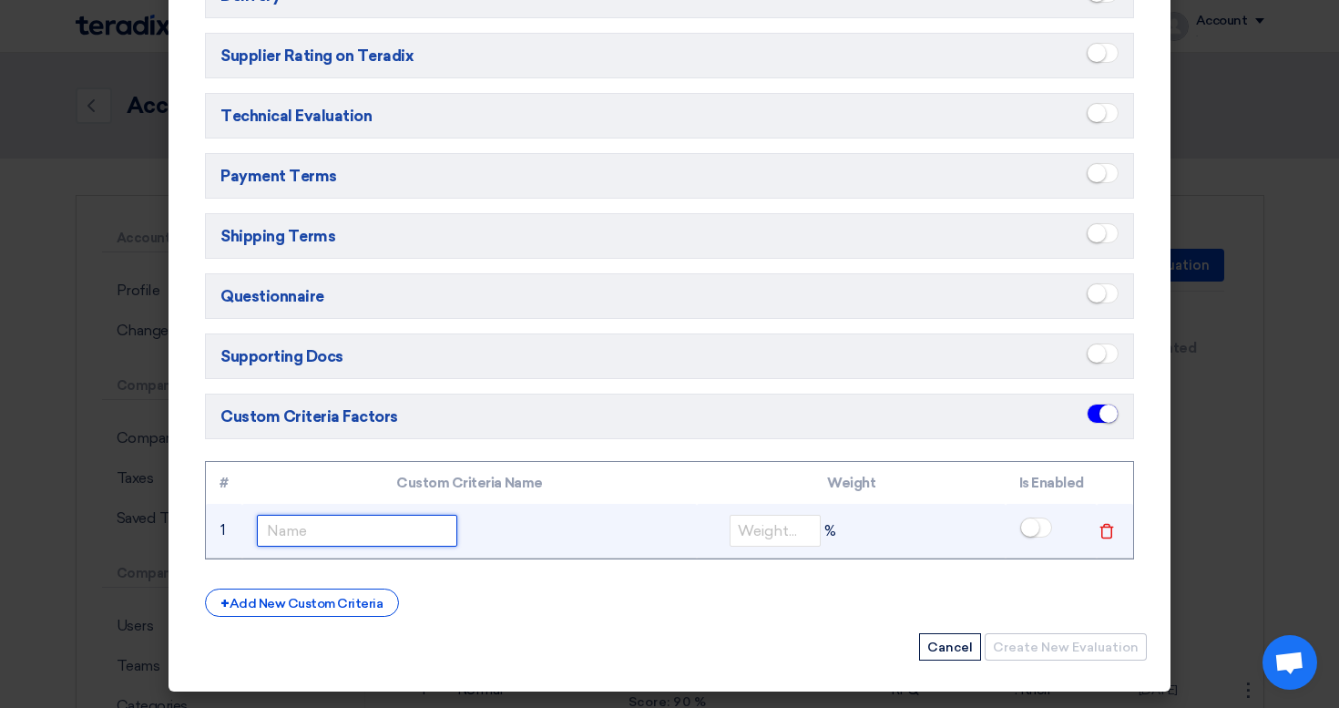
click at [316, 539] on input "text" at bounding box center [357, 531] width 200 height 32
type input "Desdsf"
click at [746, 533] on input "number" at bounding box center [774, 531] width 91 height 32
type input "30"
click at [1037, 525] on small at bounding box center [1030, 527] width 18 height 18
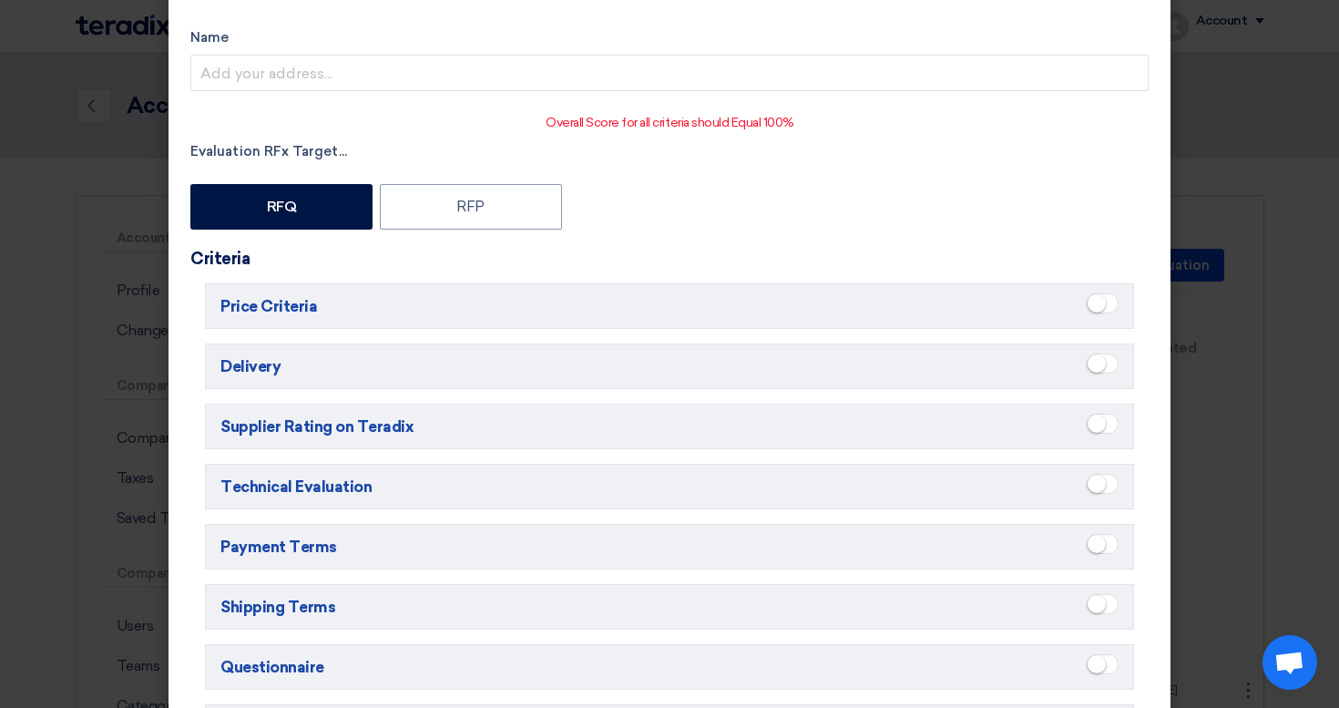
scroll to position [0, 0]
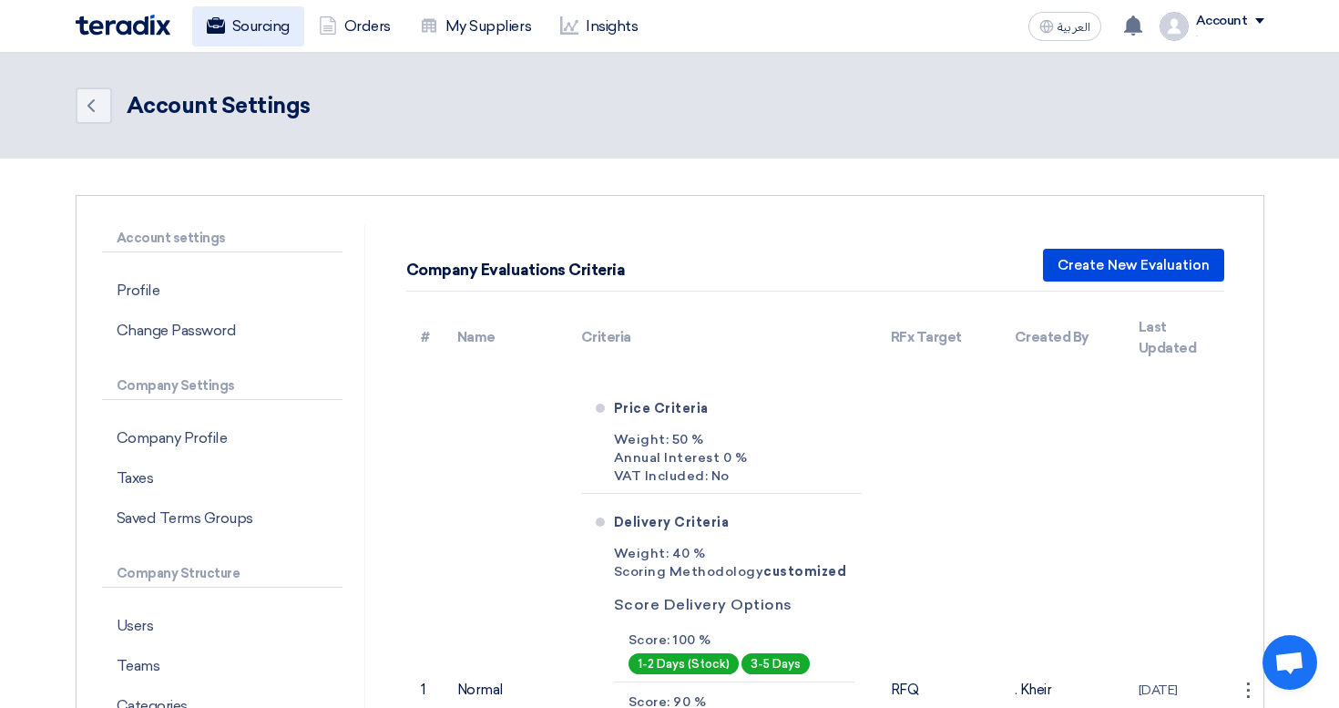
click at [272, 36] on link "Sourcing" at bounding box center [248, 26] width 112 height 40
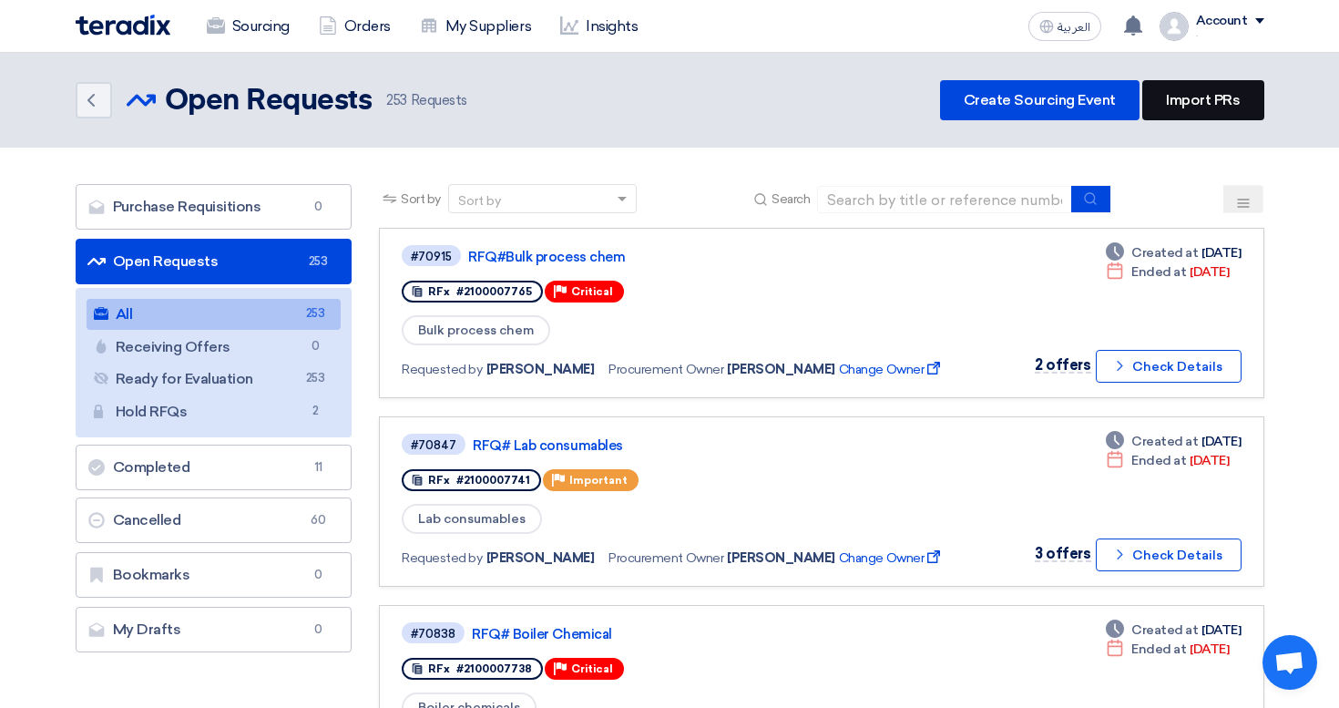
click at [1217, 98] on link "Import PRs" at bounding box center [1202, 100] width 121 height 40
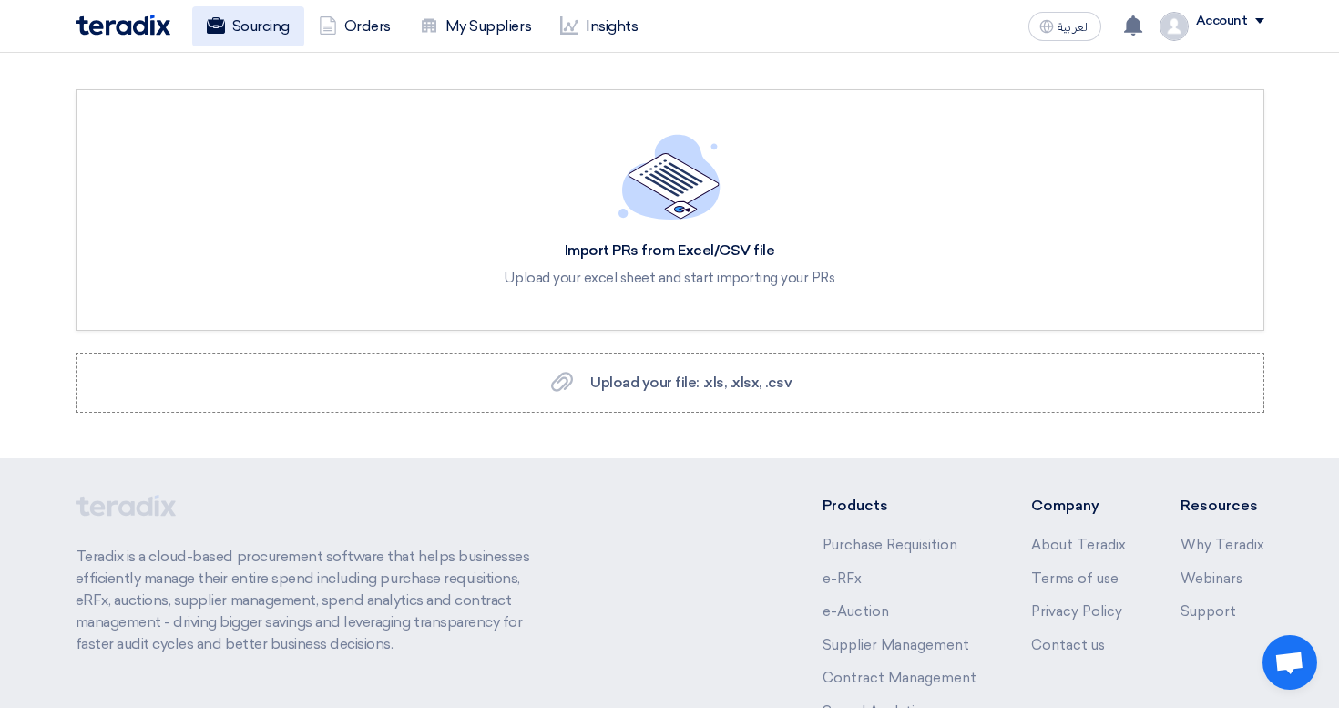
click at [280, 25] on link "Sourcing" at bounding box center [248, 26] width 112 height 40
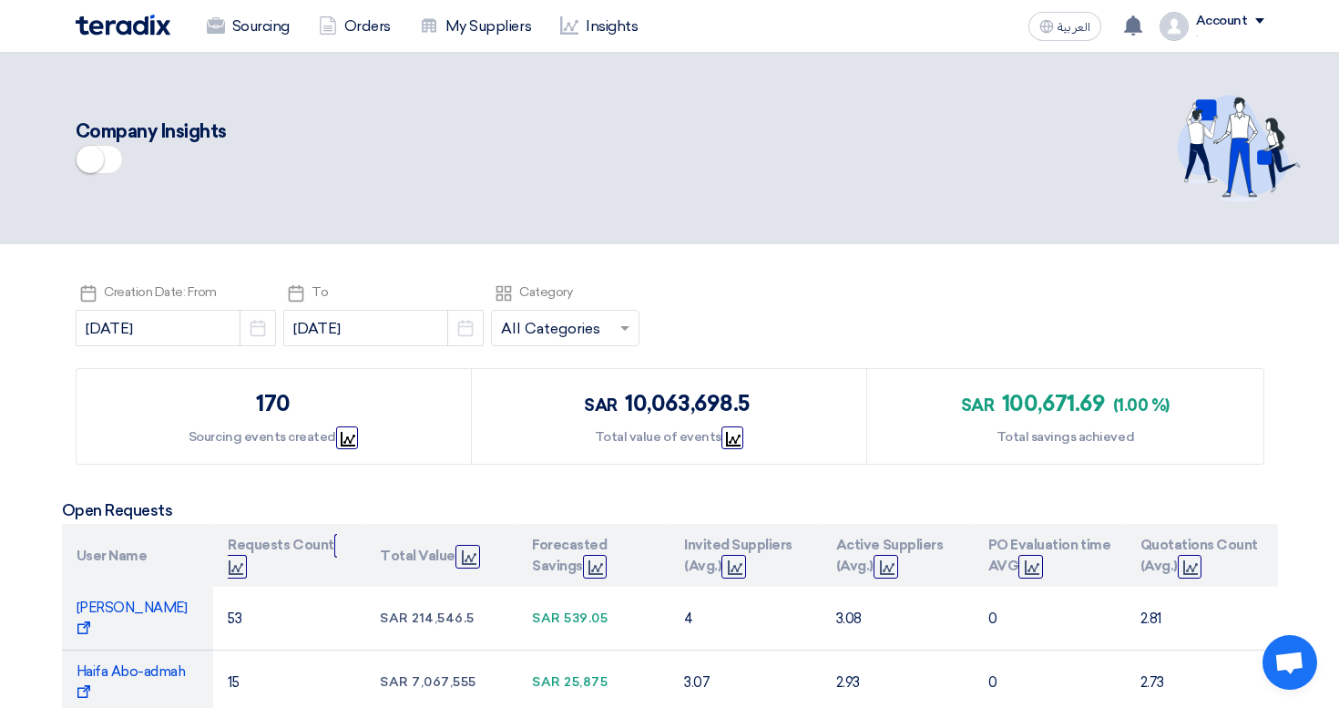
click at [88, 147] on small at bounding box center [89, 159] width 27 height 27
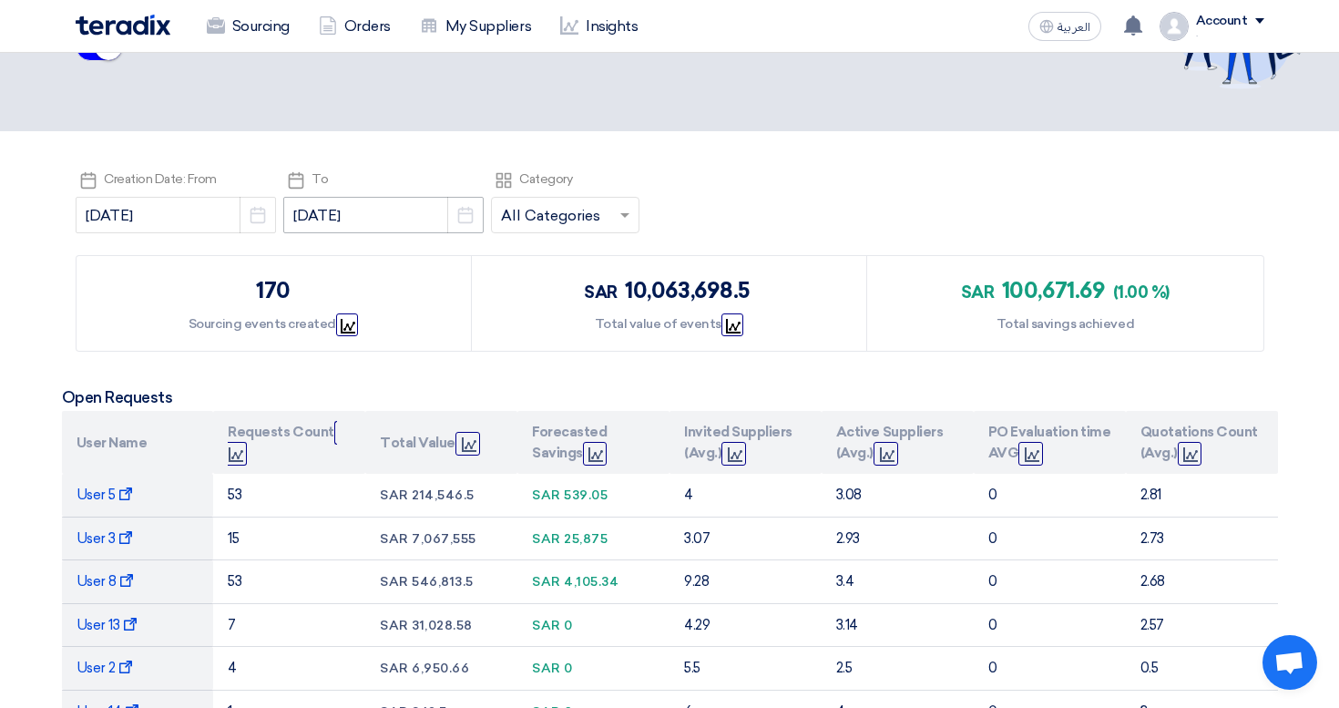
scroll to position [107, 0]
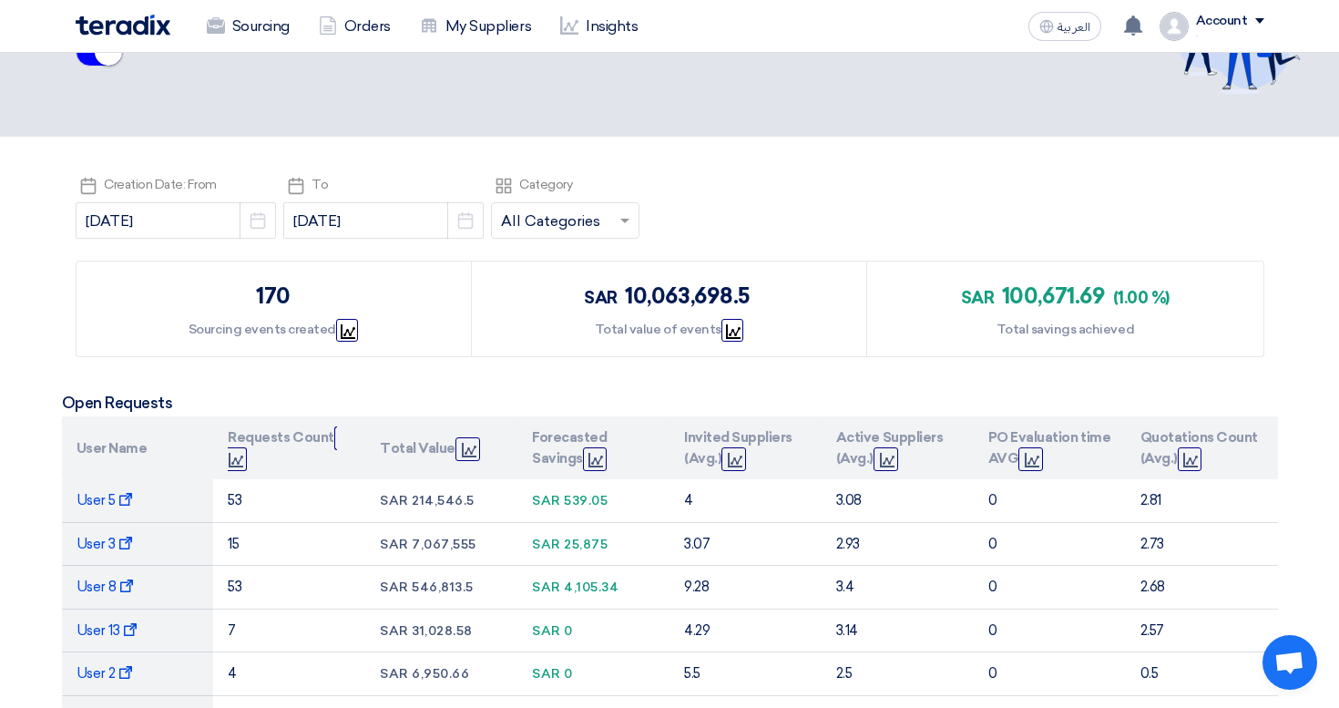
click at [501, 224] on input "text" at bounding box center [556, 223] width 110 height 30
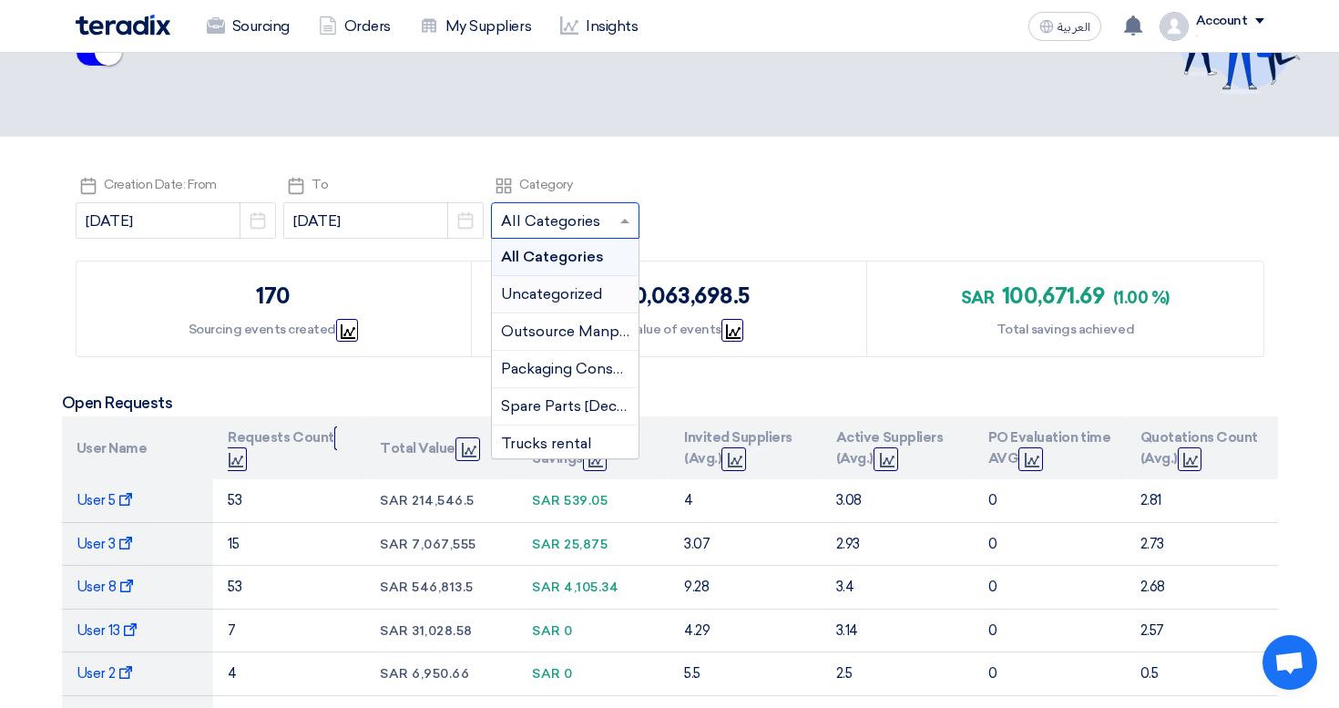
click at [644, 199] on div "Pick a date Creation Date: From 2024-08-01 Pick a date Pick a date To 2025-08-1…" at bounding box center [670, 209] width 1188 height 73
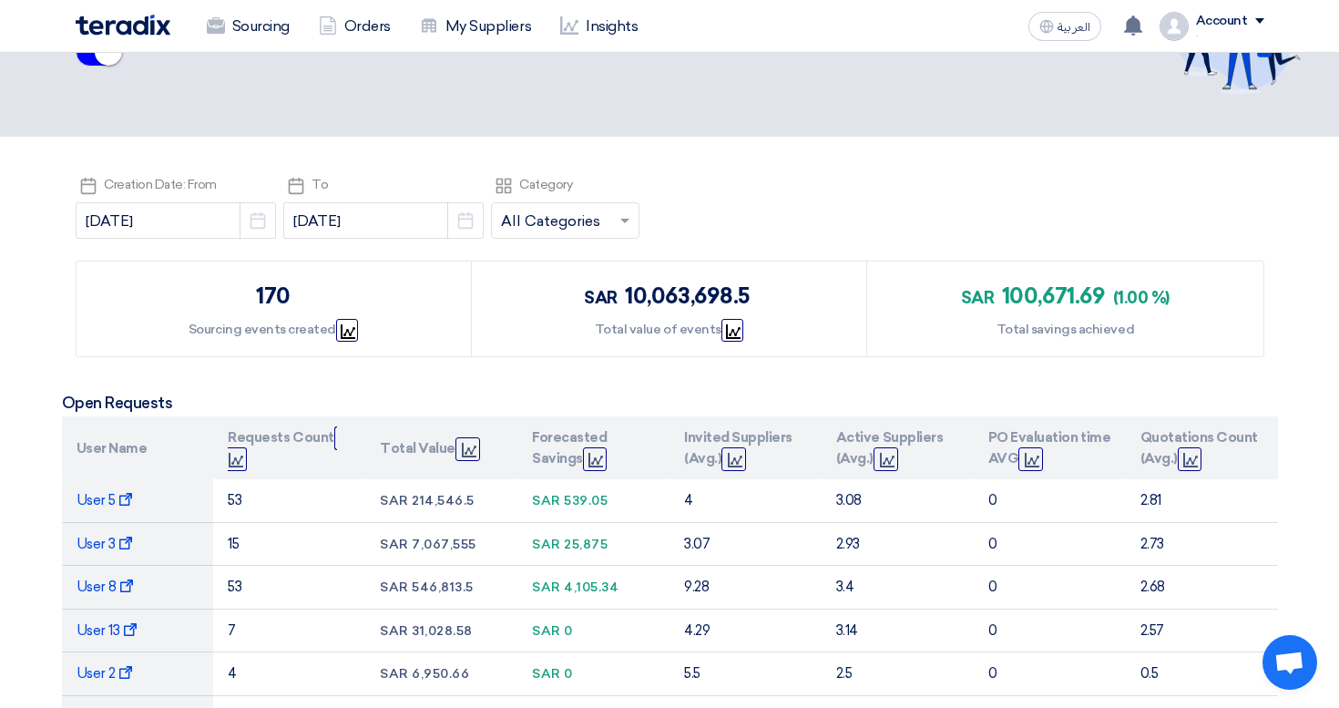
drag, startPoint x: 254, startPoint y: 301, endPoint x: 297, endPoint y: 301, distance: 42.8
click at [297, 301] on div "170 Sourcing events created Graph" at bounding box center [273, 308] width 395 height 95
drag, startPoint x: 241, startPoint y: 298, endPoint x: 308, endPoint y: 298, distance: 66.5
click at [308, 298] on div "170 Sourcing events created Graph" at bounding box center [273, 308] width 395 height 95
click at [342, 324] on icon "Graph" at bounding box center [348, 331] width 15 height 15
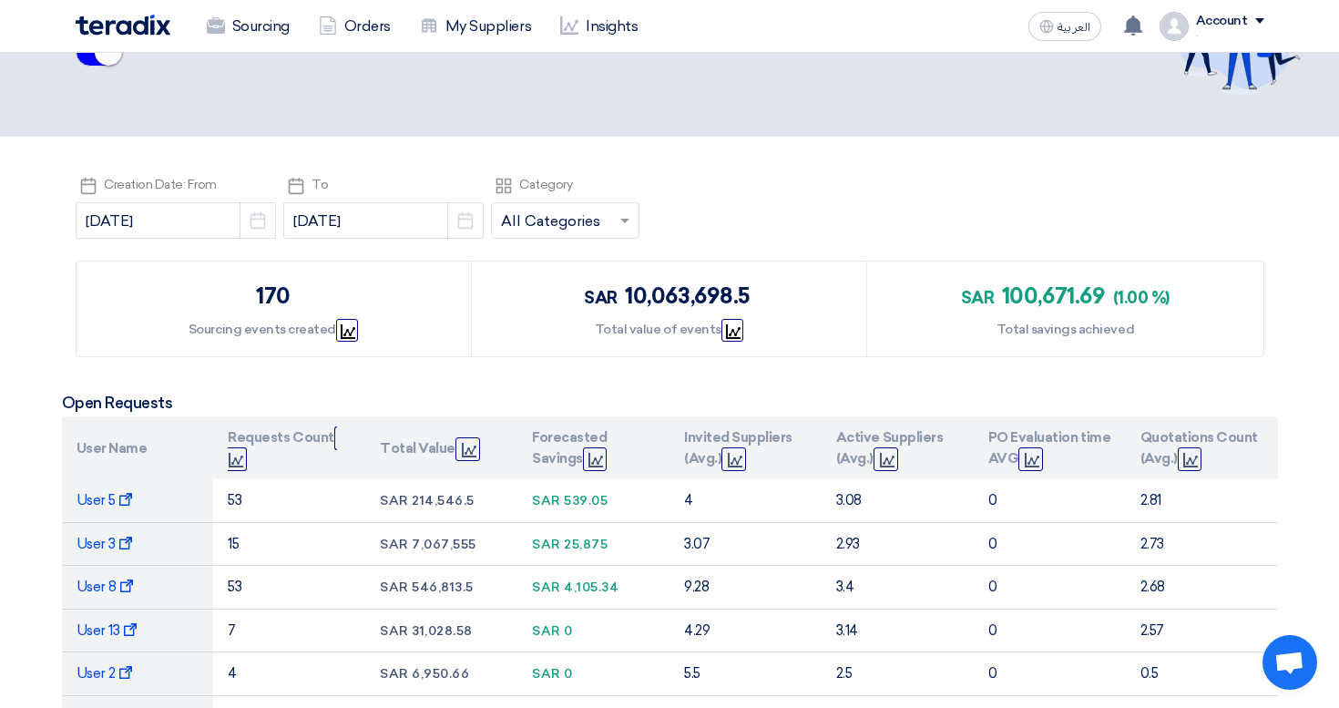
drag, startPoint x: 605, startPoint y: 295, endPoint x: 743, endPoint y: 295, distance: 138.4
click at [743, 295] on div "sar 10,063,698.5" at bounding box center [668, 296] width 169 height 33
click at [943, 287] on div "sar 100,671.69 (1.00 %) Total savings achieved" at bounding box center [1064, 308] width 395 height 95
drag, startPoint x: 943, startPoint y: 287, endPoint x: 1160, endPoint y: 287, distance: 217.7
click at [1160, 287] on div "sar 100,671.69 (1.00 %) Total savings achieved" at bounding box center [1064, 308] width 395 height 95
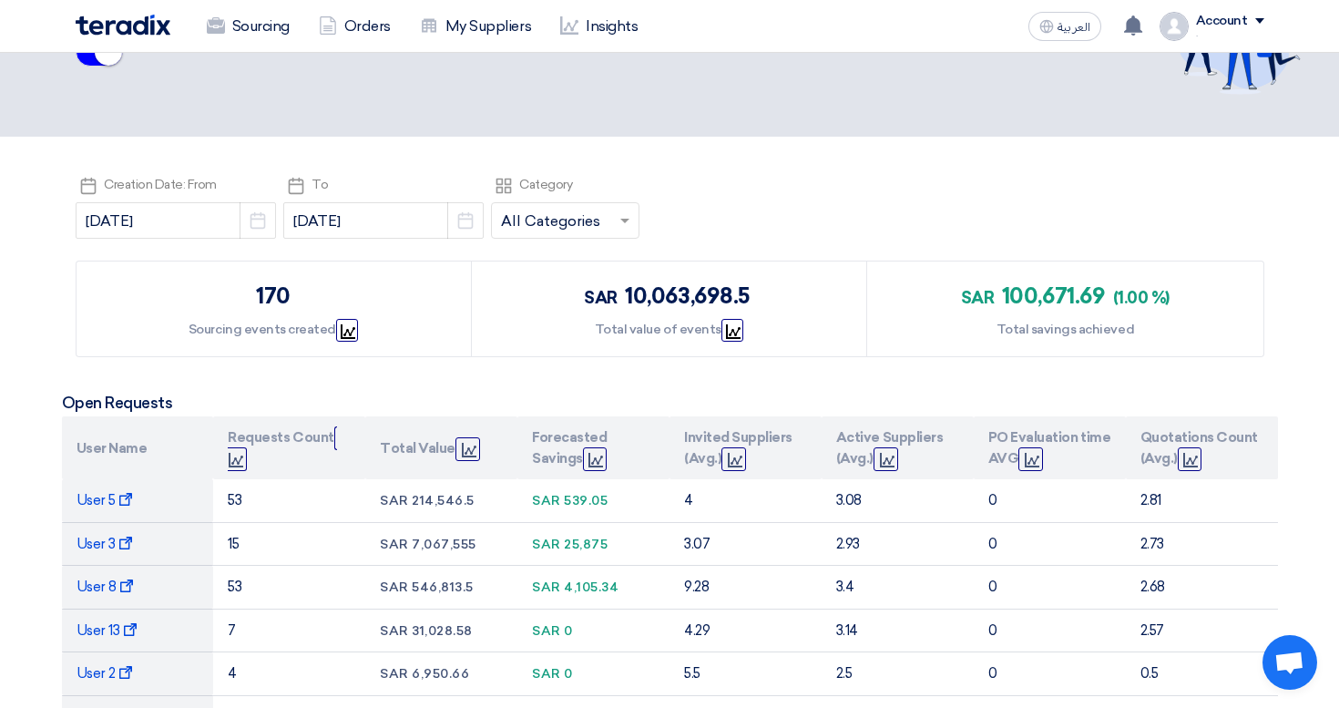
click at [1149, 288] on span "(1.00 %)" at bounding box center [1141, 298] width 56 height 20
drag, startPoint x: 1165, startPoint y: 291, endPoint x: 1133, endPoint y: 291, distance: 31.9
click at [1133, 291] on span "(1.00 %)" at bounding box center [1141, 298] width 56 height 20
click at [1114, 292] on span "(1.00 %)" at bounding box center [1141, 298] width 56 height 20
drag, startPoint x: 1107, startPoint y: 292, endPoint x: 1032, endPoint y: 292, distance: 75.6
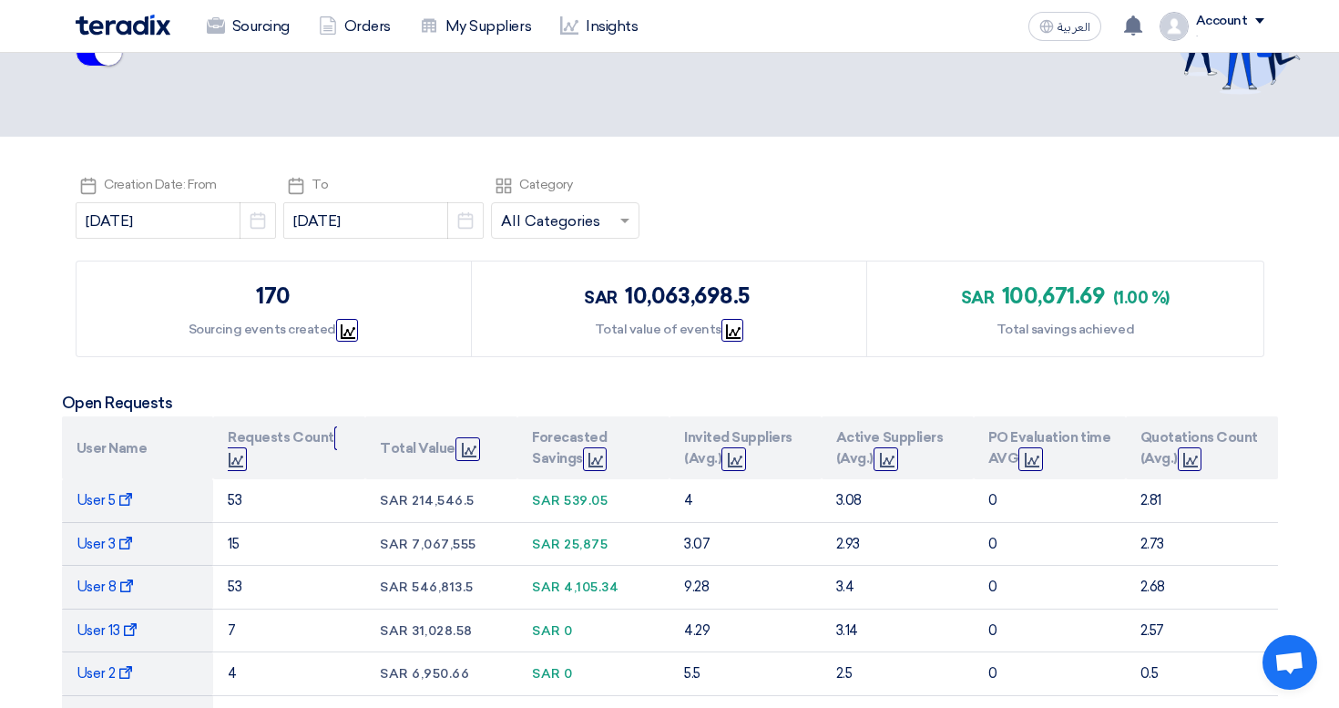
click at [1032, 292] on span "100,671.69" at bounding box center [1053, 295] width 103 height 26
click at [1014, 299] on span "100,671.69" at bounding box center [1053, 295] width 103 height 26
drag, startPoint x: 1001, startPoint y: 297, endPoint x: 1118, endPoint y: 297, distance: 117.5
click at [1118, 297] on div "sar 100,671.69 (1.00 %)" at bounding box center [1065, 296] width 209 height 33
click at [1029, 266] on div "sar 100,671.69 (1.00 %) Total savings achieved" at bounding box center [1064, 308] width 395 height 95
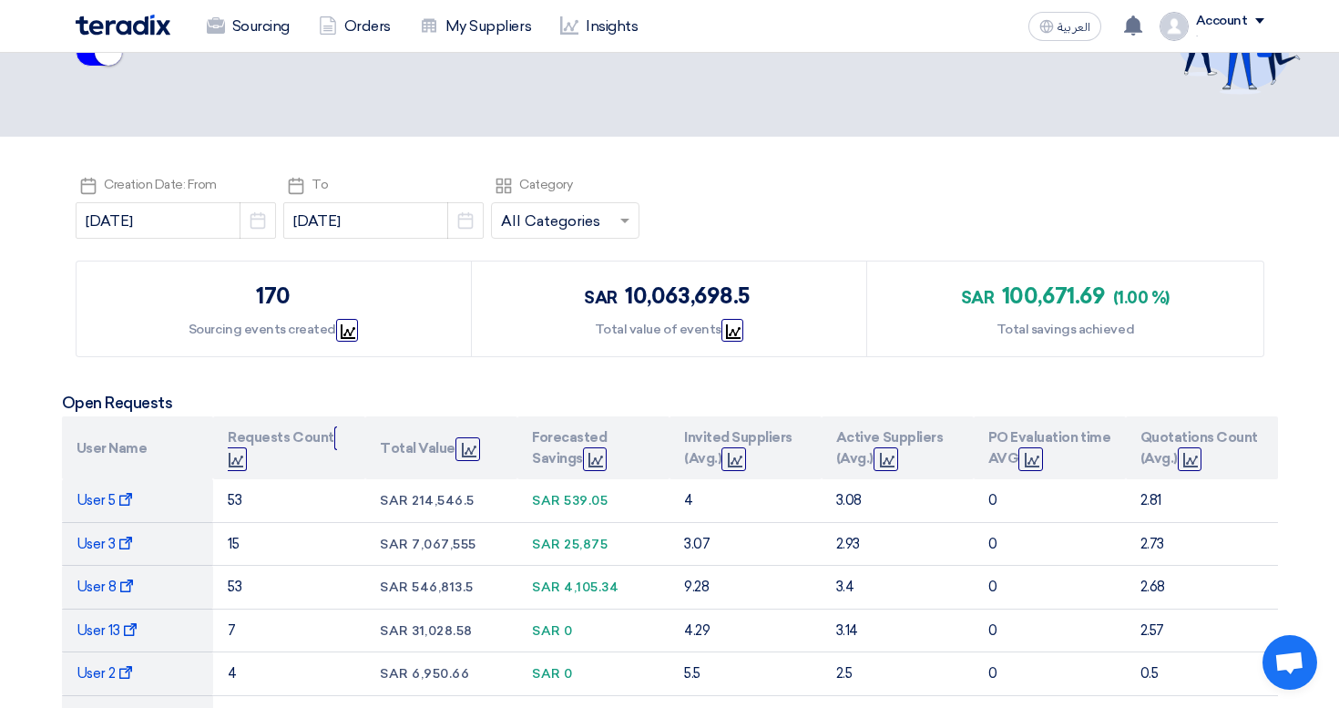
click at [1029, 267] on div "sar 100,671.69 (1.00 %) Total savings achieved" at bounding box center [1064, 308] width 395 height 95
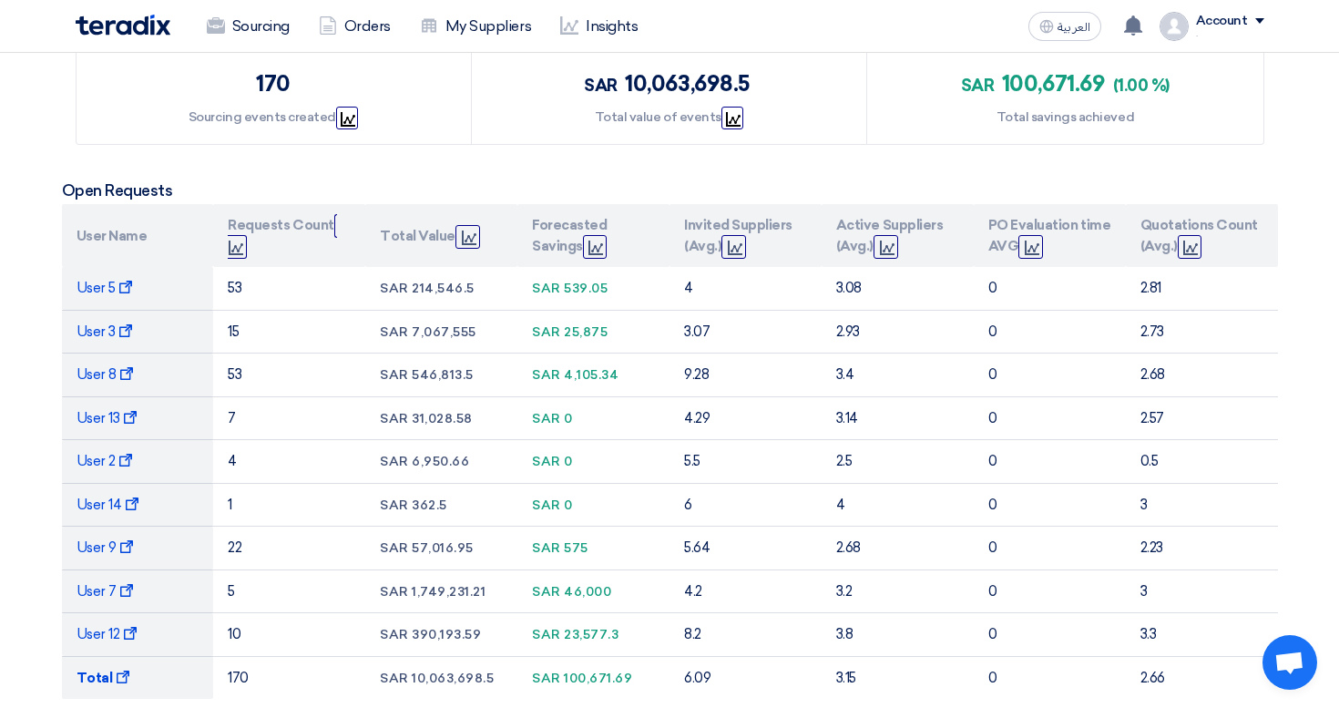
scroll to position [354, 0]
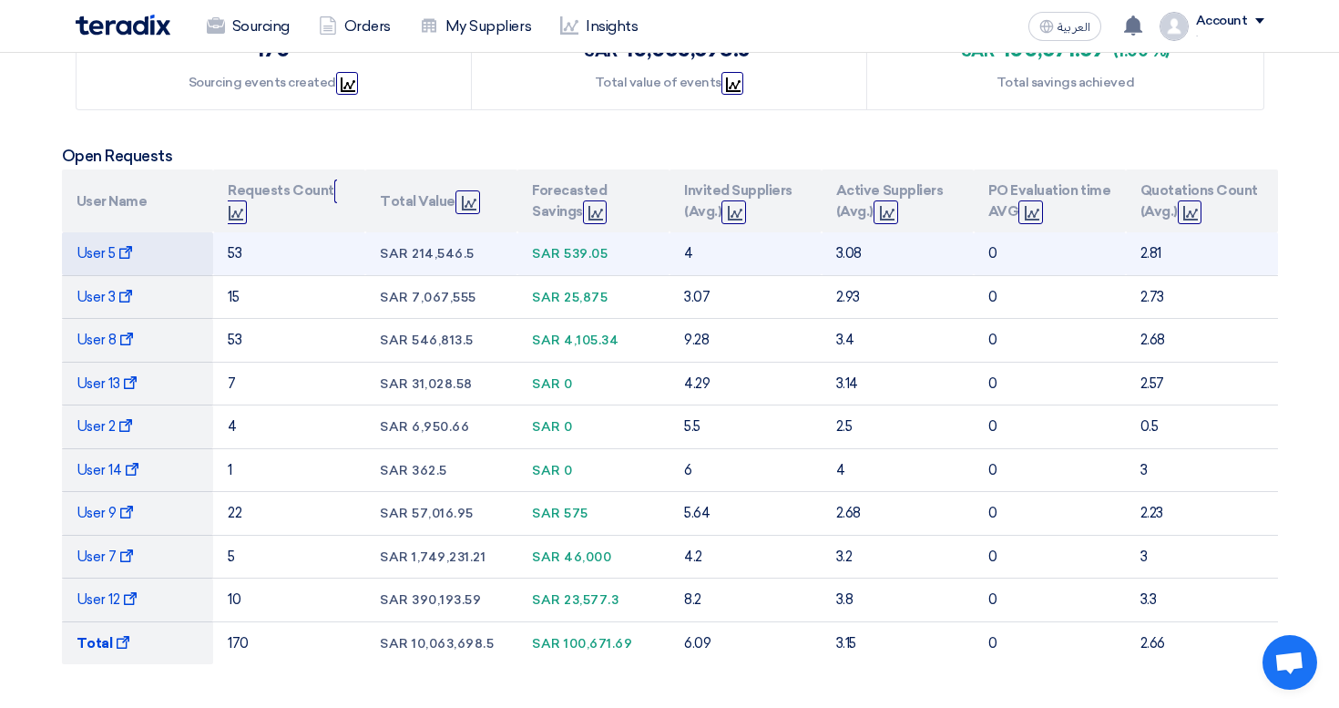
drag, startPoint x: 236, startPoint y: 247, endPoint x: 237, endPoint y: 271, distance: 24.6
click at [237, 271] on td "53" at bounding box center [289, 253] width 152 height 43
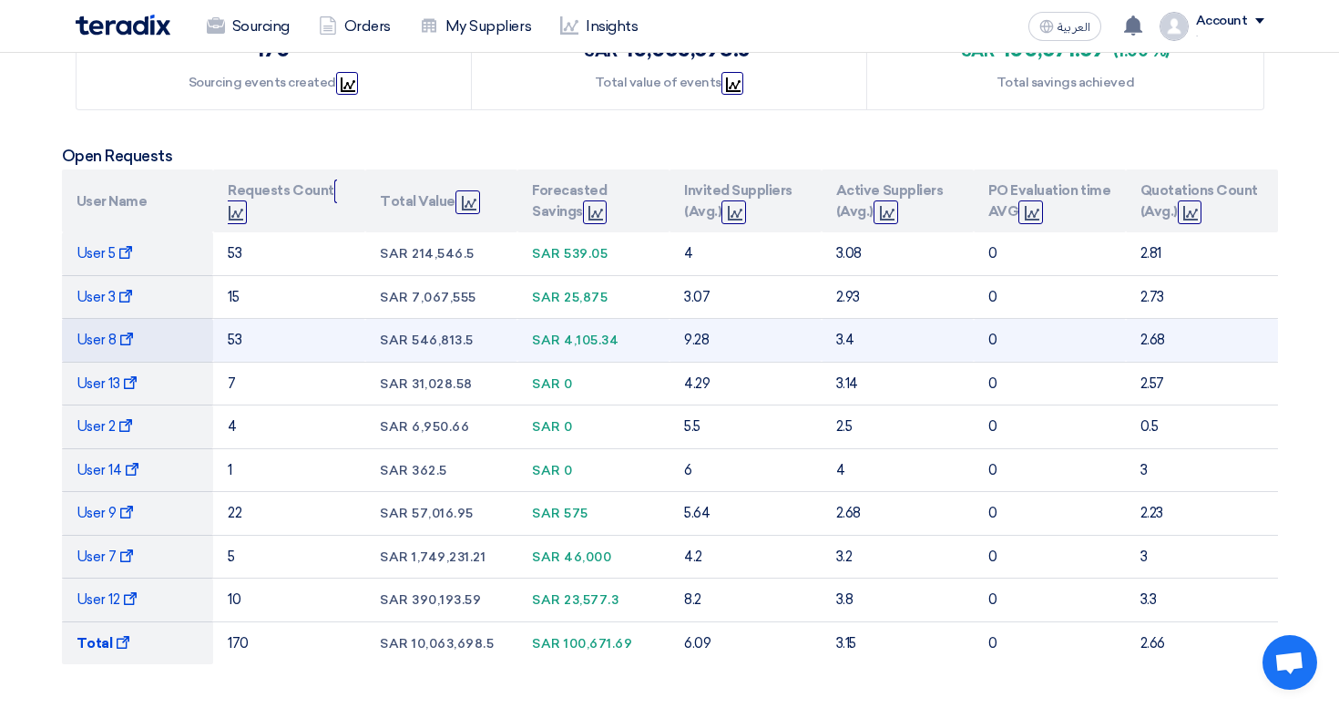
drag, startPoint x: 394, startPoint y: 260, endPoint x: 394, endPoint y: 328, distance: 68.3
click at [394, 327] on tbody "User 5 Show Projects 53 sar 214,546.5 sar 539.05 4 3.08 0 2.81" at bounding box center [670, 448] width 1216 height 432
click at [394, 328] on td "sar 546,813.5" at bounding box center [441, 341] width 152 height 44
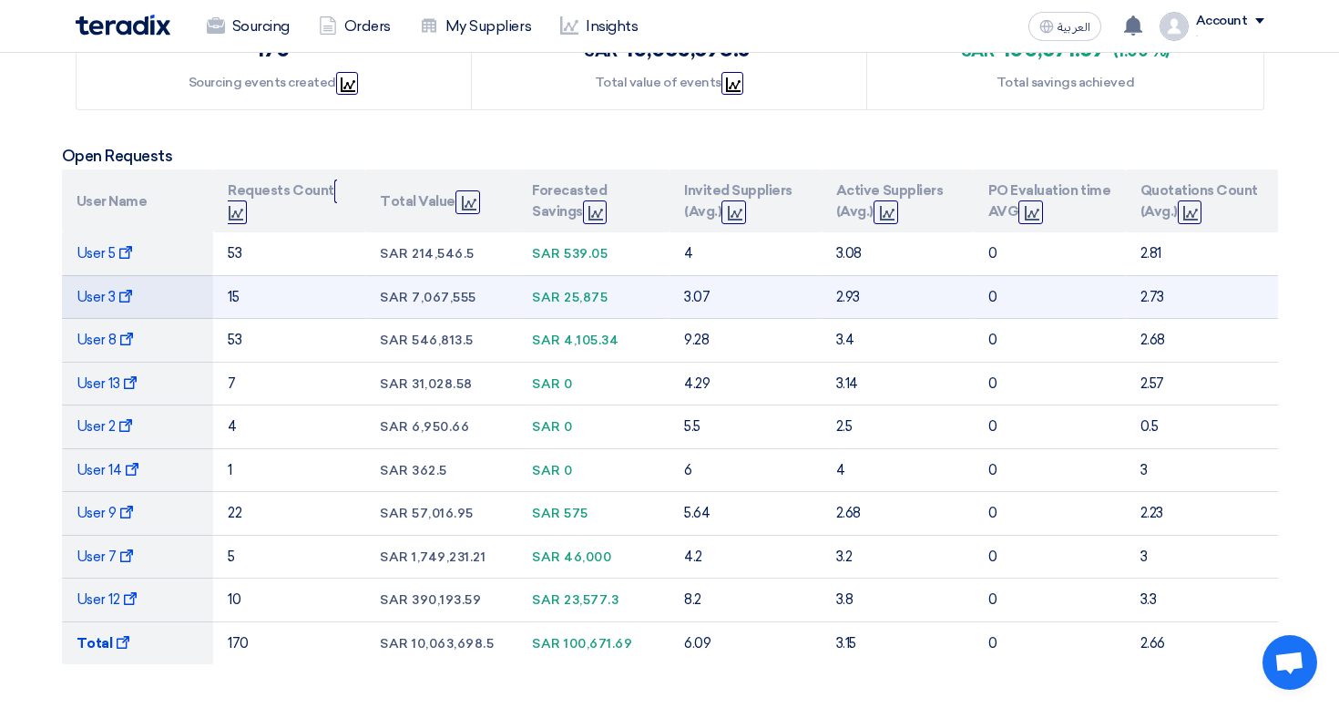
drag, startPoint x: 589, startPoint y: 237, endPoint x: 587, endPoint y: 294, distance: 57.4
click at [587, 294] on tbody "User 5 Show Projects 53 sar 214,546.5 sar 539.05 4 3.08 0 2.81" at bounding box center [670, 448] width 1216 height 432
click at [587, 310] on td "sar 25,875" at bounding box center [593, 297] width 152 height 44
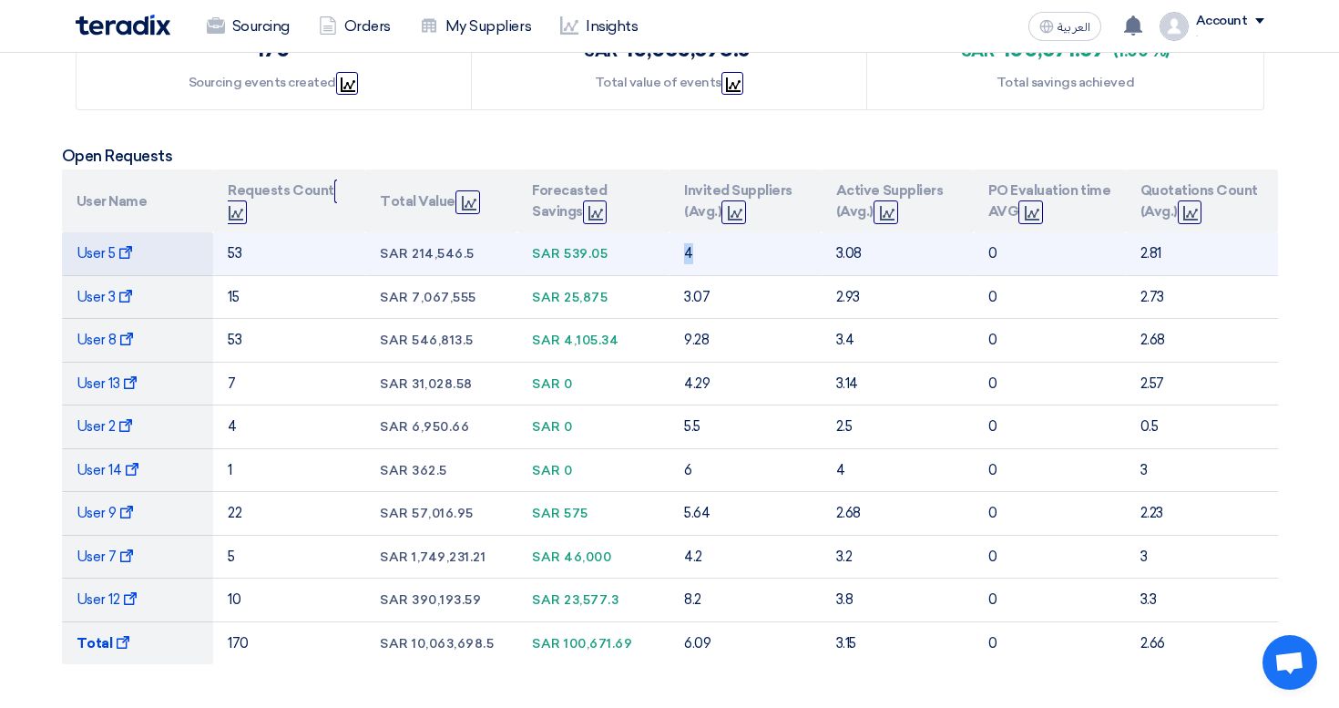
drag, startPoint x: 696, startPoint y: 256, endPoint x: 678, endPoint y: 256, distance: 18.2
click at [678, 256] on td "4" at bounding box center [745, 253] width 152 height 43
click at [702, 268] on td "4" at bounding box center [745, 253] width 152 height 43
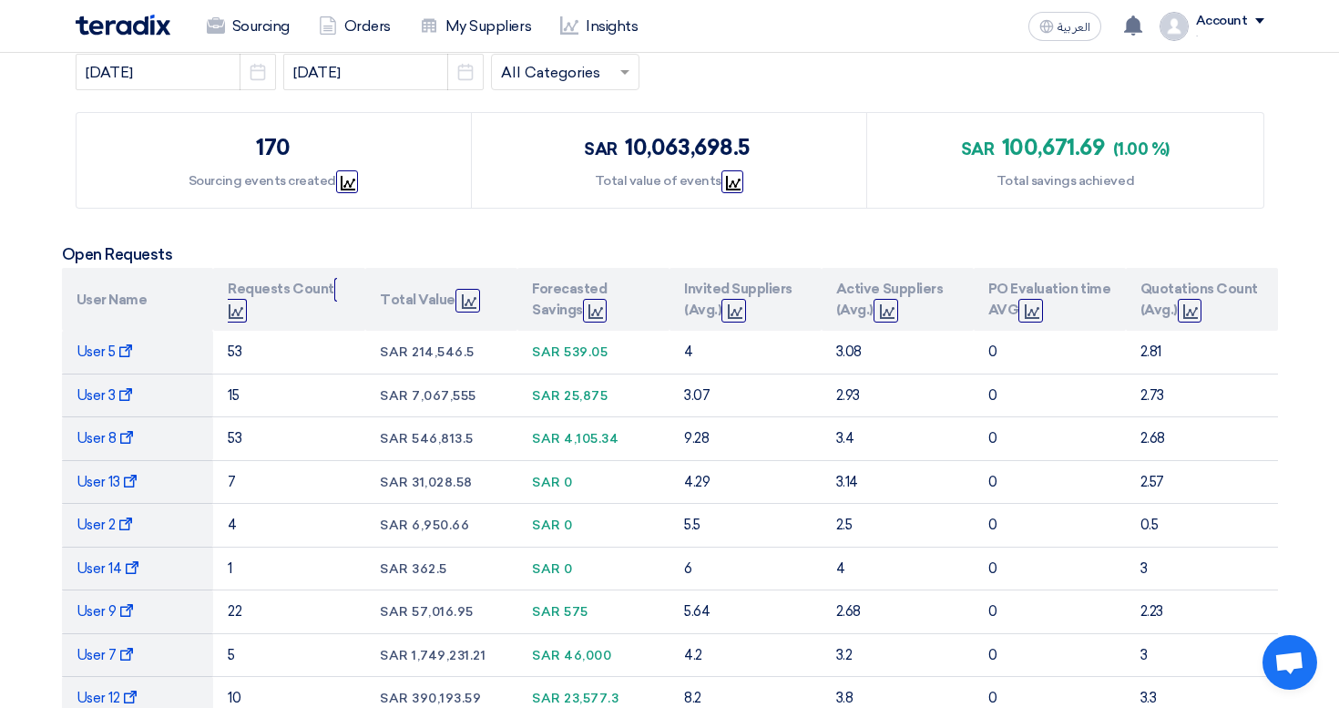
scroll to position [254, 0]
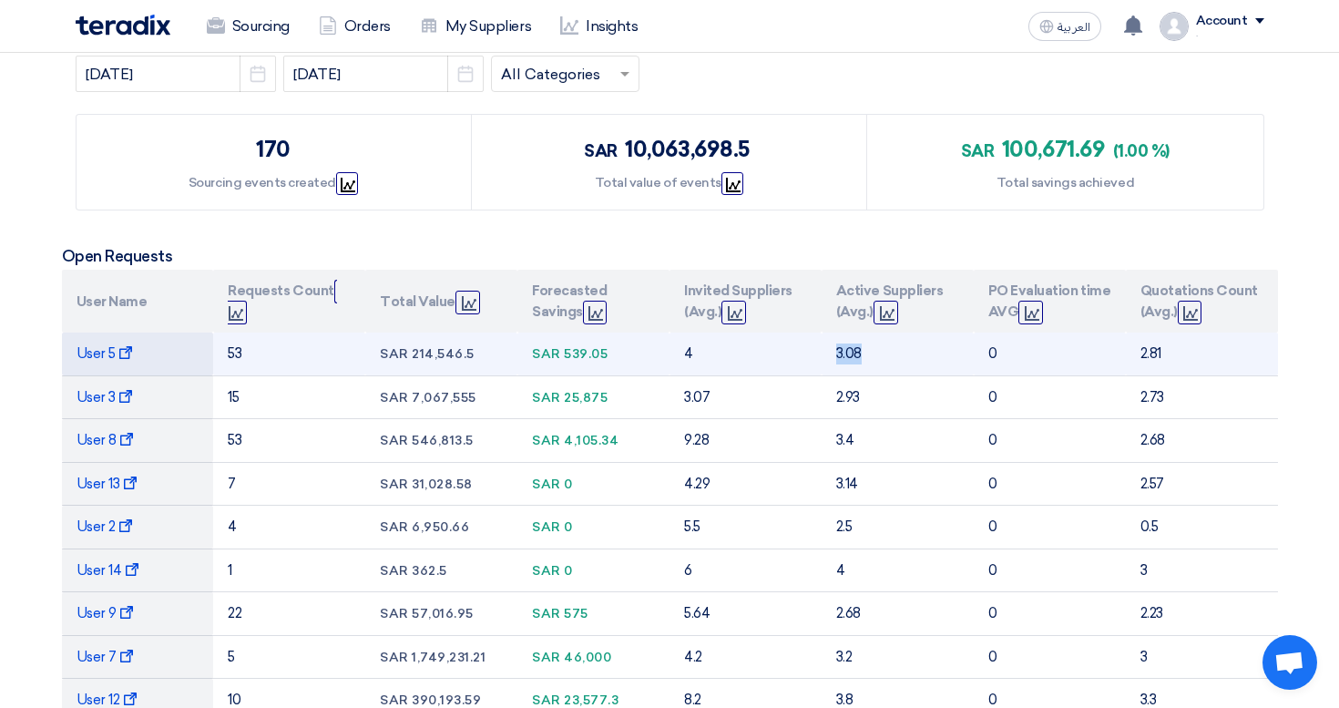
drag, startPoint x: 866, startPoint y: 359, endPoint x: 820, endPoint y: 359, distance: 46.4
click at [820, 359] on tr "User 5 Show Projects 53 sar 214,546.5 sar 539.05 4 3.08 0 2.81" at bounding box center [670, 353] width 1216 height 43
drag, startPoint x: 1135, startPoint y: 360, endPoint x: 1152, endPoint y: 360, distance: 17.3
click at [1152, 360] on td "2.81" at bounding box center [1202, 353] width 152 height 43
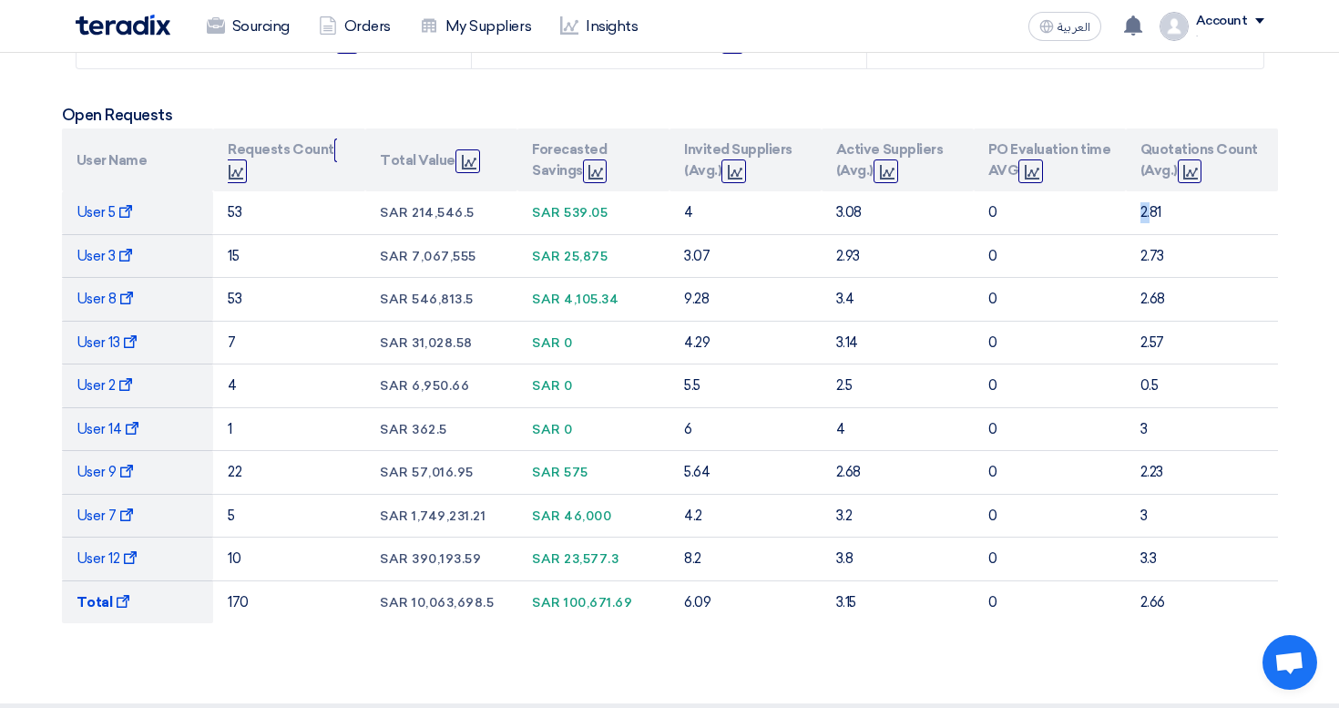
scroll to position [393, 0]
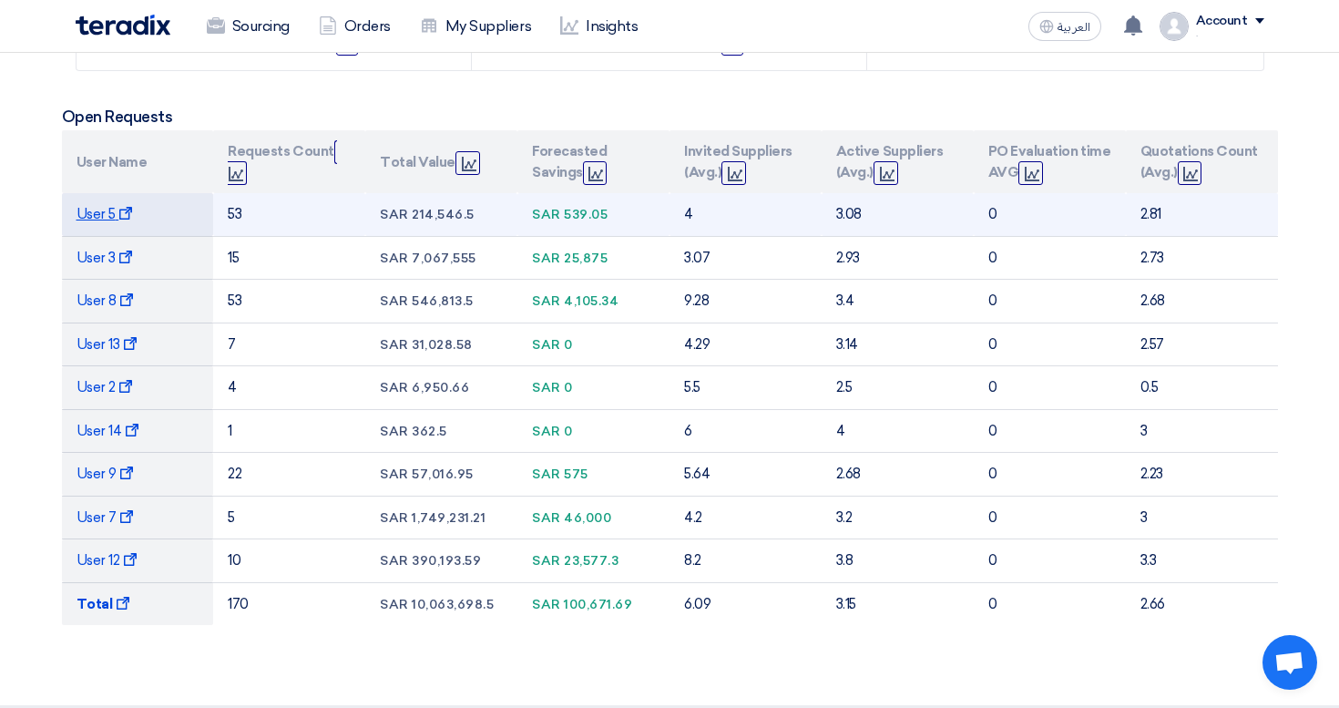
click at [107, 212] on span "User 5 Show Projects" at bounding box center [104, 214] width 57 height 16
click at [98, 220] on span "User 5 Show Projects" at bounding box center [104, 214] width 57 height 16
drag, startPoint x: 556, startPoint y: 212, endPoint x: 628, endPoint y: 212, distance: 72.9
click at [628, 212] on div "sar 539.05" at bounding box center [593, 214] width 123 height 19
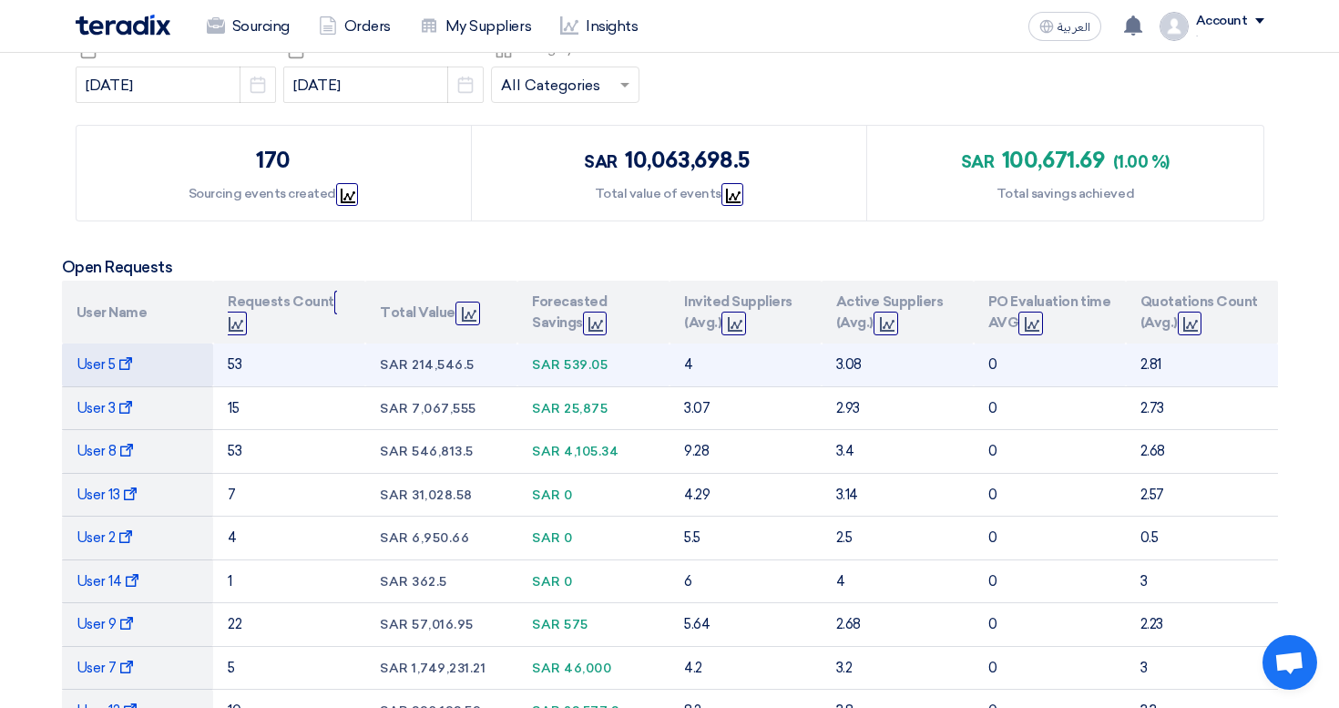
scroll to position [249, 0]
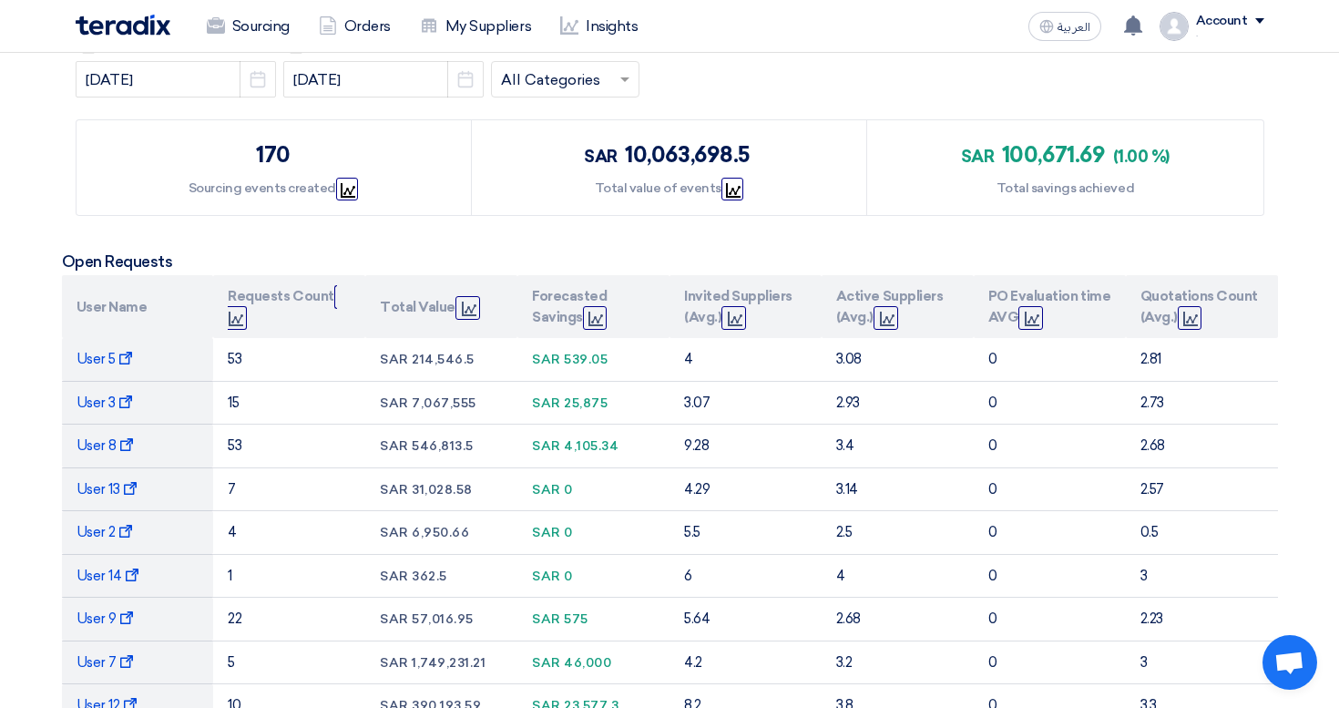
click at [276, 257] on h5 "Open Requests" at bounding box center [670, 261] width 1216 height 18
click at [240, 14] on link "Sourcing" at bounding box center [248, 26] width 112 height 40
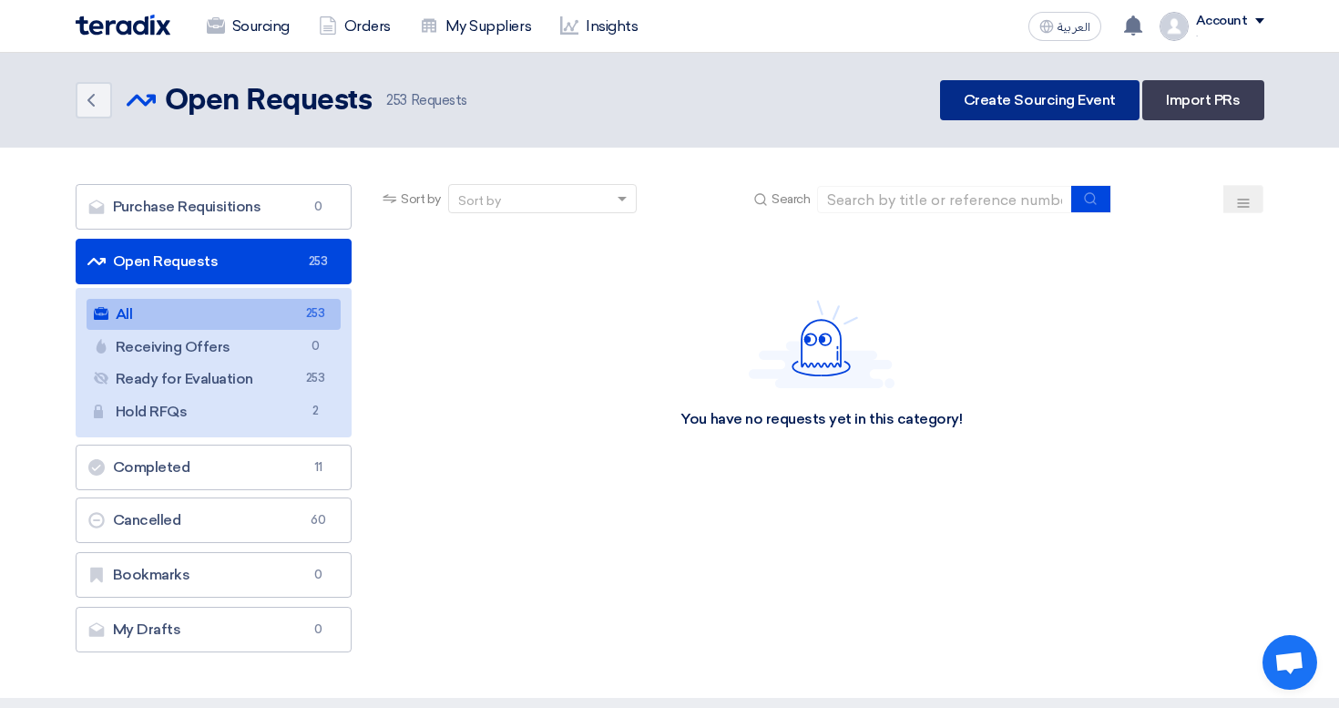
click at [999, 107] on link "Create Sourcing Event" at bounding box center [1039, 100] width 199 height 40
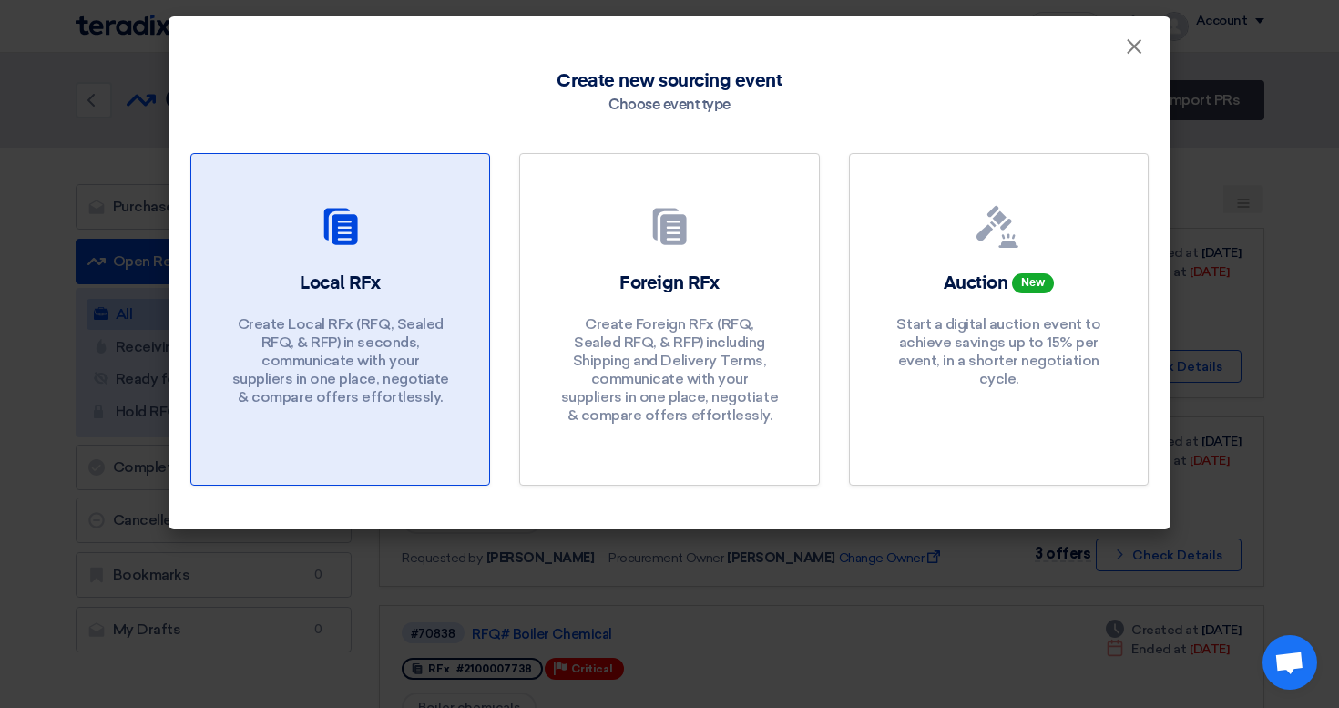
click at [421, 278] on div "Local RFx Create Local RFx (RFQ, Sealed RFQ, & RFP) in seconds, communicate wit…" at bounding box center [340, 342] width 254 height 145
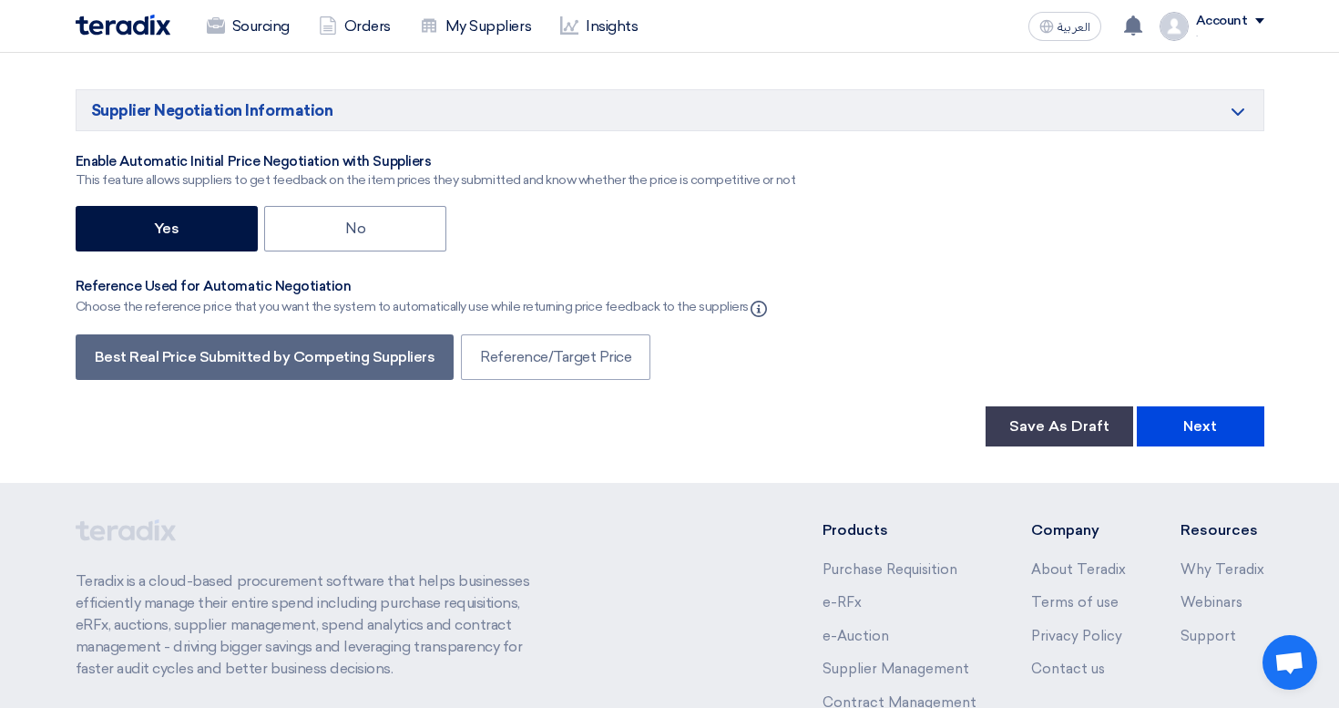
scroll to position [2871, 0]
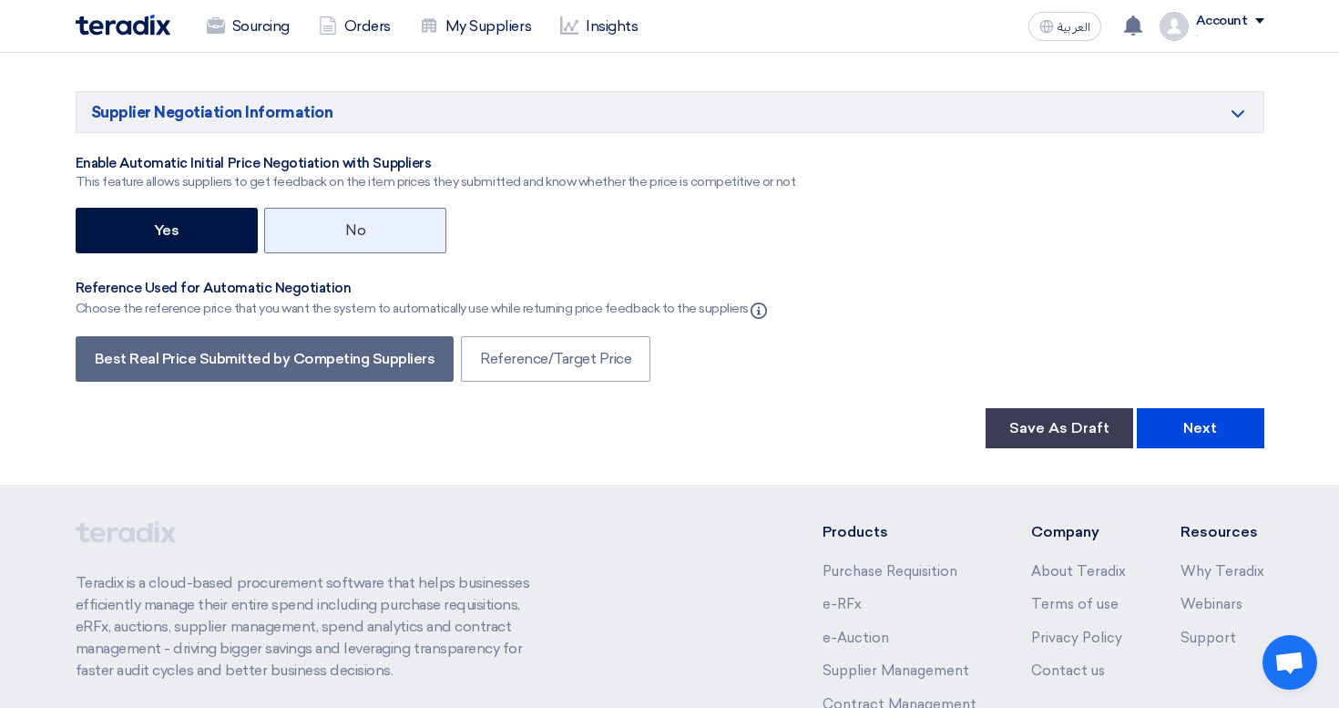
click at [331, 242] on label "No" at bounding box center [355, 231] width 182 height 46
click at [345, 235] on input "No" at bounding box center [351, 229] width 12 height 12
radio input "true"
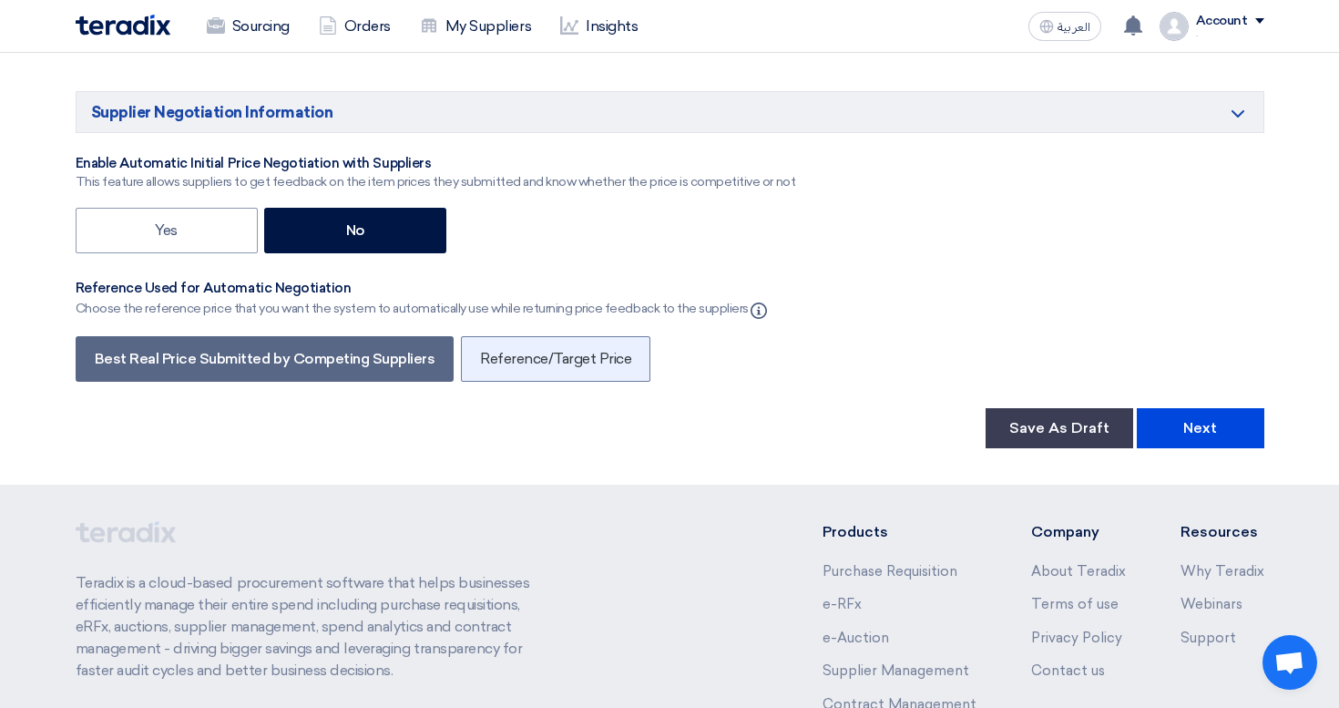
click at [509, 361] on label "Reference/Target Price" at bounding box center [555, 359] width 189 height 46
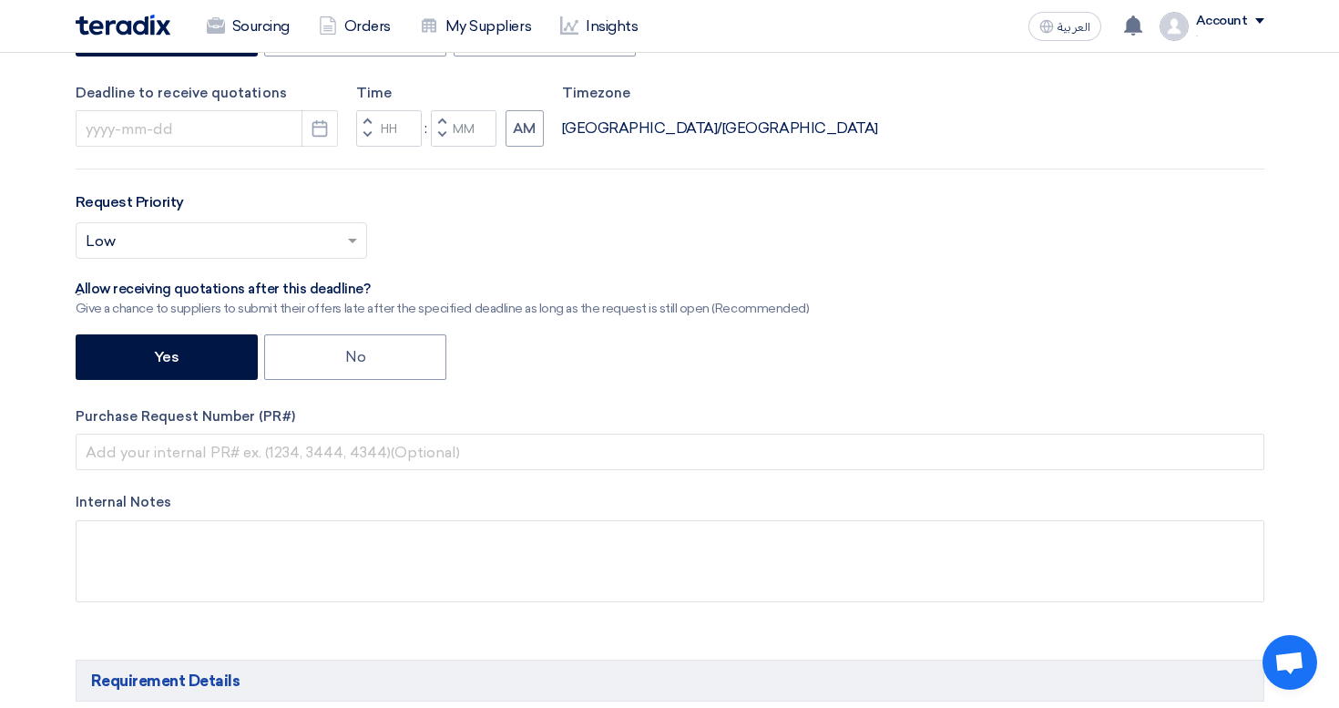
scroll to position [0, 0]
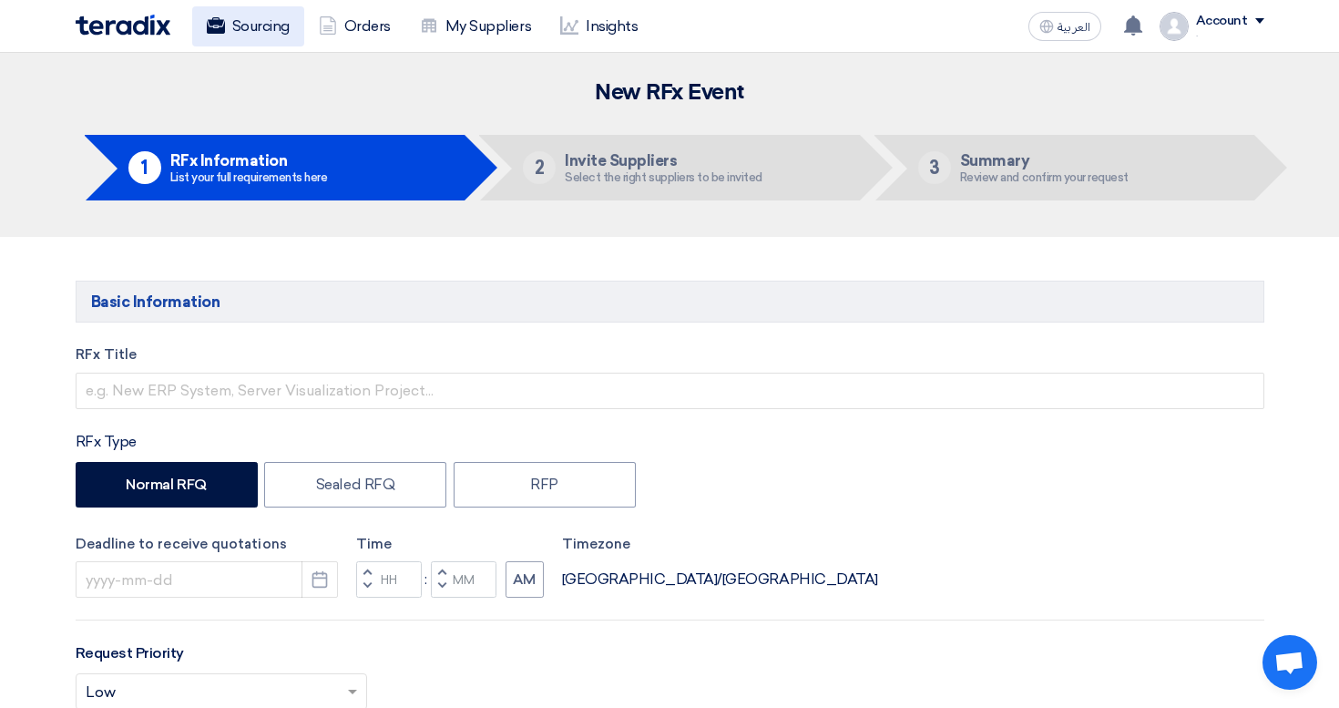
click at [241, 30] on link "Sourcing" at bounding box center [248, 26] width 112 height 40
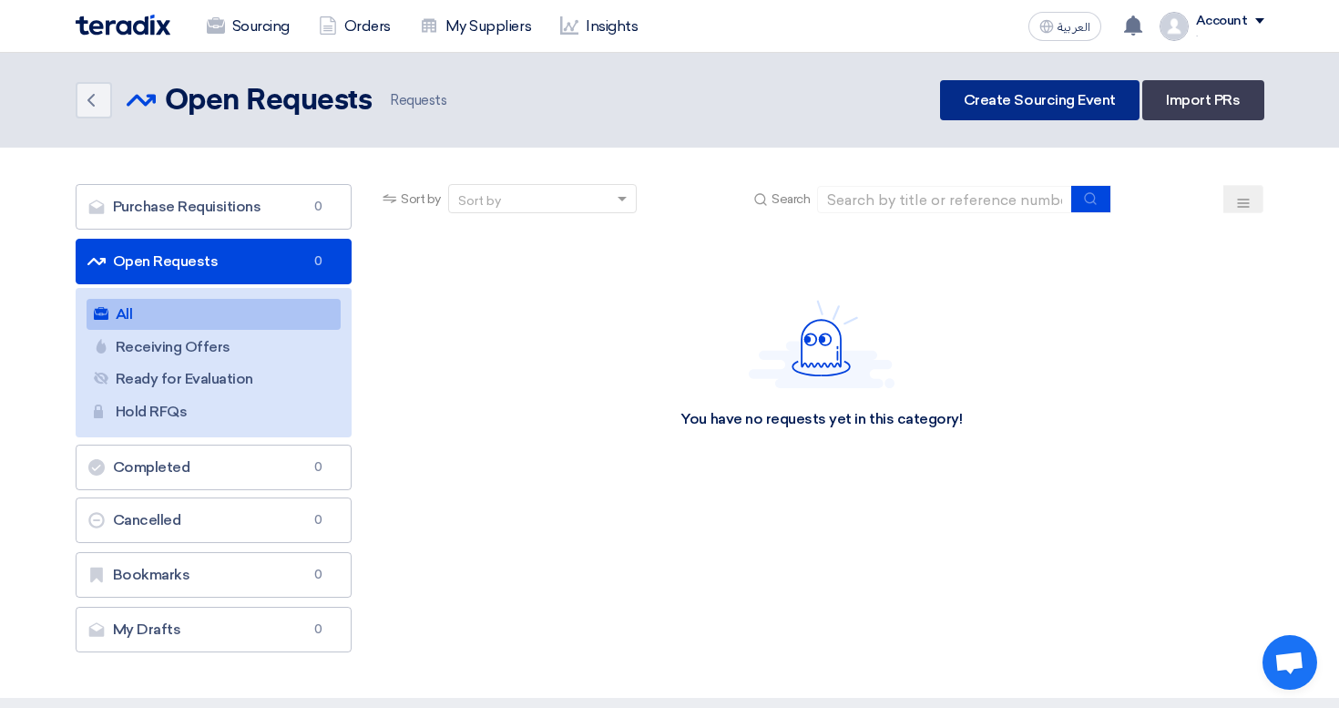
click at [1075, 97] on link "Create Sourcing Event" at bounding box center [1039, 100] width 199 height 40
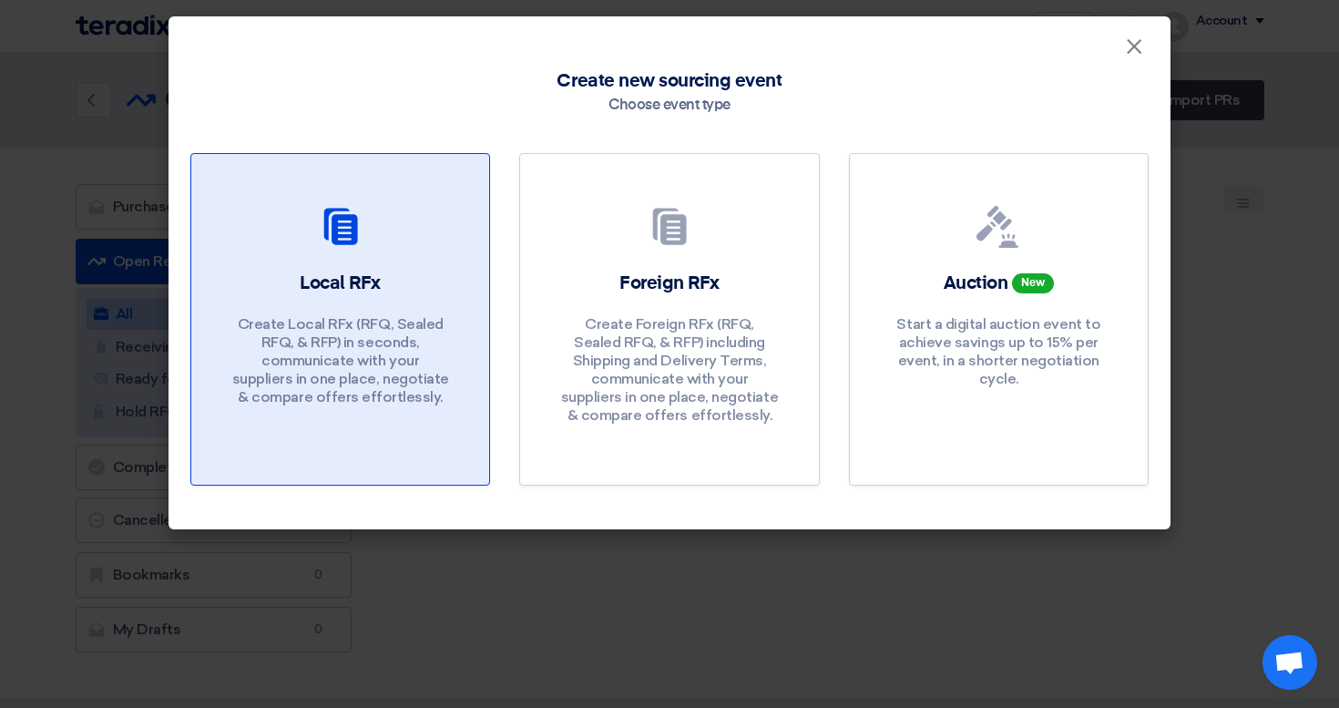
click at [323, 226] on use at bounding box center [340, 226] width 34 height 36
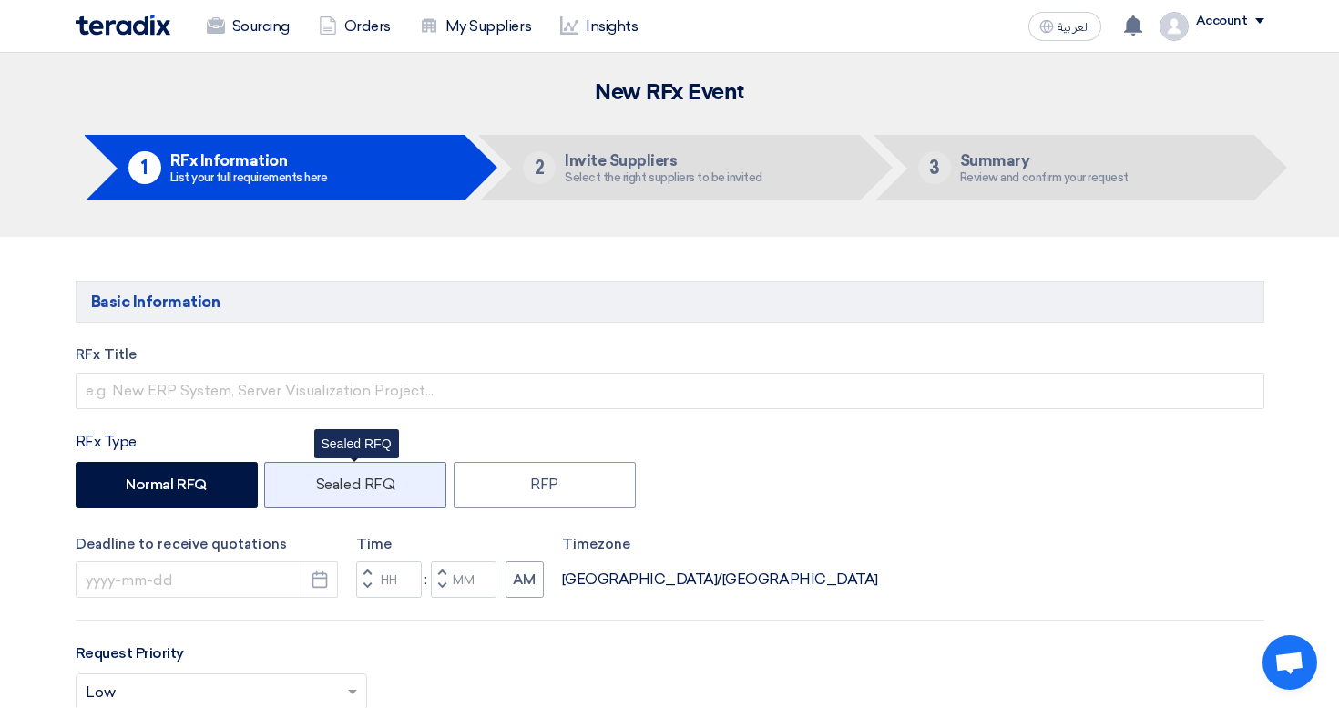
click at [349, 500] on label "Sealed RFQ" at bounding box center [355, 485] width 182 height 46
click at [328, 489] on input "Sealed RFQ" at bounding box center [322, 483] width 12 height 12
radio input "true"
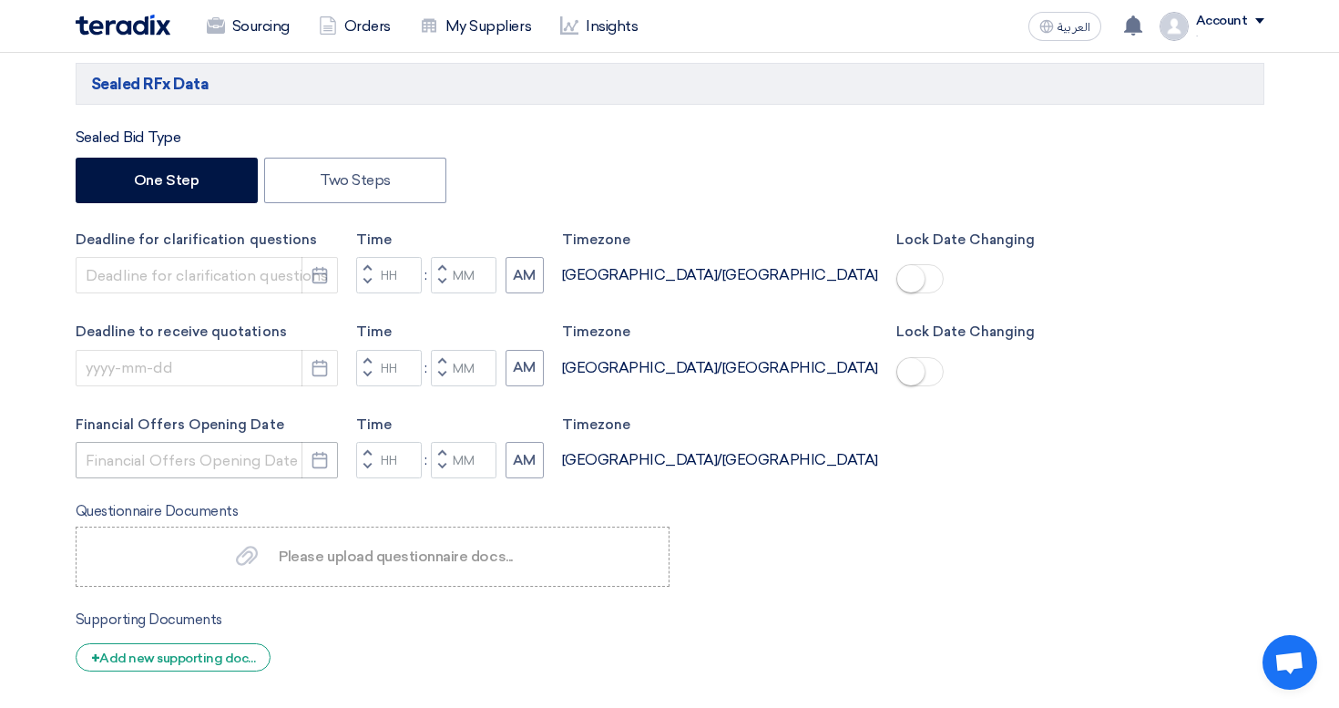
scroll to position [827, 0]
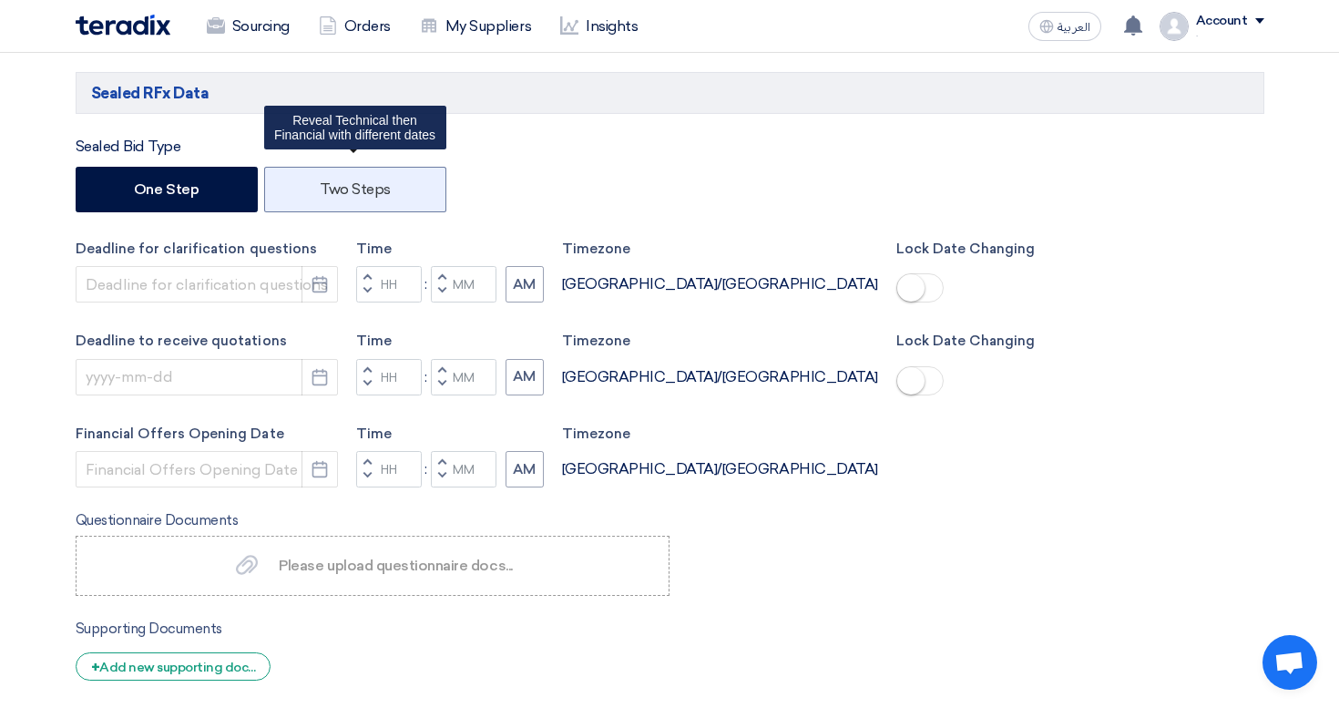
click at [378, 180] on label "Two Steps" at bounding box center [355, 190] width 182 height 46
click at [331, 182] on input "Two Steps" at bounding box center [326, 188] width 12 height 12
radio input "true"
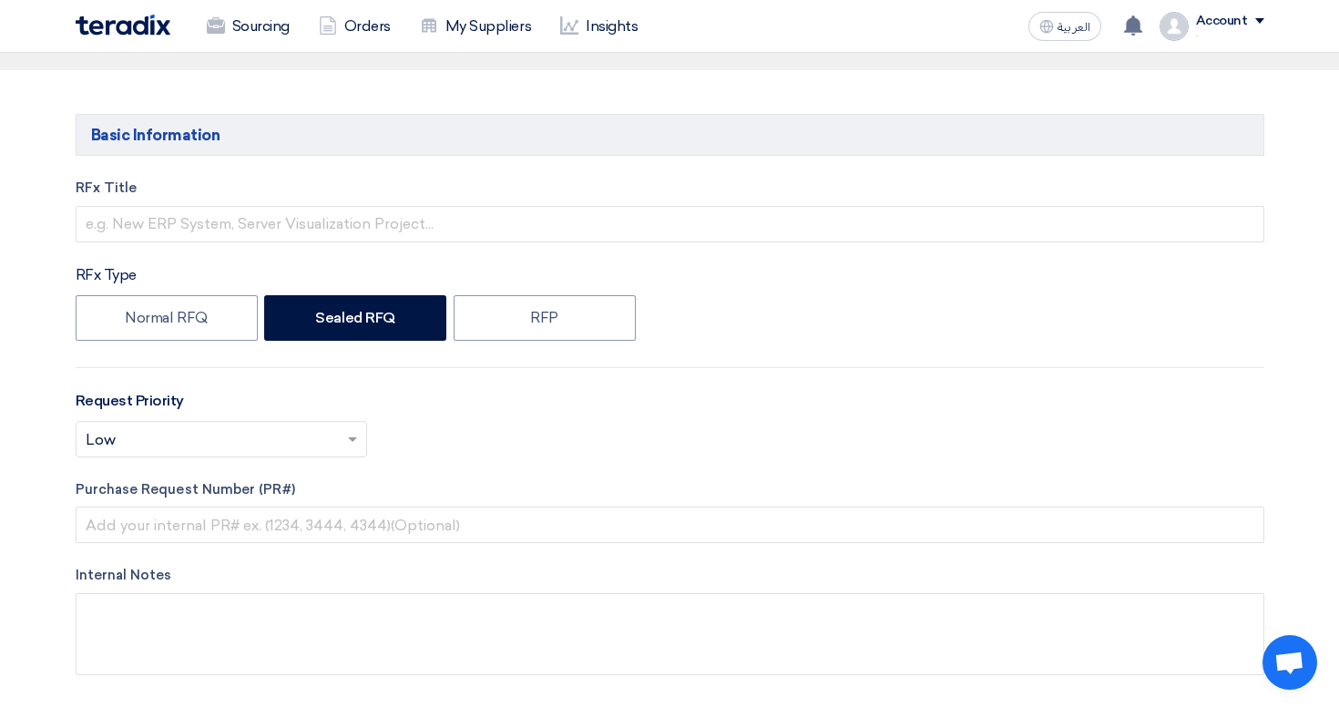
scroll to position [154, 0]
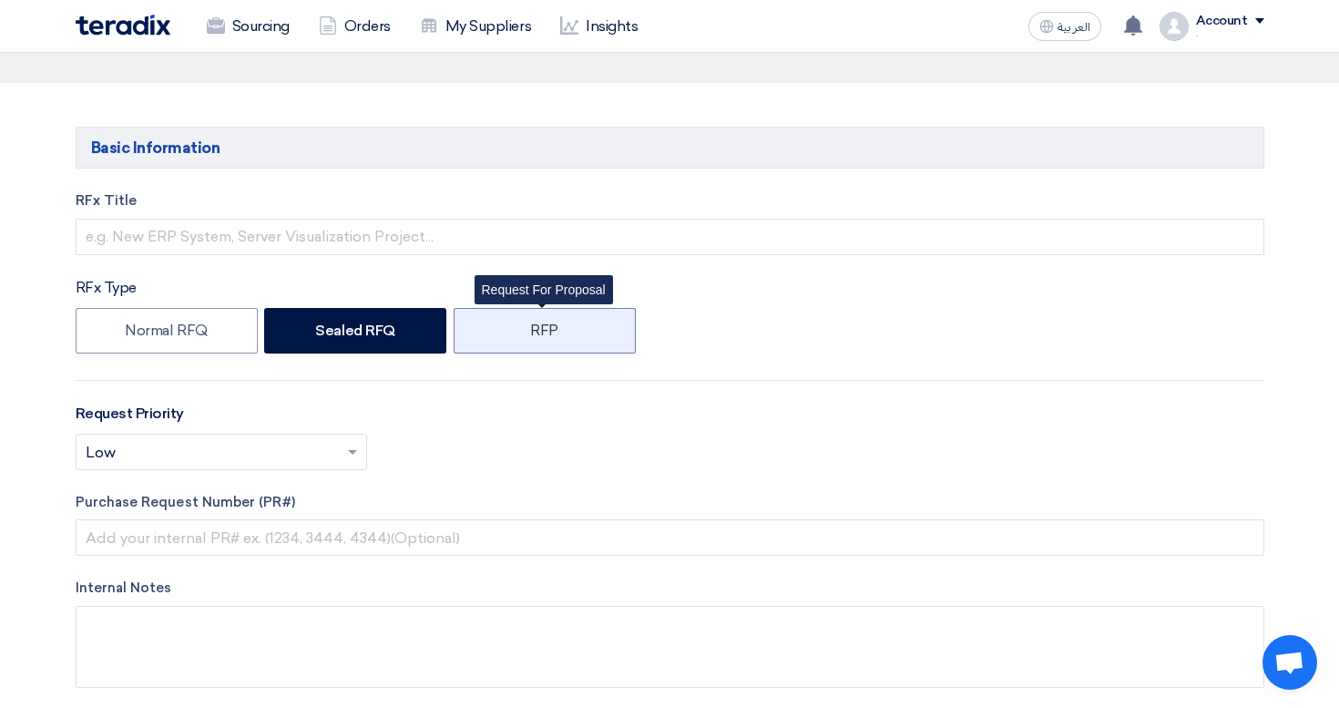
click at [538, 336] on label "RFP" at bounding box center [545, 331] width 182 height 46
click at [538, 335] on input "RFP" at bounding box center [536, 329] width 12 height 12
radio input "true"
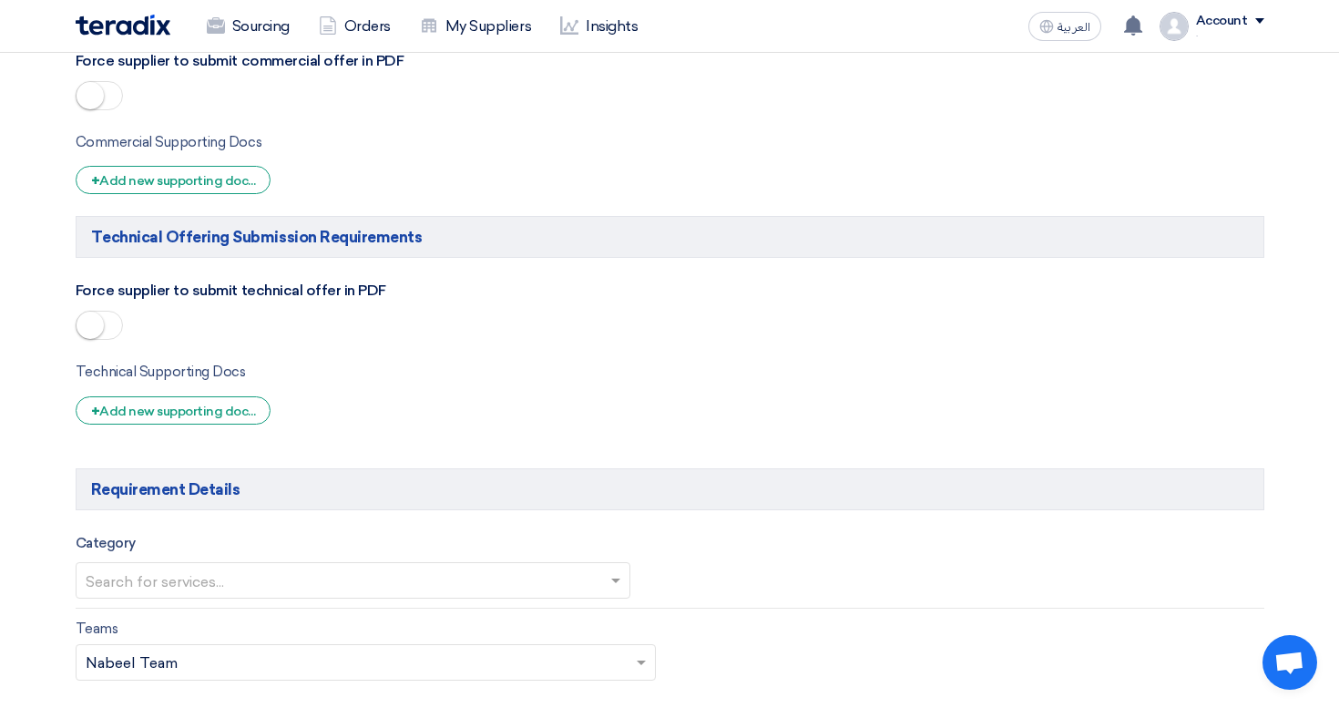
scroll to position [1147, 0]
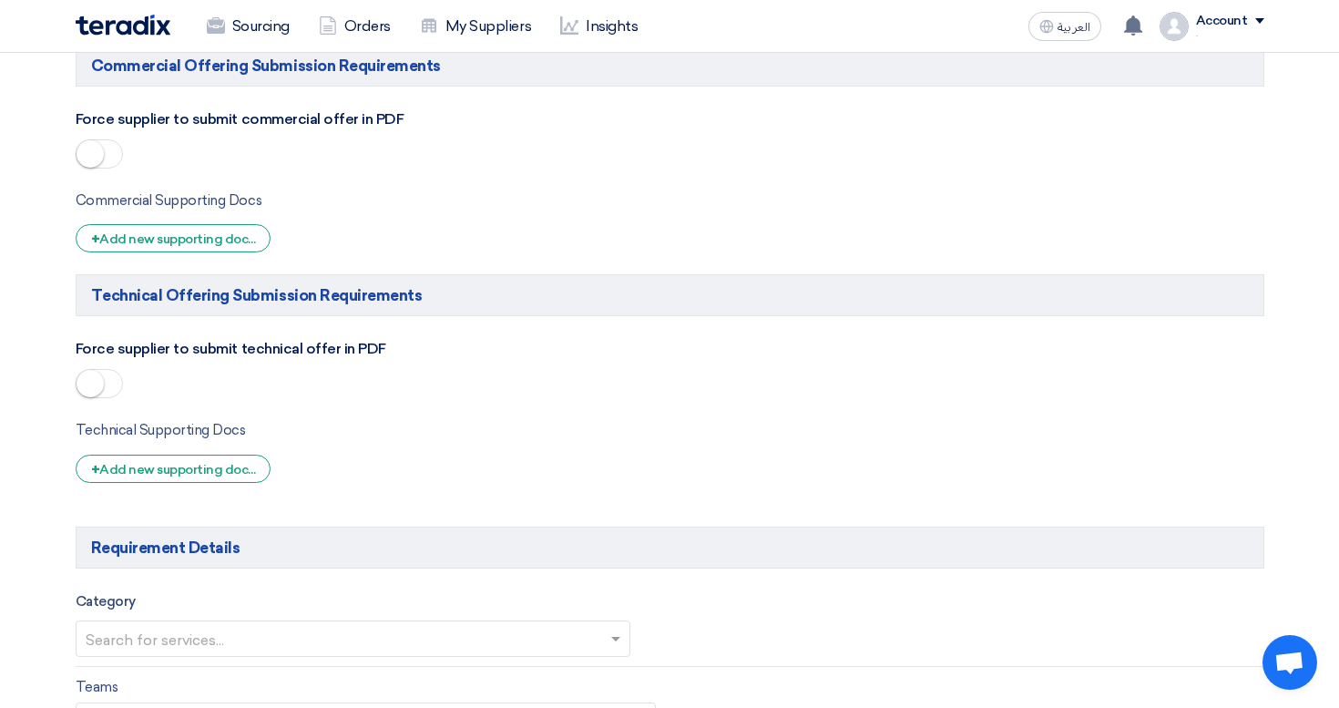
click at [96, 145] on small at bounding box center [89, 153] width 27 height 27
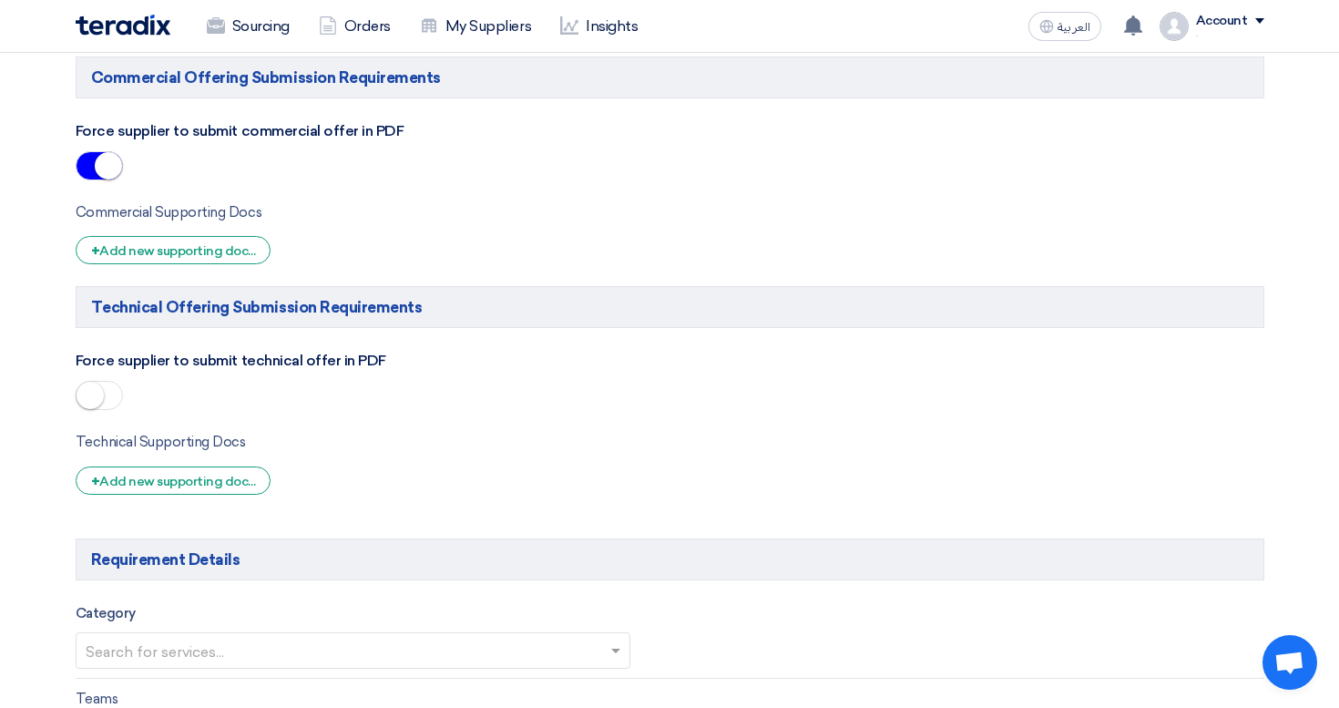
scroll to position [1134, 0]
click at [212, 244] on div "+ Add new supporting doc..." at bounding box center [174, 251] width 196 height 28
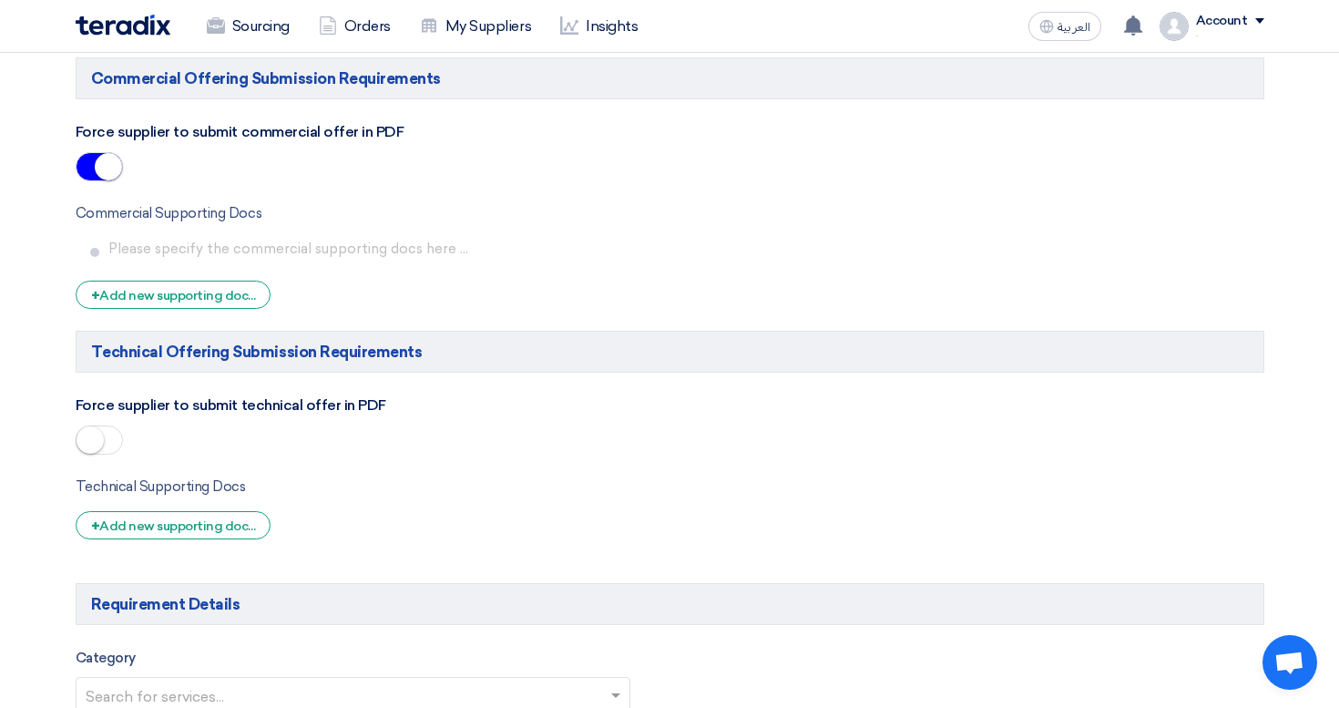
click at [103, 433] on span at bounding box center [99, 439] width 47 height 29
click at [170, 522] on div "+ Add new supporting doc..." at bounding box center [174, 525] width 196 height 28
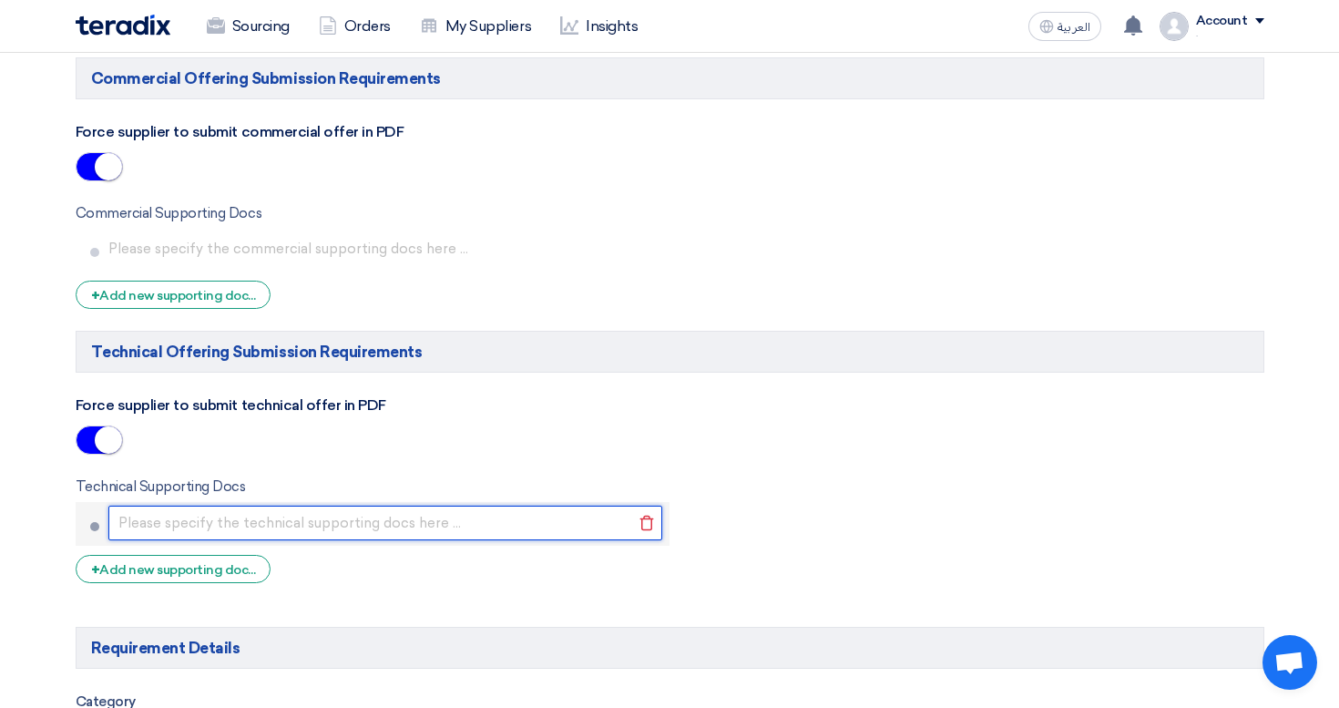
click at [294, 532] on input "text" at bounding box center [385, 522] width 555 height 35
type input "rrwesdfd"
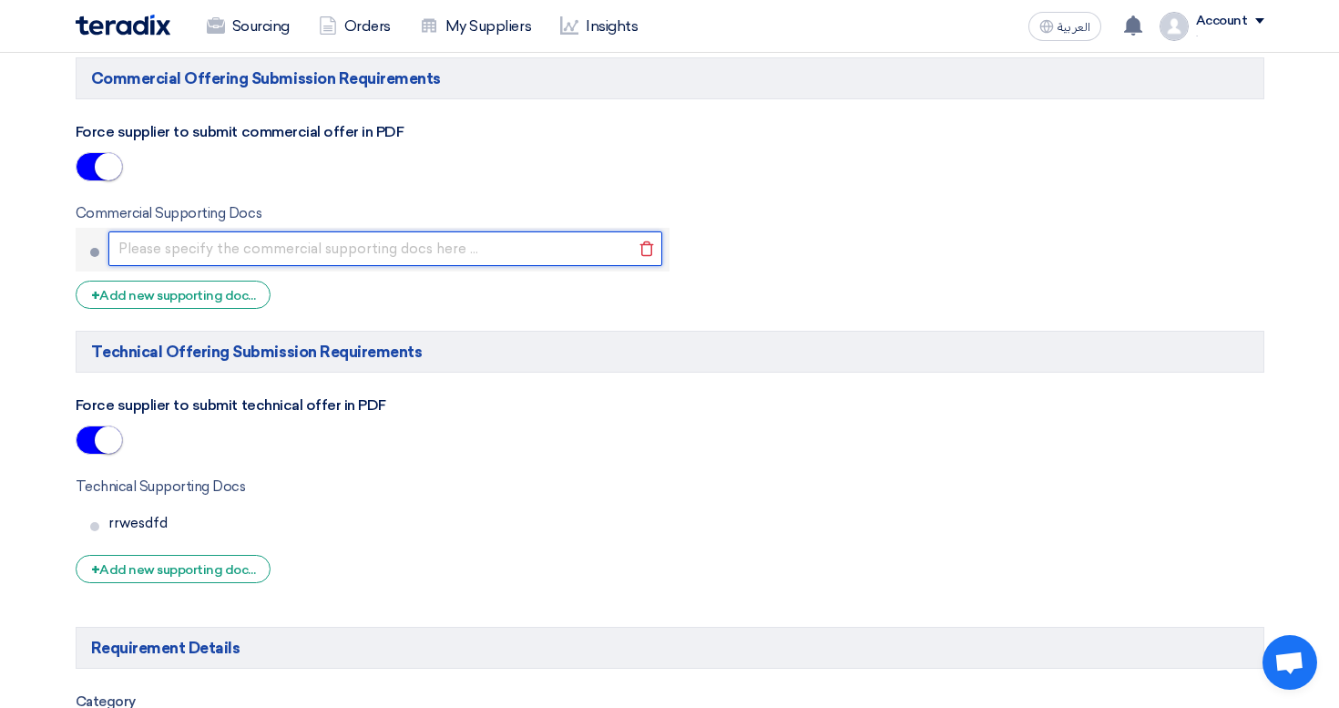
click at [192, 236] on input "text" at bounding box center [385, 248] width 555 height 35
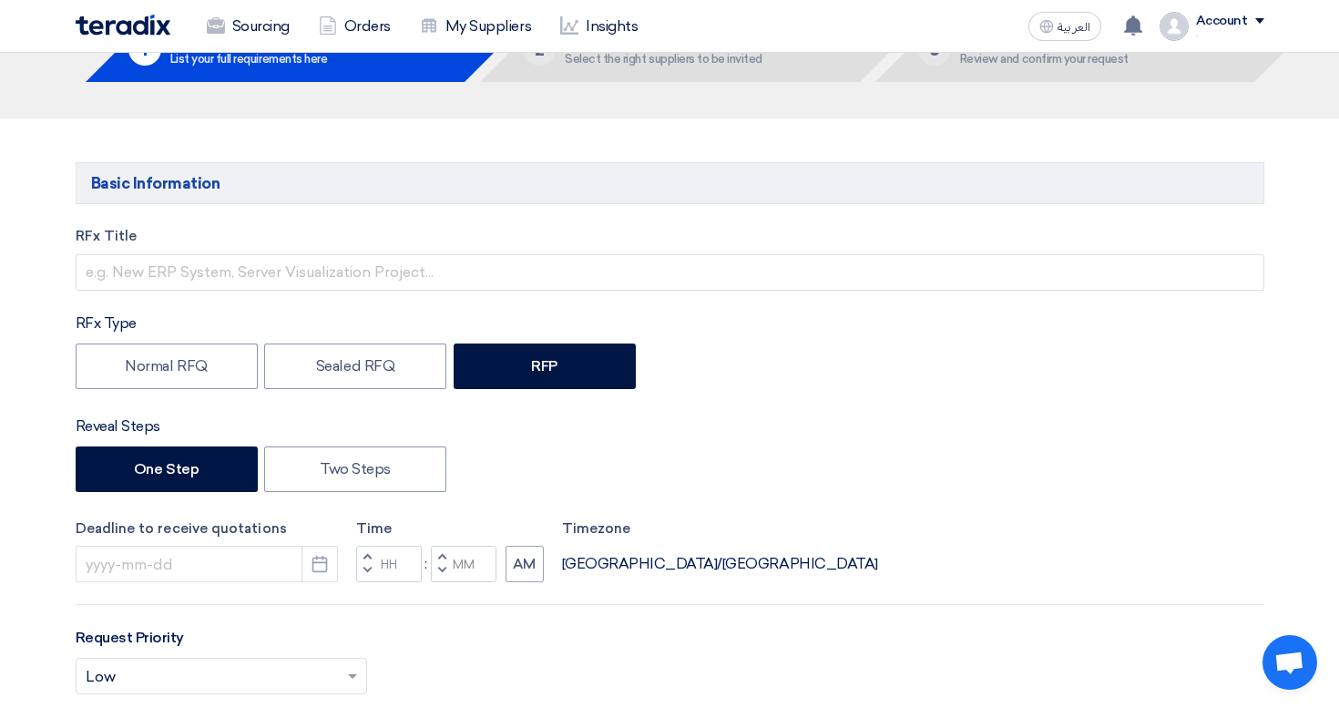
scroll to position [98, 0]
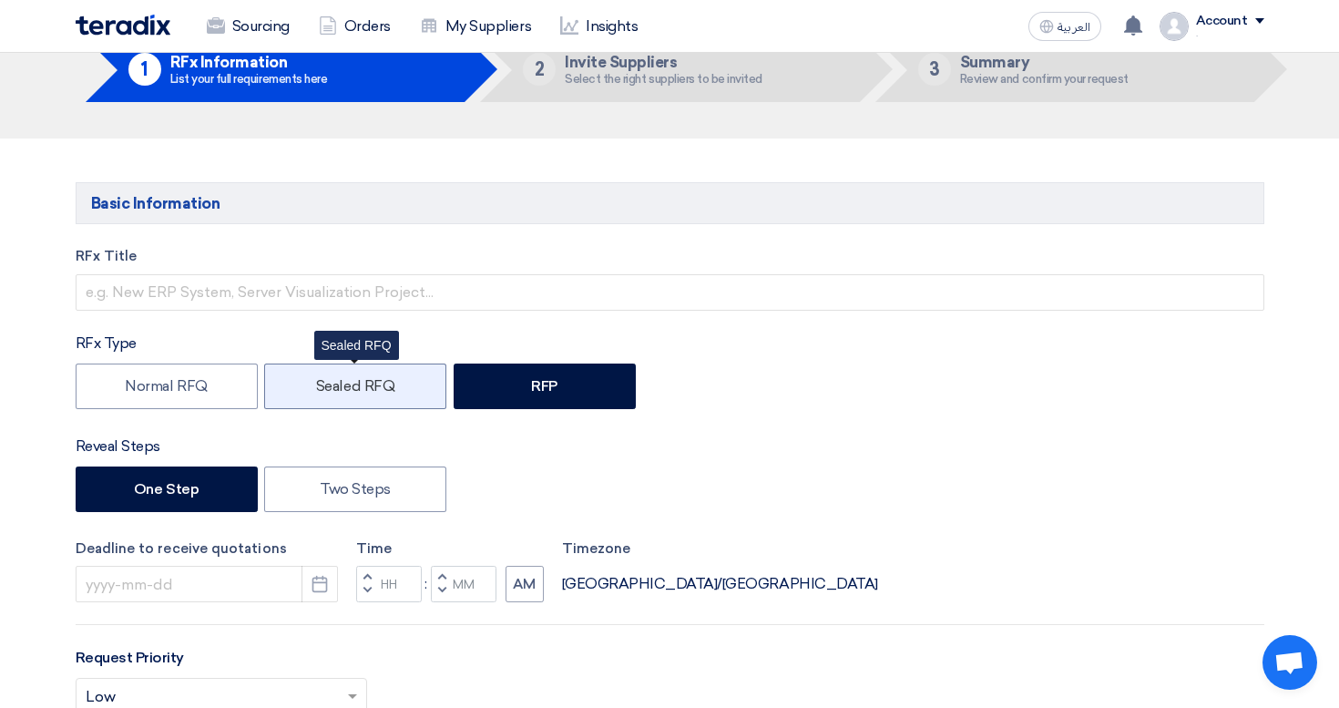
type input "sfdfs"
click at [296, 393] on label "Sealed RFQ" at bounding box center [355, 386] width 182 height 46
click at [316, 391] on input "Sealed RFQ" at bounding box center [322, 385] width 12 height 12
radio input "true"
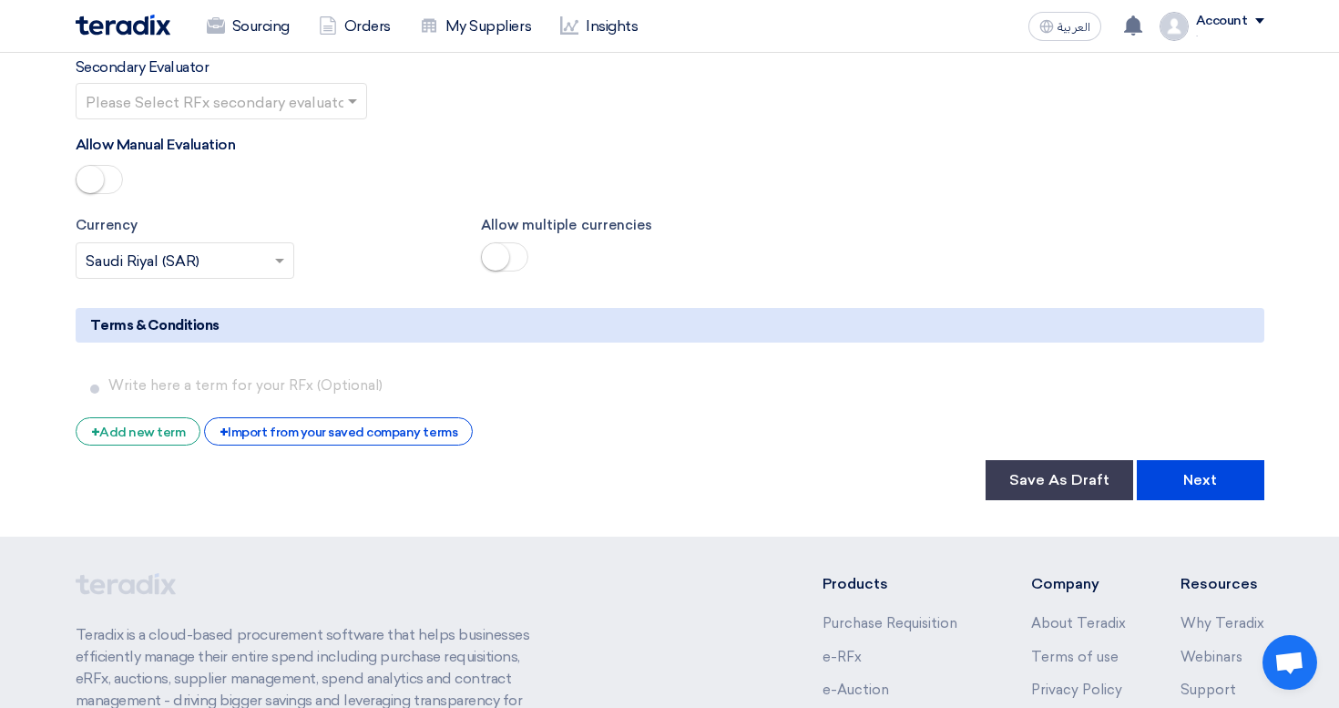
scroll to position [3082, 0]
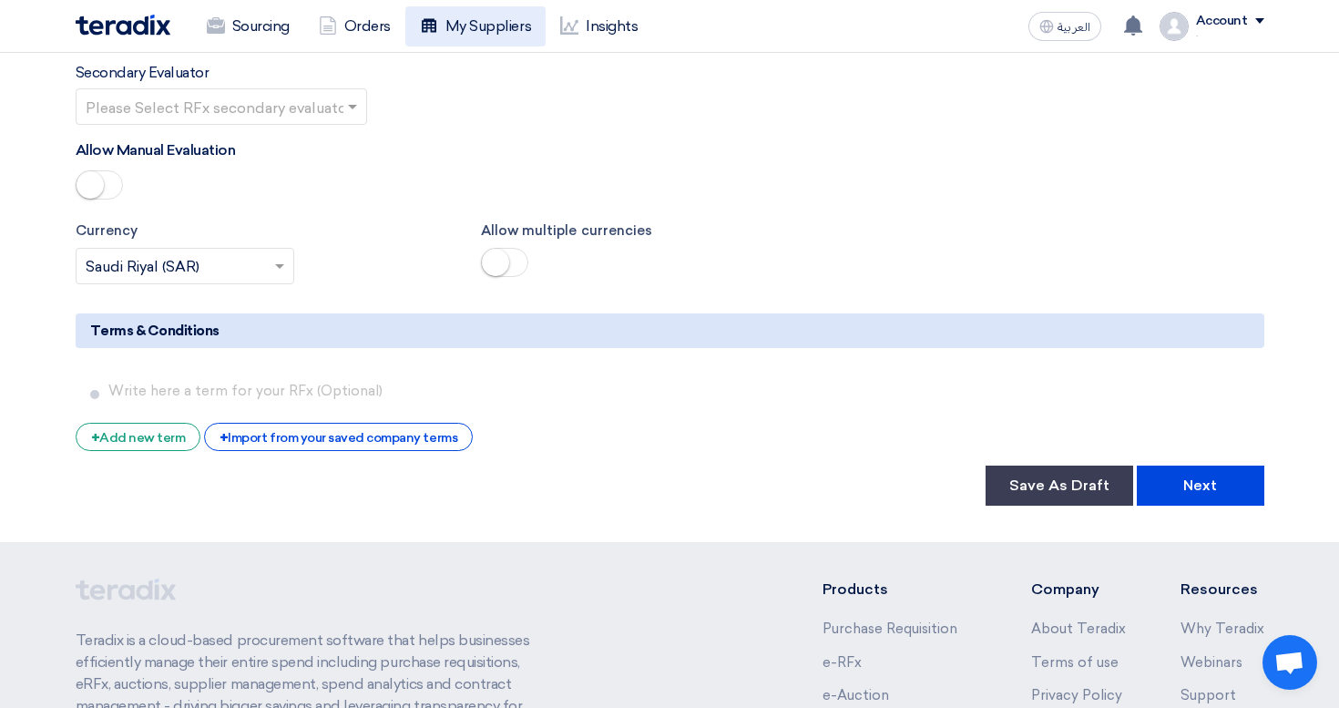
click at [452, 35] on link "My Suppliers" at bounding box center [475, 26] width 140 height 40
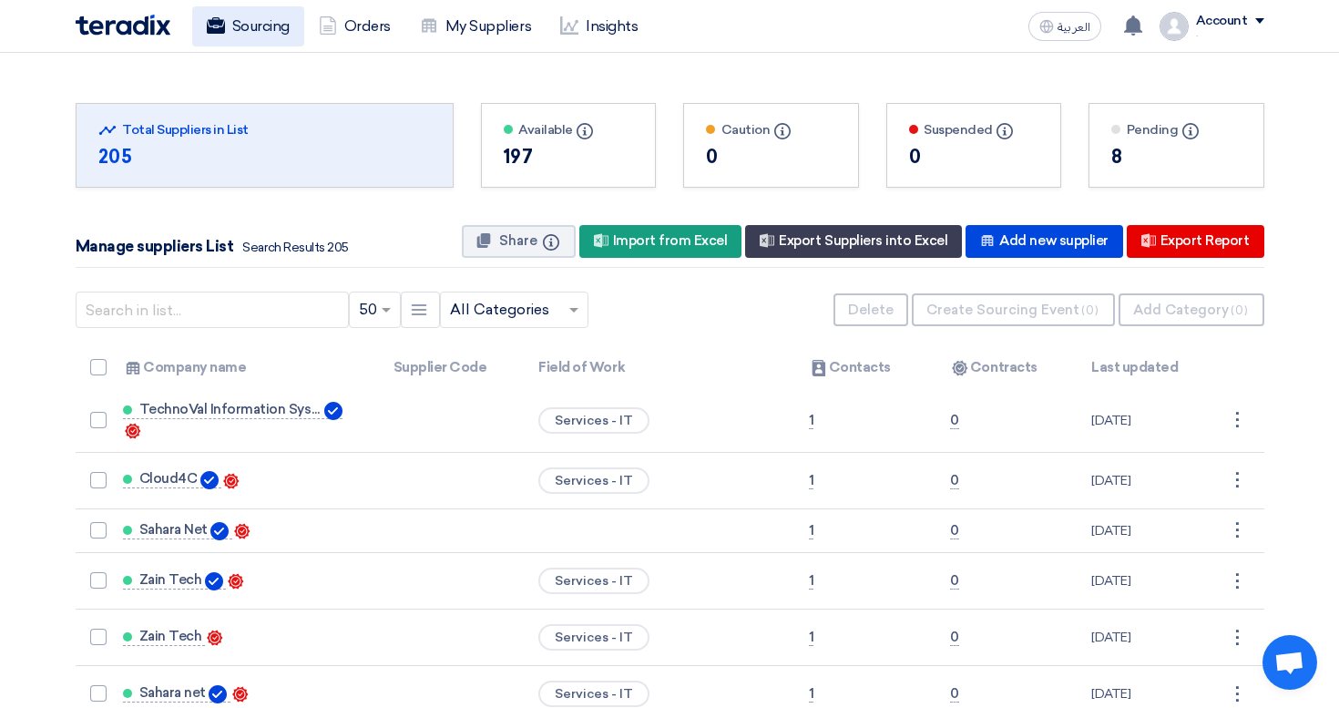
click at [249, 45] on link "Sourcing" at bounding box center [248, 26] width 112 height 40
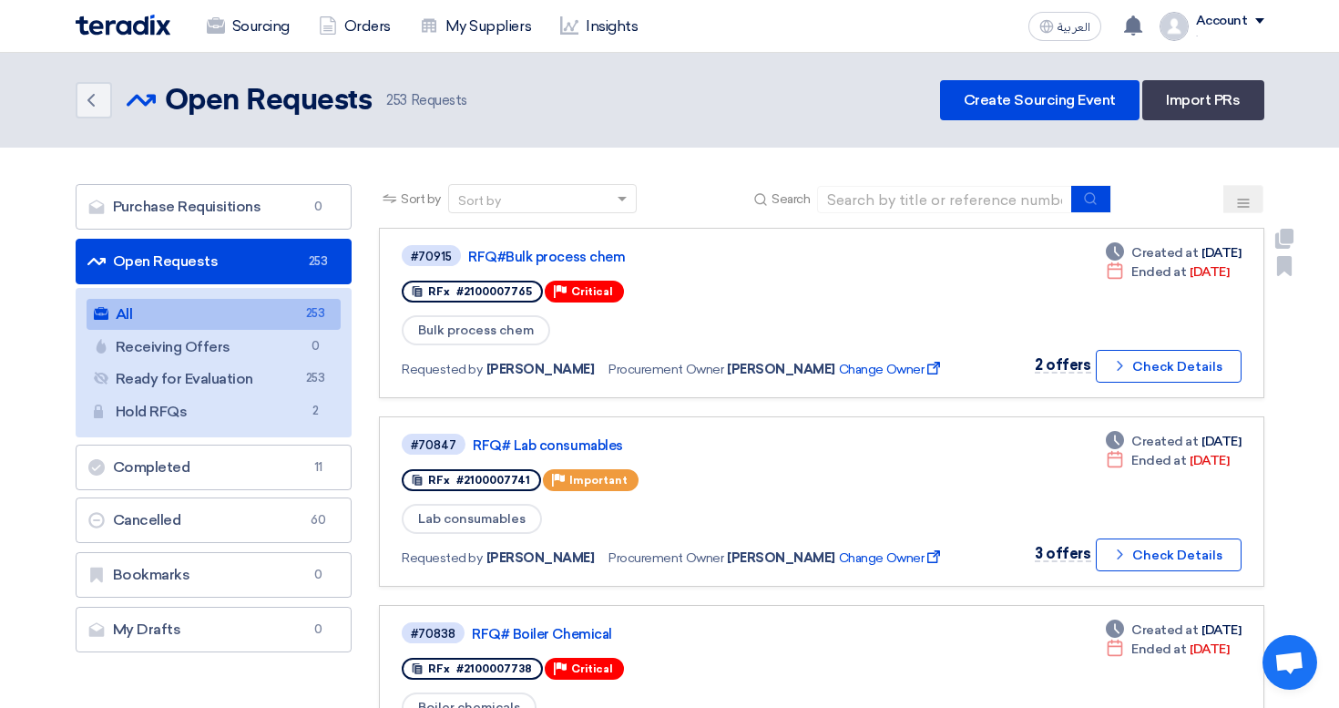
click at [715, 240] on link "#70915 RFQ#Bulk process chem RFx #2100007765 Priority Critical Bulk process che…" at bounding box center [821, 313] width 884 height 170
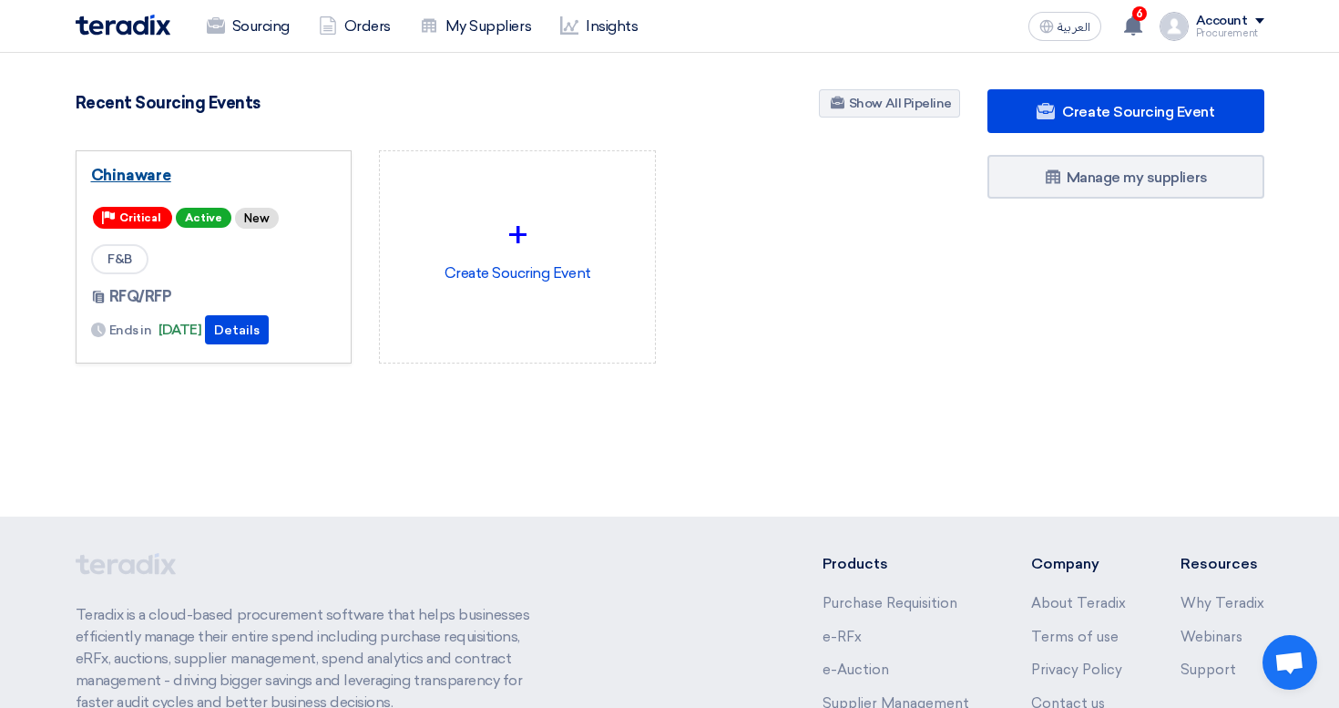
click at [125, 181] on link "Chinaware" at bounding box center [214, 175] width 246 height 18
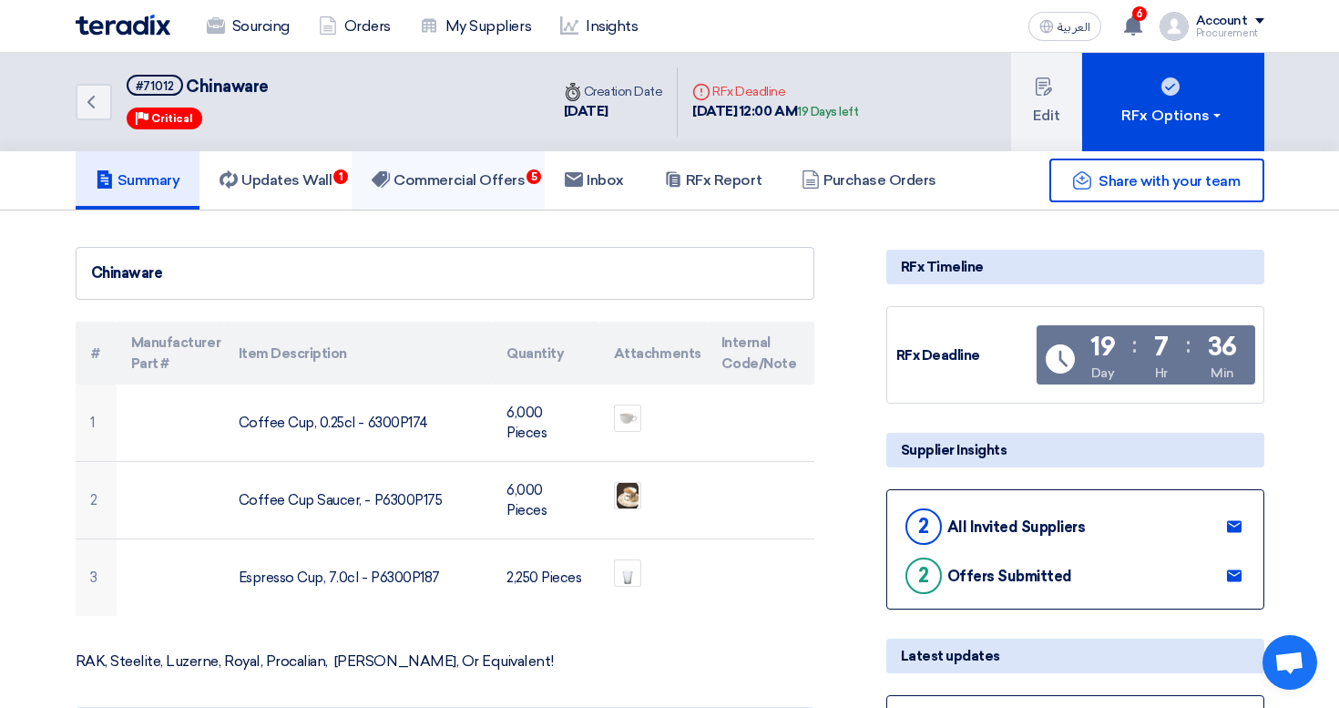
click at [499, 203] on link "Commercial Offers 5" at bounding box center [448, 180] width 193 height 58
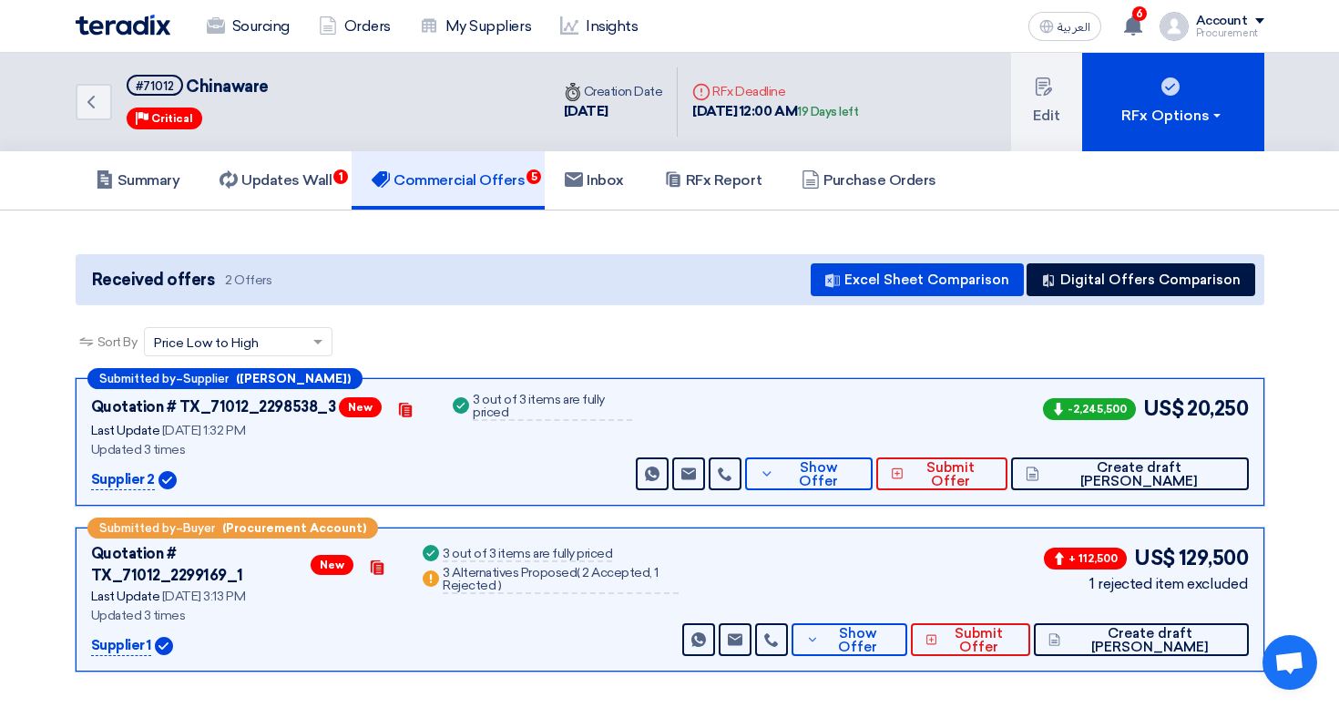
click at [702, 257] on div "Received offers 2 Offers Excel Sheet Comparison Digital Offers Comparison" at bounding box center [670, 279] width 1188 height 51
click at [263, 42] on link "Sourcing" at bounding box center [248, 26] width 112 height 40
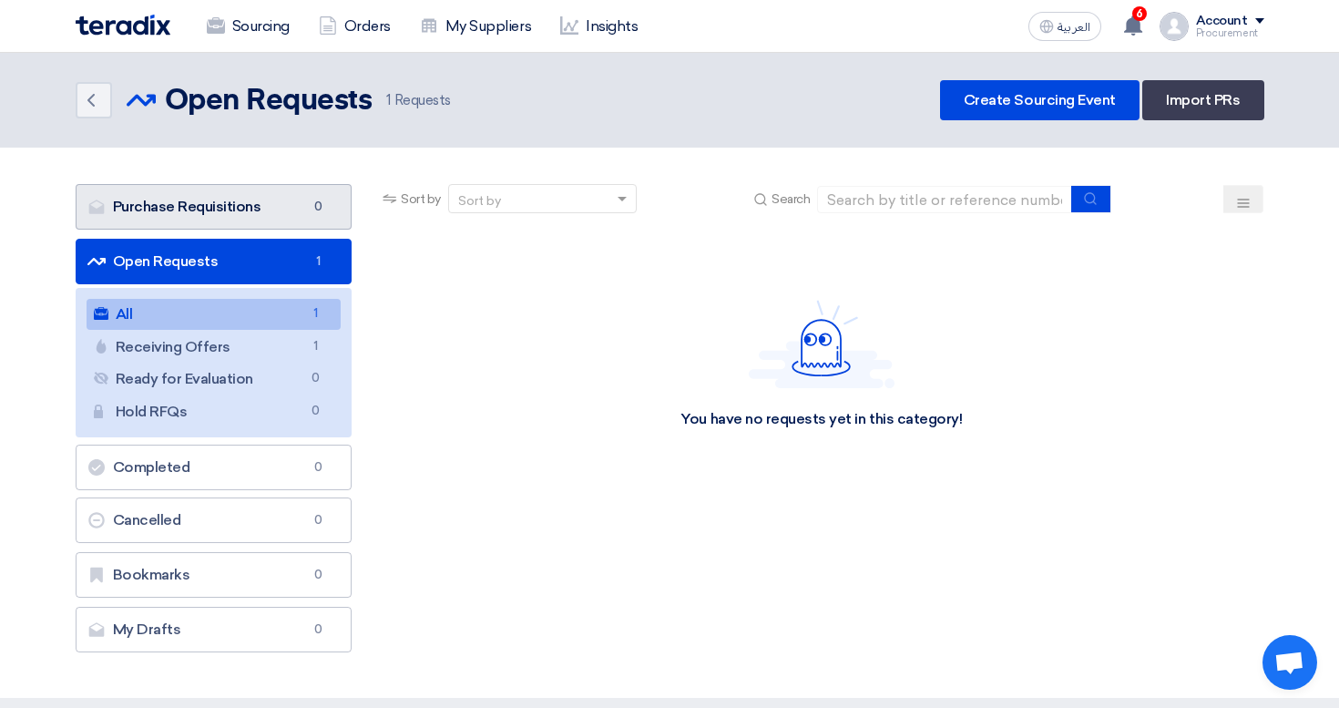
click at [316, 212] on span "0" at bounding box center [318, 207] width 22 height 18
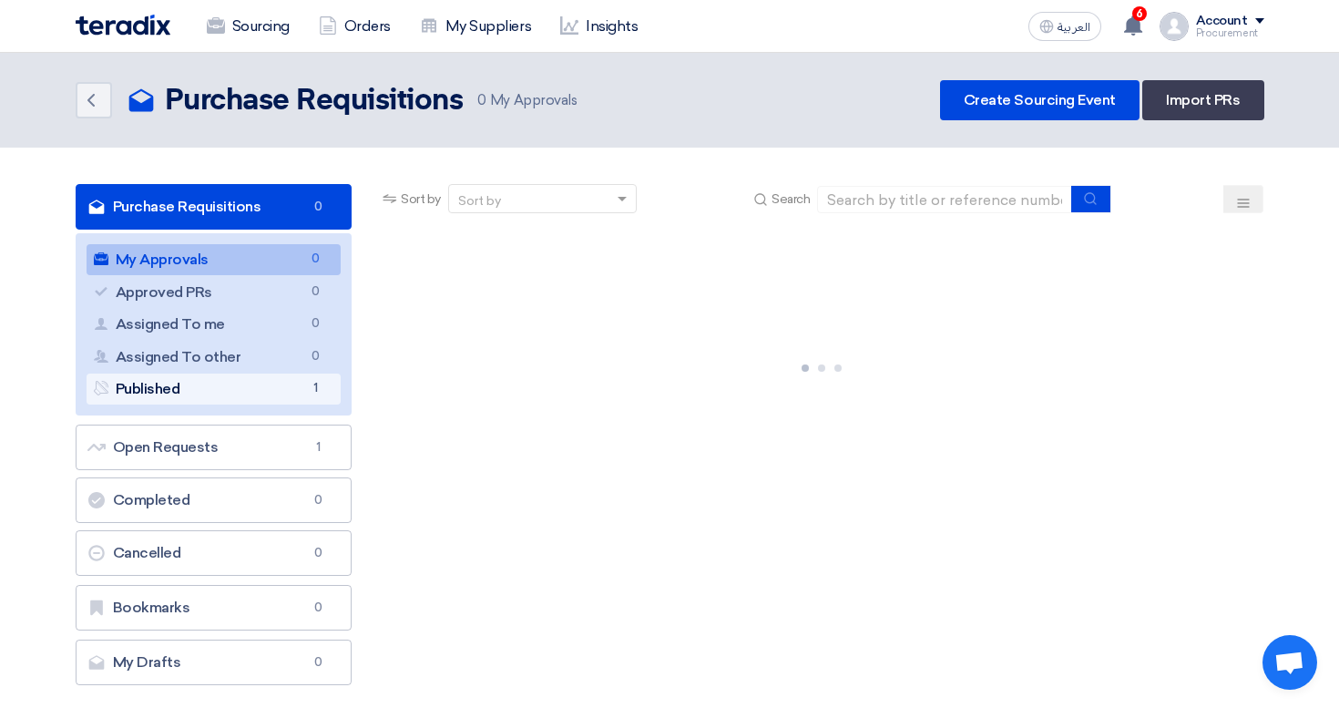
click at [316, 382] on span "1" at bounding box center [315, 388] width 22 height 19
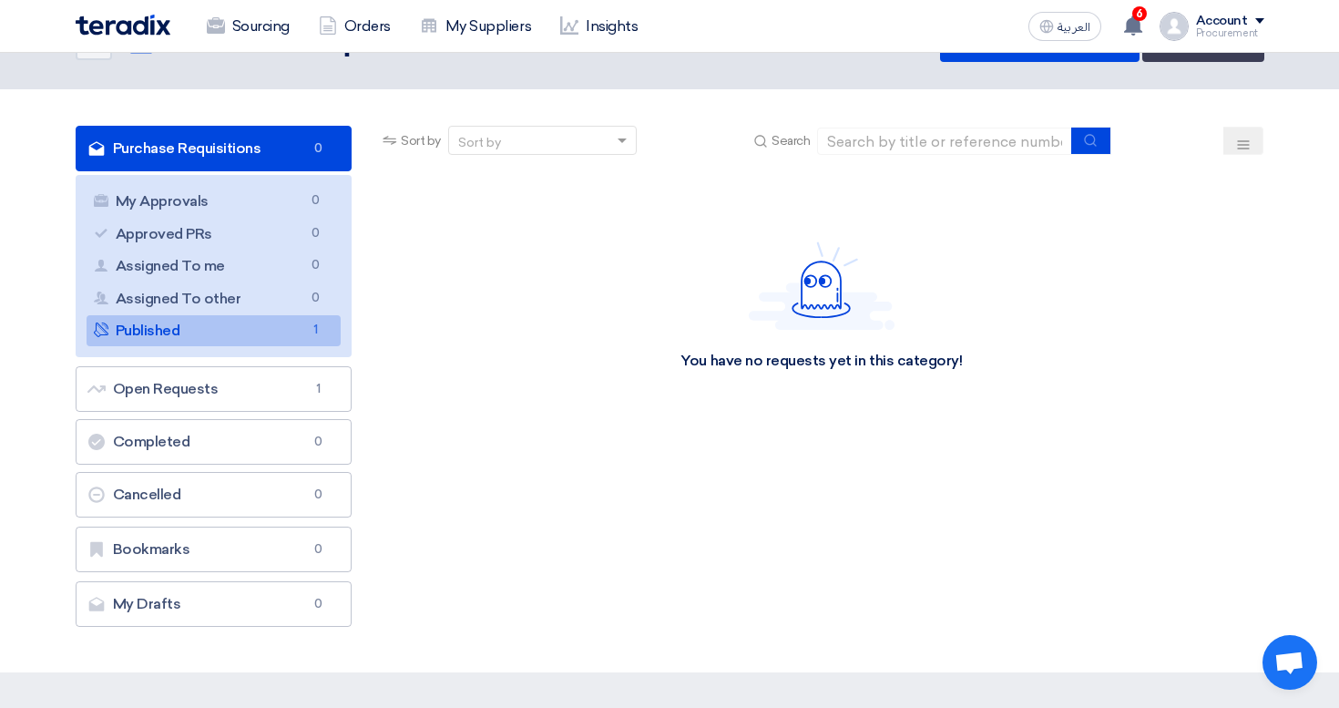
scroll to position [61, 0]
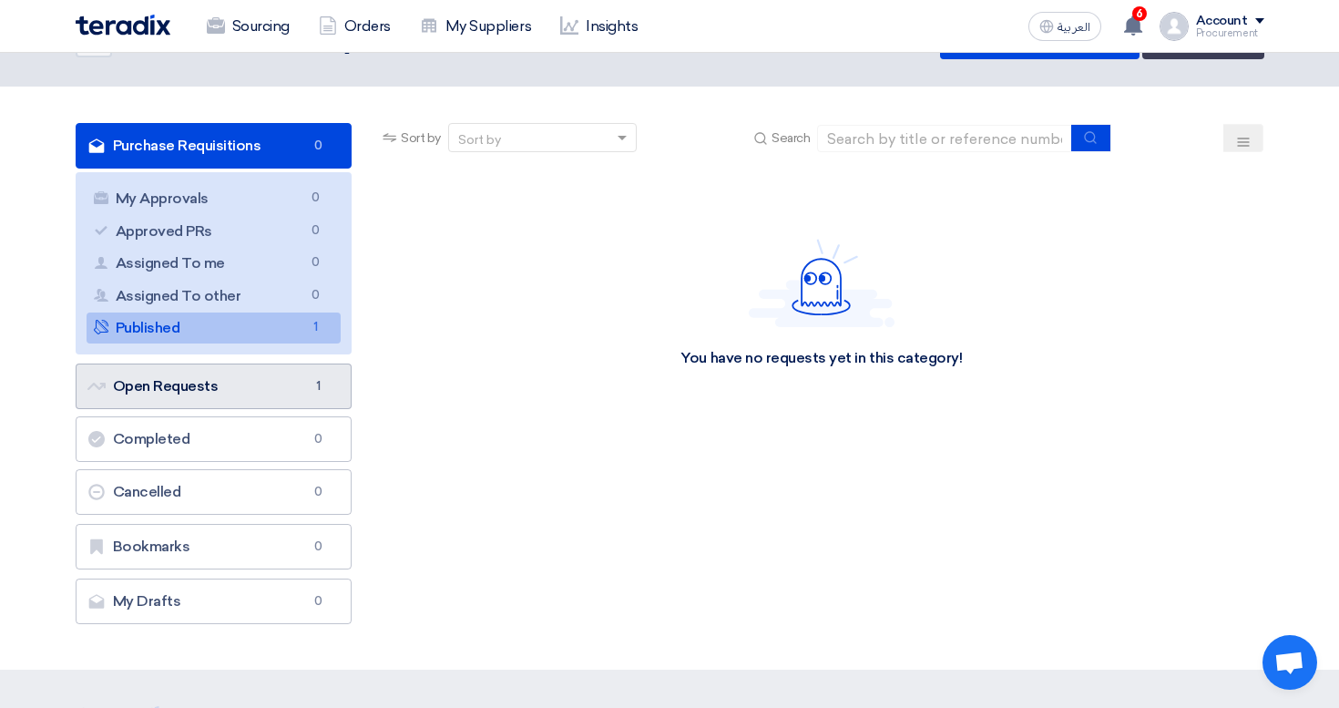
click at [317, 386] on span "1" at bounding box center [318, 386] width 22 height 18
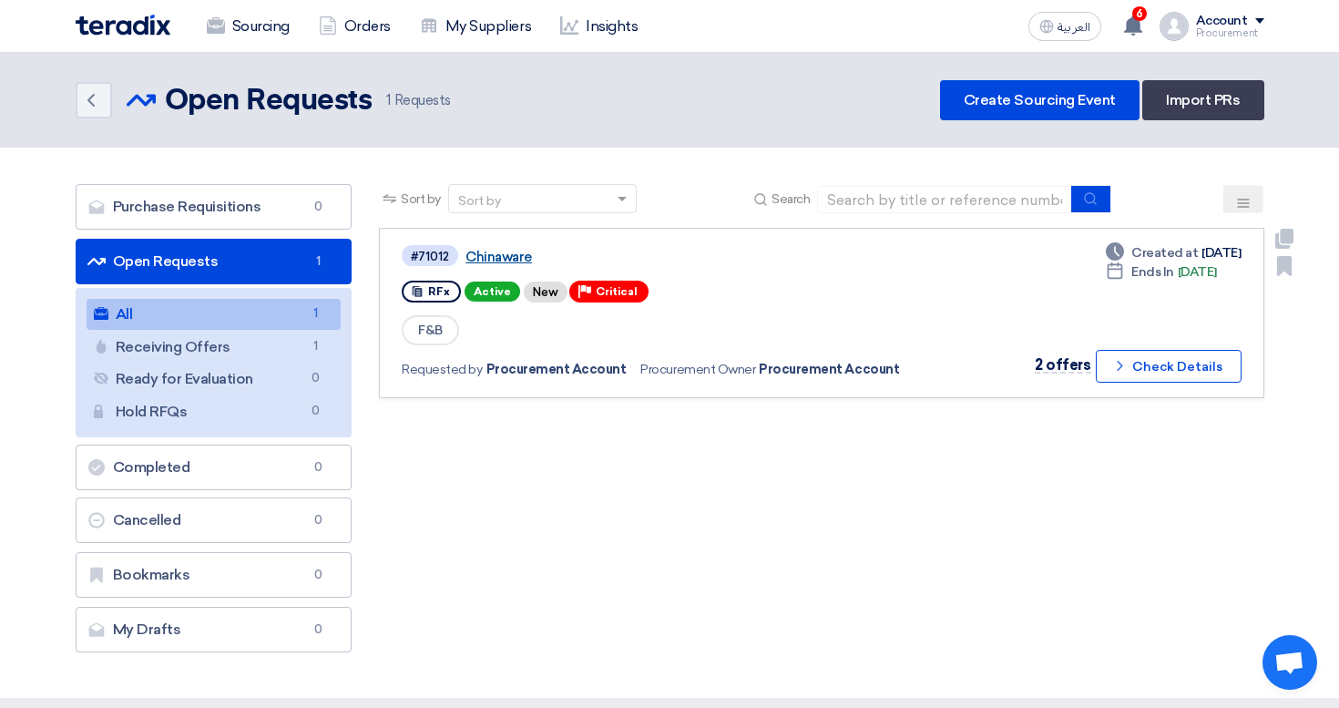
click at [515, 255] on link "Chinaware" at bounding box center [692, 257] width 455 height 16
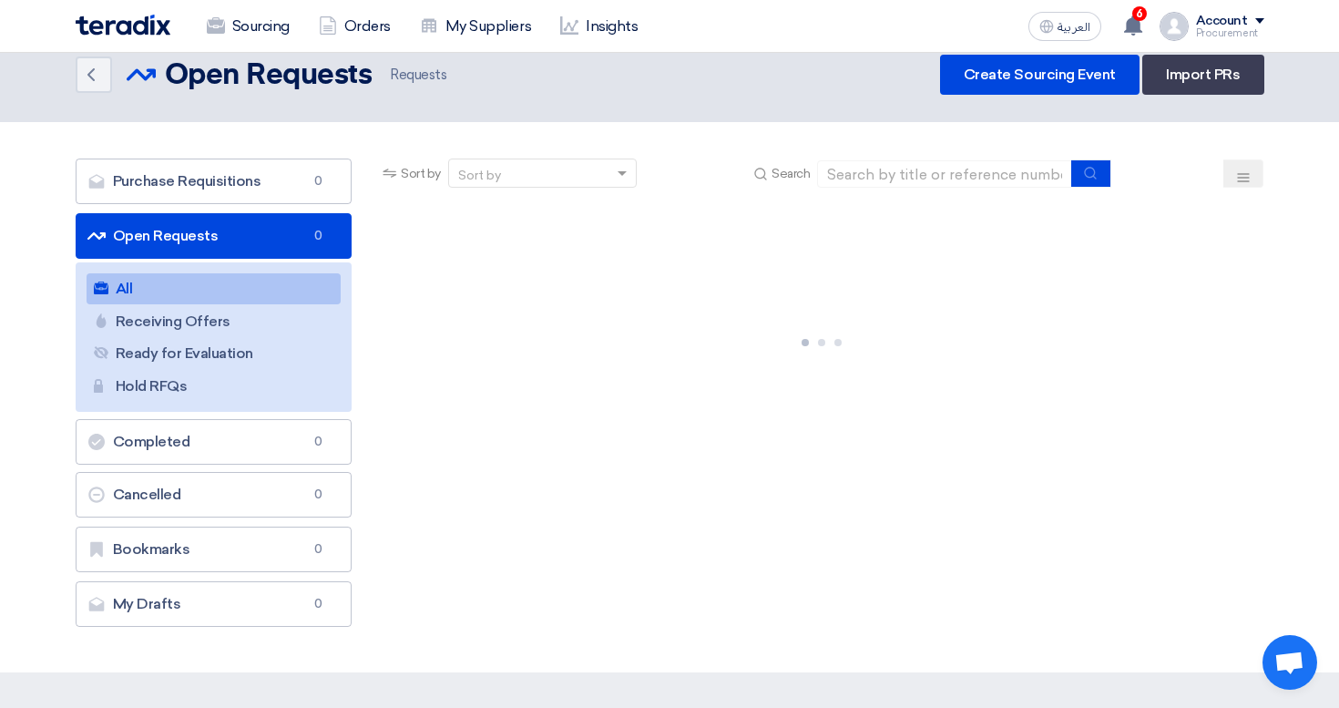
scroll to position [5, 0]
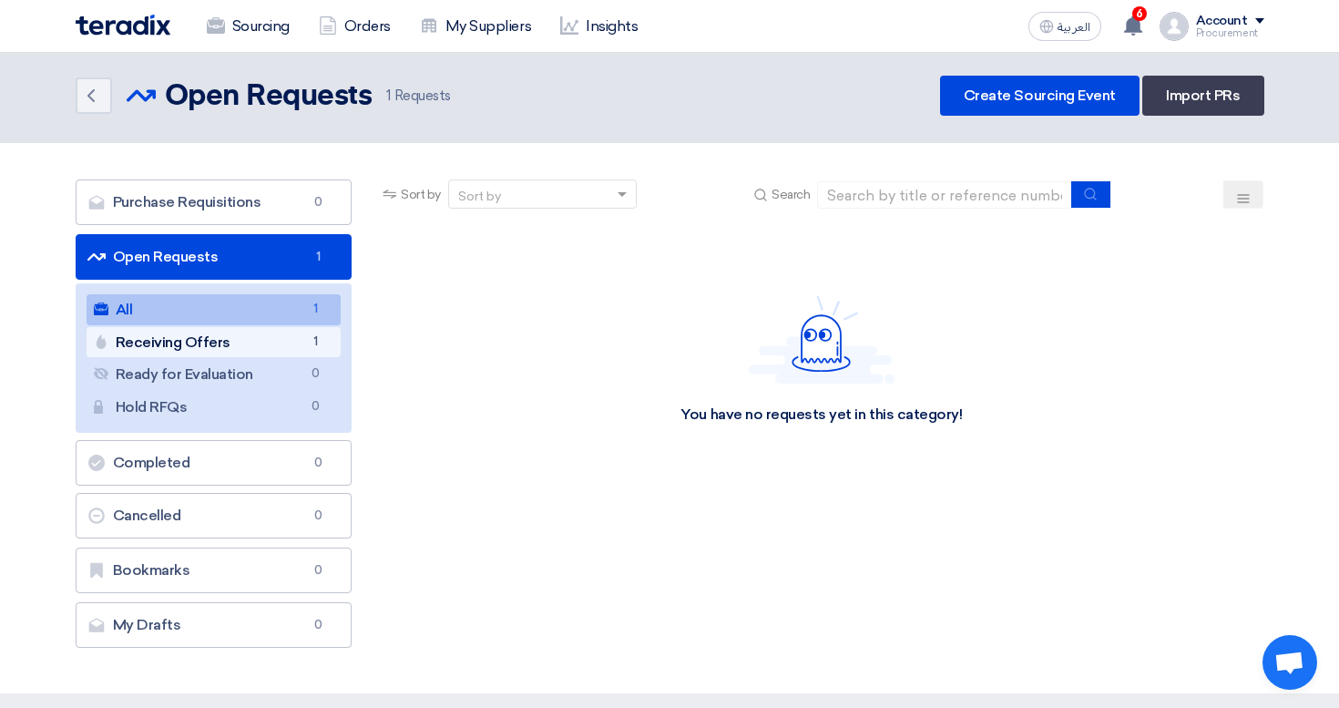
click at [280, 340] on link "Receiving Offers Receiving Offers 1" at bounding box center [214, 342] width 255 height 31
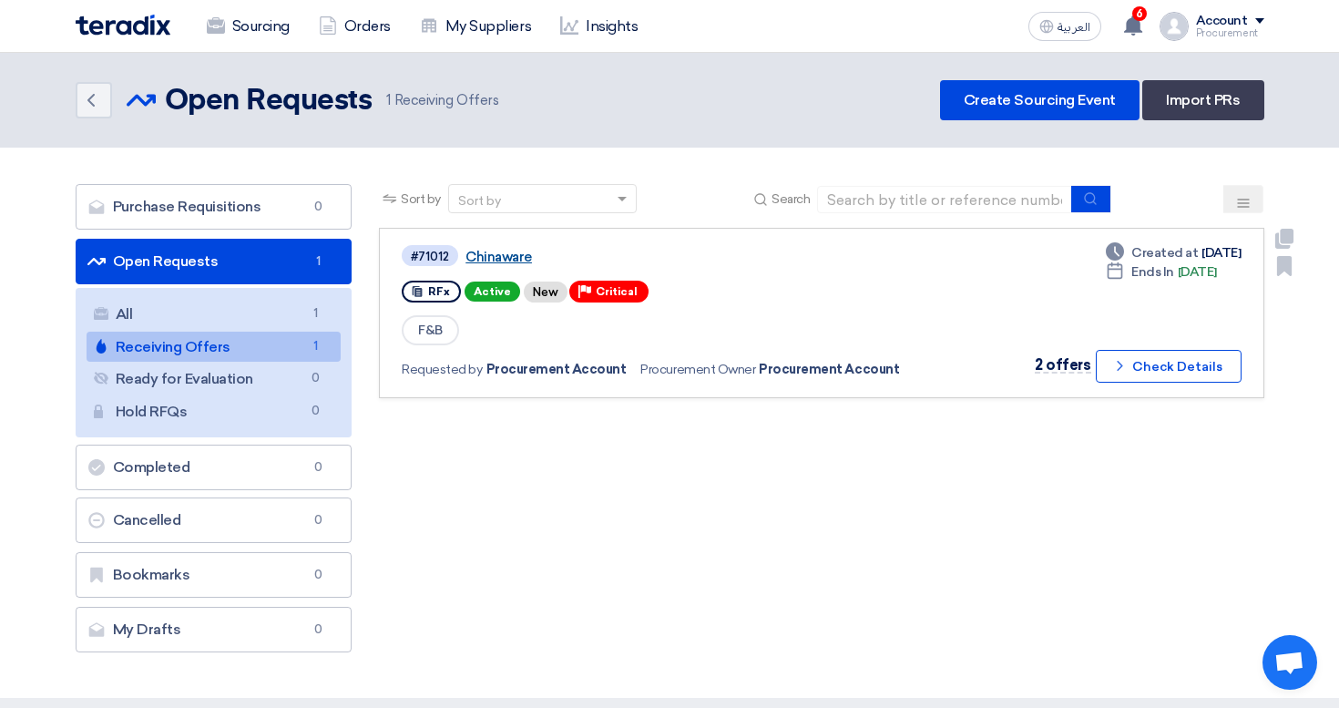
click at [515, 260] on link "Chinaware" at bounding box center [692, 257] width 455 height 16
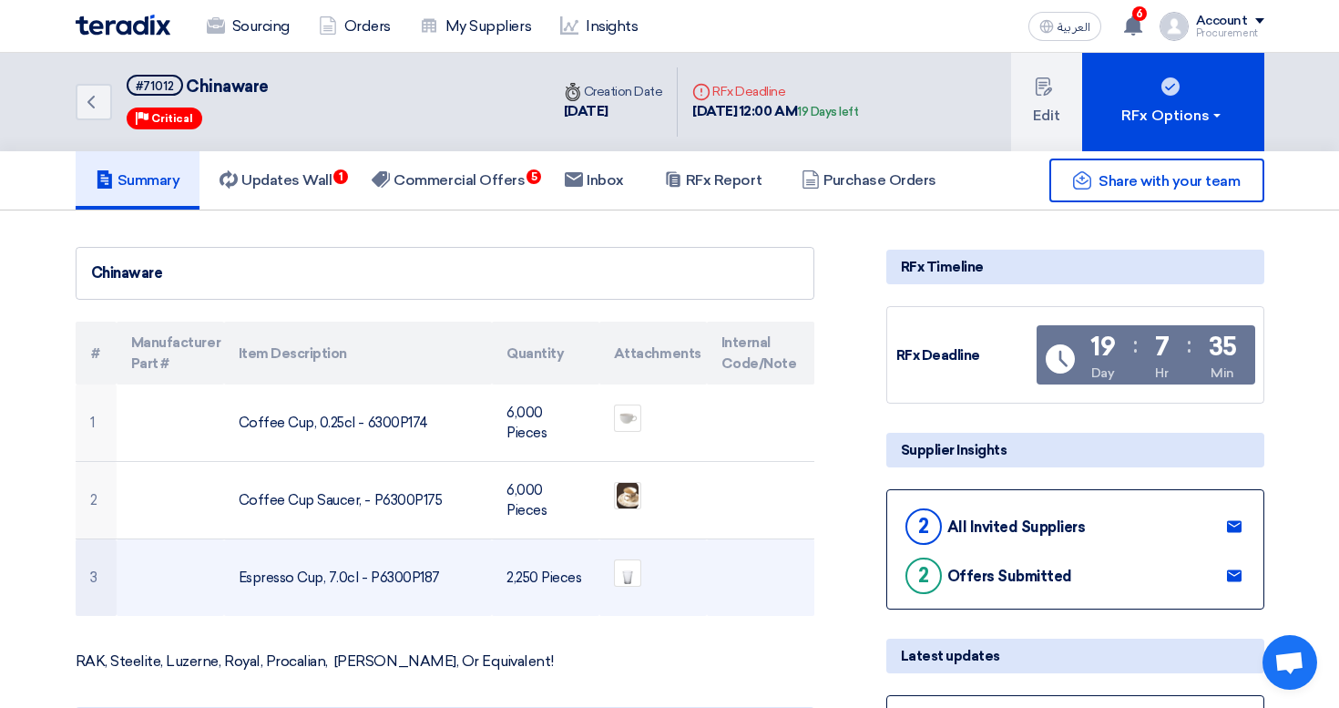
drag, startPoint x: 436, startPoint y: 573, endPoint x: 371, endPoint y: 573, distance: 65.6
click at [371, 573] on td "Espresso Cup, 7.0cl - P6300P187" at bounding box center [358, 577] width 268 height 77
drag, startPoint x: 361, startPoint y: 578, endPoint x: 346, endPoint y: 578, distance: 14.6
click at [357, 578] on td "Espresso Cup, 7.0cl - P6300P187" at bounding box center [358, 577] width 268 height 77
drag, startPoint x: 220, startPoint y: 591, endPoint x: 424, endPoint y: 594, distance: 204.0
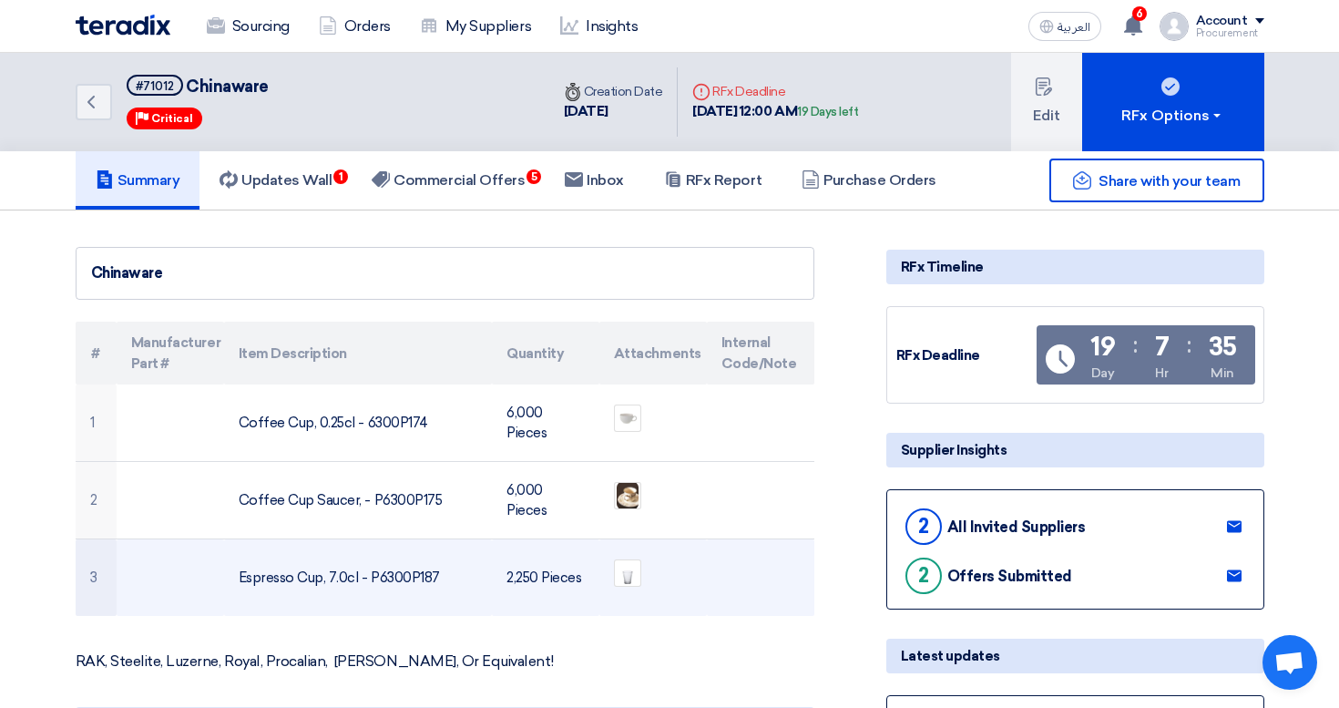
click at [424, 594] on tr "3 Espresso Cup, 7.0cl - P6300P187 2,250 Pieces" at bounding box center [445, 577] width 739 height 77
click at [424, 594] on td "Espresso Cup, 7.0cl - P6300P187" at bounding box center [358, 577] width 268 height 77
drag, startPoint x: 492, startPoint y: 579, endPoint x: 581, endPoint y: 583, distance: 89.3
click at [581, 583] on td "2,250 Pieces" at bounding box center [545, 577] width 107 height 77
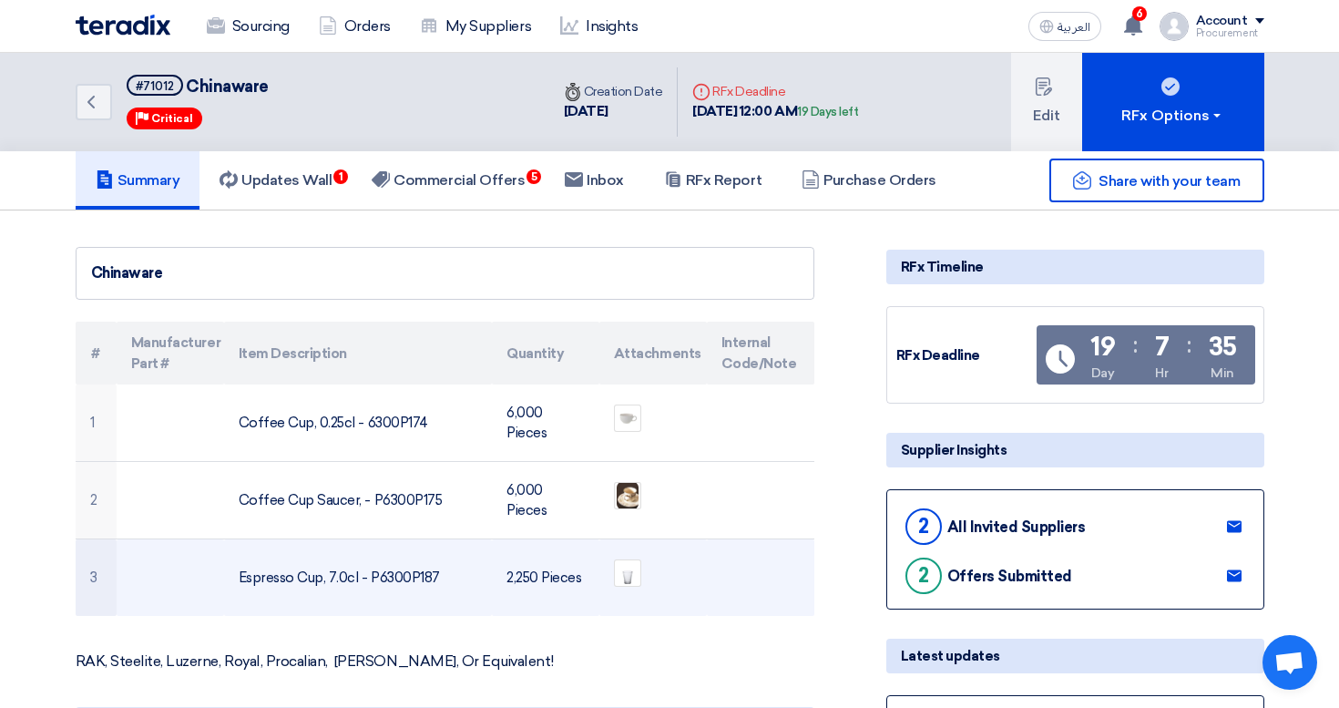
drag, startPoint x: 581, startPoint y: 583, endPoint x: 446, endPoint y: 583, distance: 134.8
click at [446, 583] on tr "3 Espresso Cup, 7.0cl - P6300P187 2,250 Pieces" at bounding box center [445, 577] width 739 height 77
click at [446, 583] on td "Espresso Cup, 7.0cl - P6300P187" at bounding box center [358, 577] width 268 height 77
click at [254, 585] on td "Espresso Cup, 7.0cl - P6300P187" at bounding box center [358, 577] width 268 height 77
drag, startPoint x: 229, startPoint y: 571, endPoint x: 373, endPoint y: 572, distance: 144.8
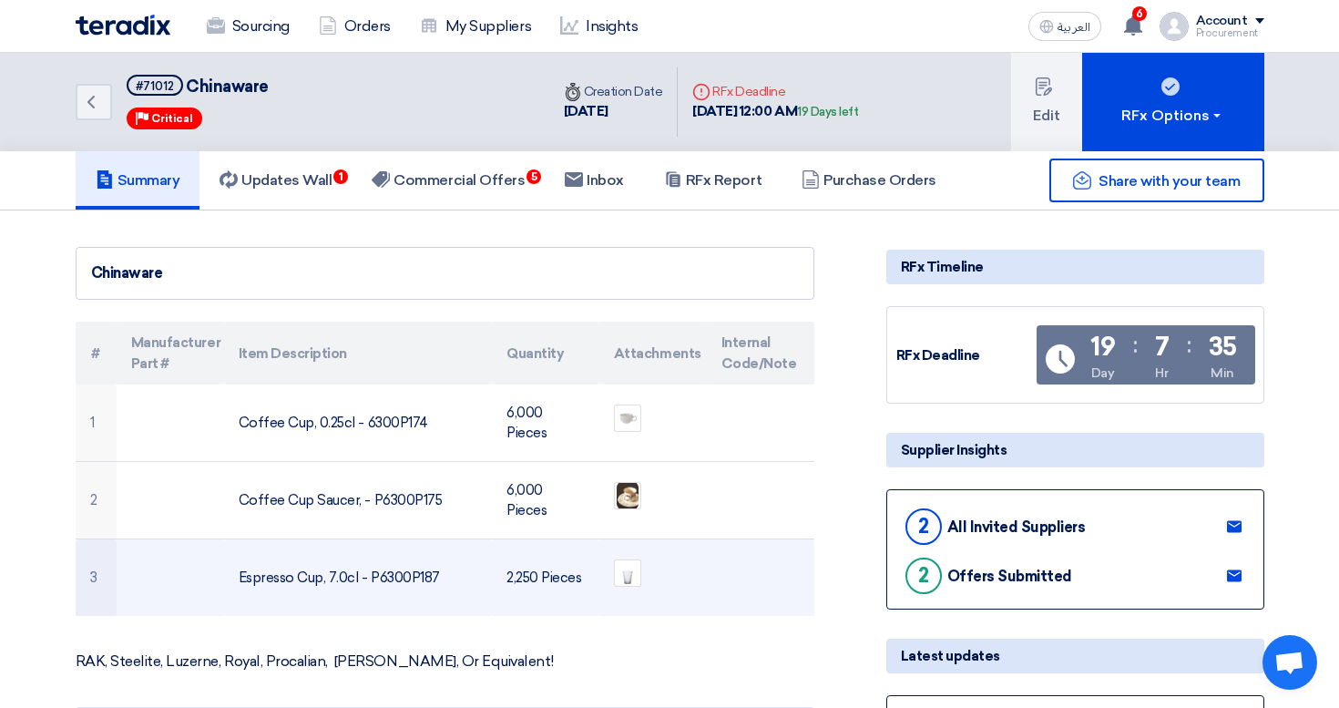
click at [373, 572] on td "Espresso Cup, 7.0cl - P6300P187" at bounding box center [358, 577] width 268 height 77
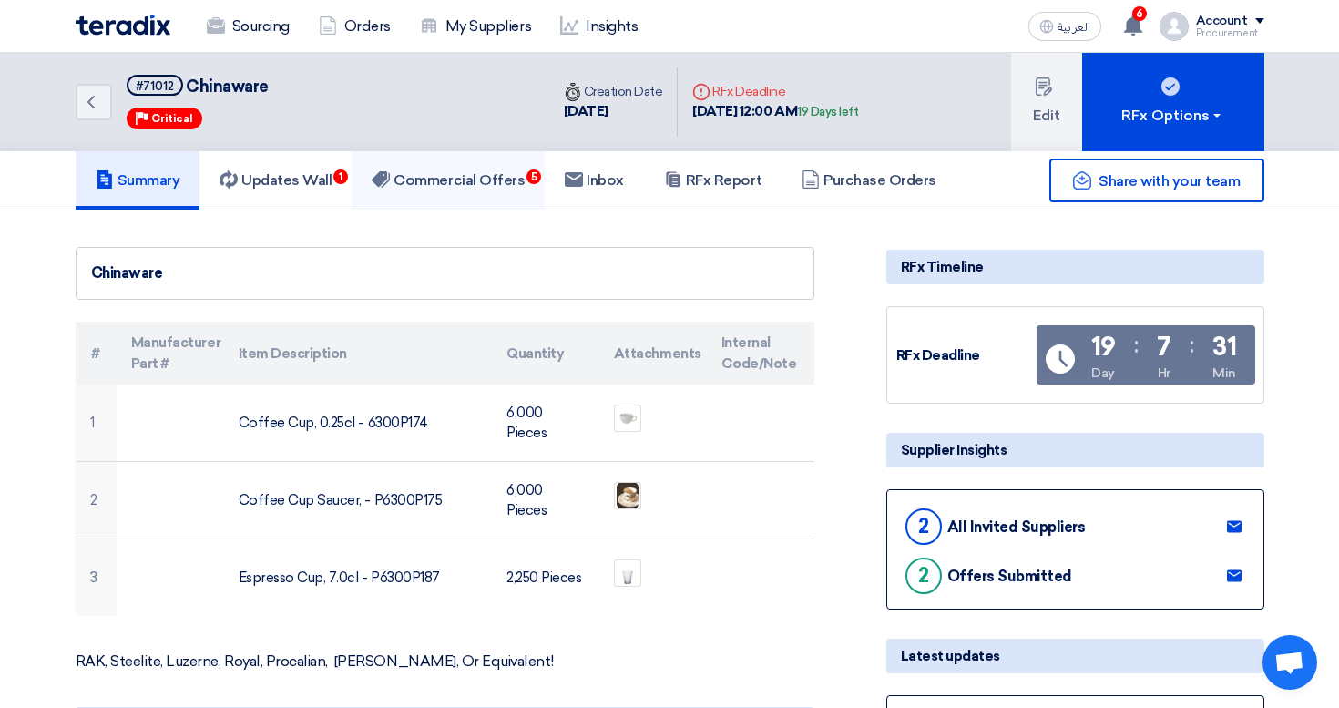
click at [464, 183] on h5 "Commercial Offers 5" at bounding box center [448, 180] width 153 height 18
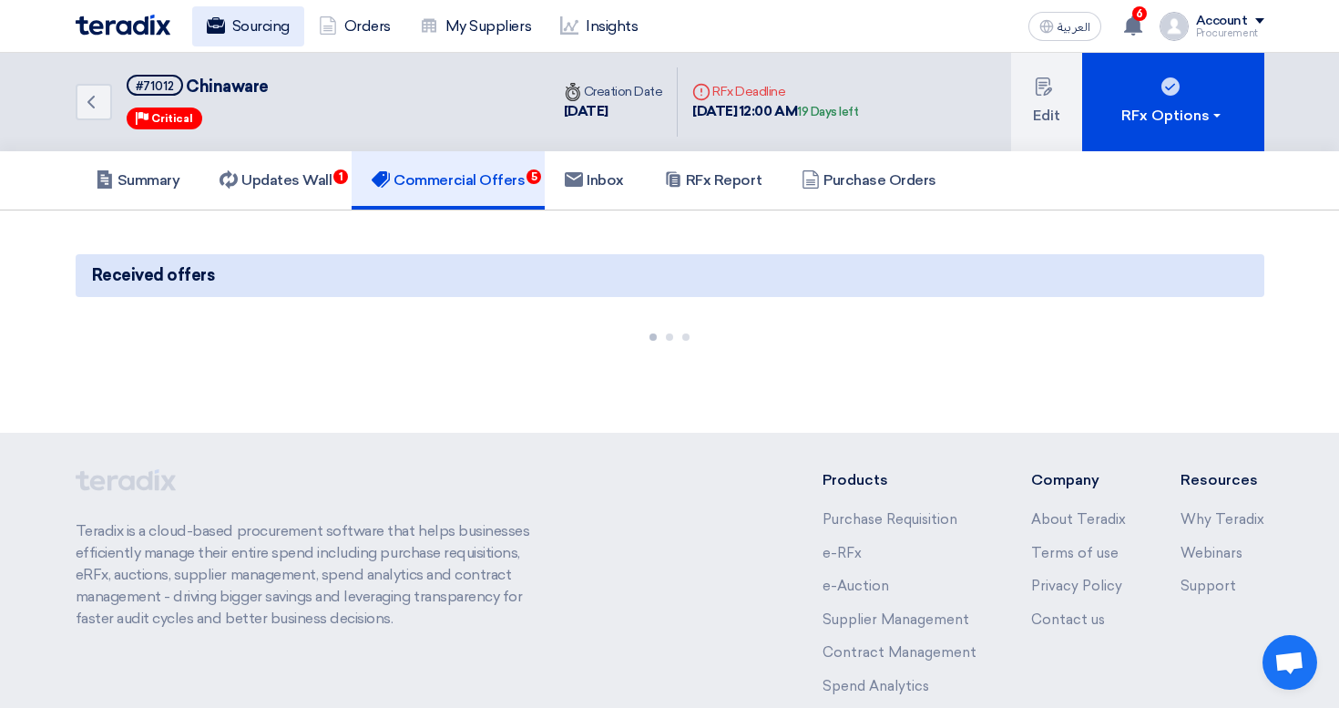
click at [256, 29] on link "Sourcing" at bounding box center [248, 26] width 112 height 40
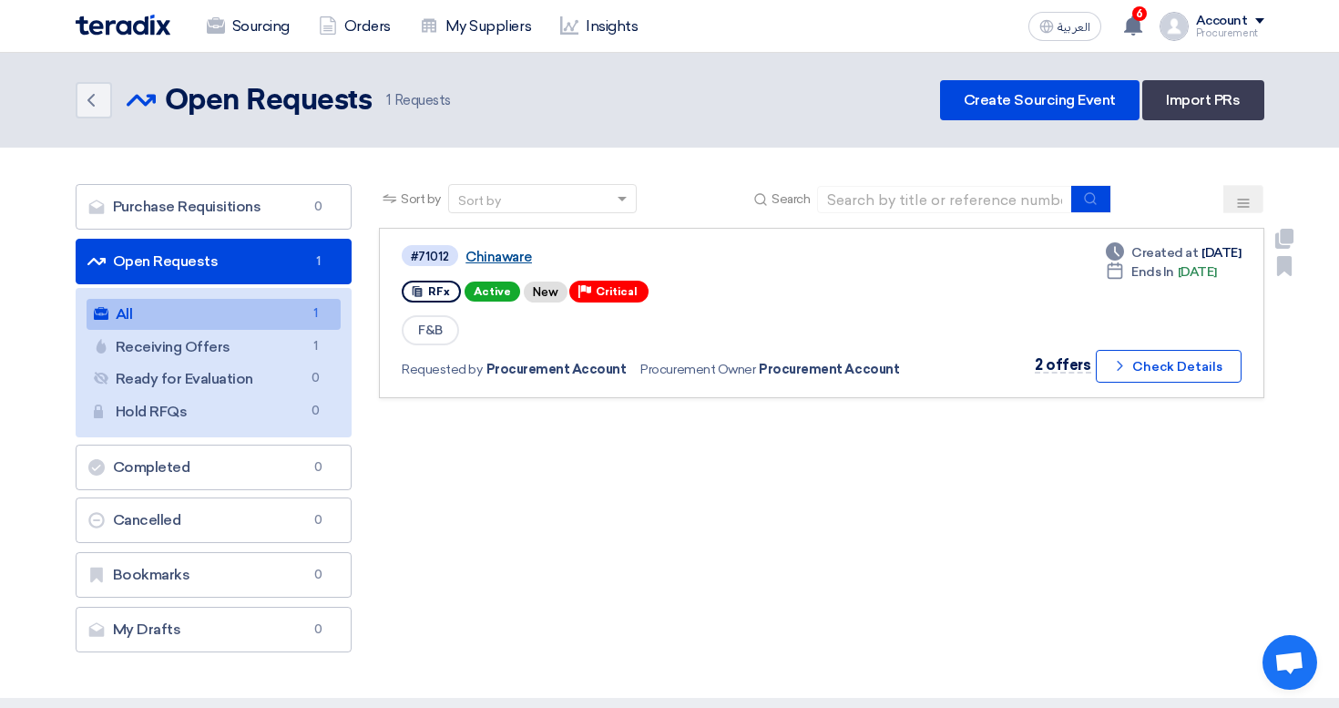
click at [504, 259] on link "Chinaware" at bounding box center [692, 257] width 455 height 16
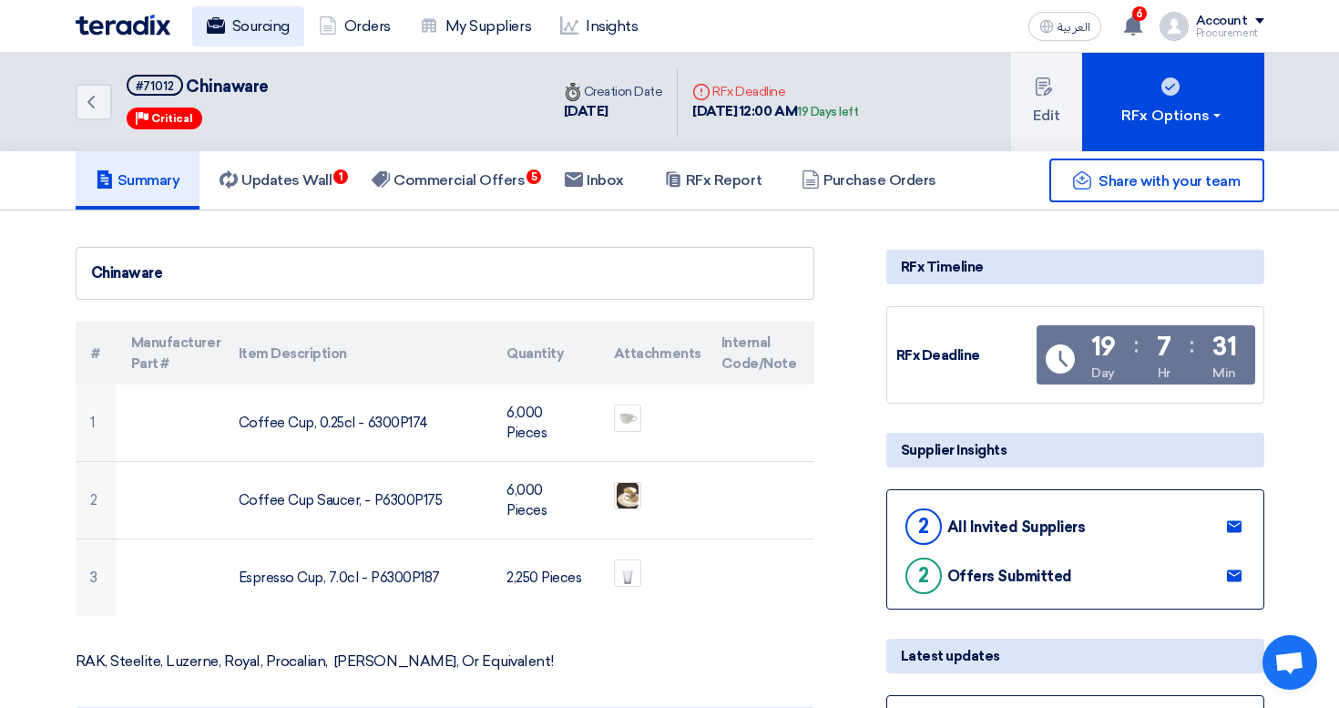
click at [263, 36] on link "Sourcing" at bounding box center [248, 26] width 112 height 40
